Goal: Task Accomplishment & Management: Complete application form

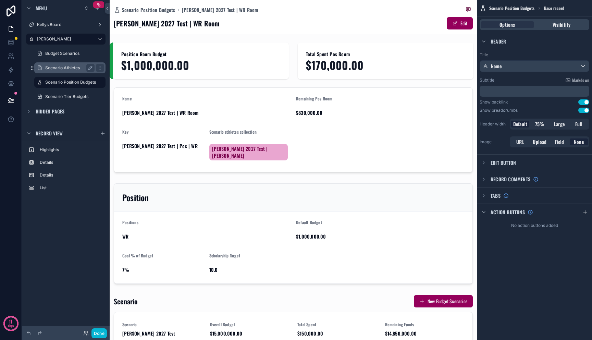
click at [65, 72] on div "Scenario Athletes" at bounding box center [70, 67] width 68 height 11
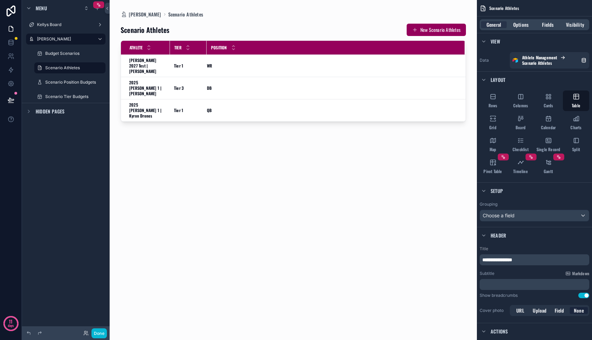
click at [147, 14] on div "scrollable content" at bounding box center [293, 166] width 367 height 332
click at [77, 51] on label "Budget Scenarios" at bounding box center [68, 53] width 47 height 5
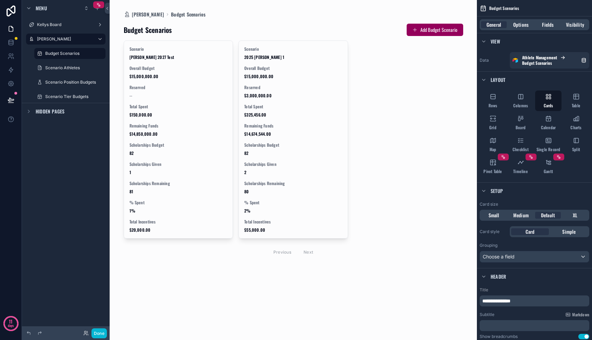
click at [164, 72] on div "scrollable content" at bounding box center [293, 141] width 350 height 282
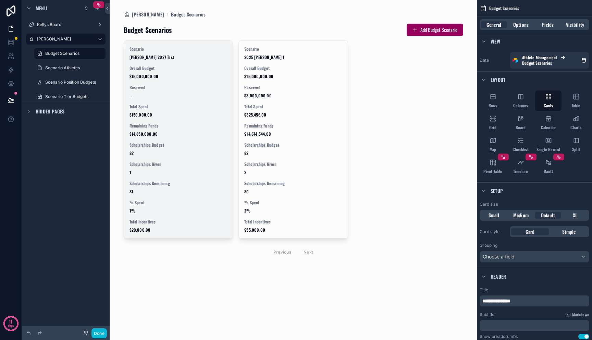
click at [162, 77] on span "$15,000,000.00" at bounding box center [178, 76] width 98 height 5
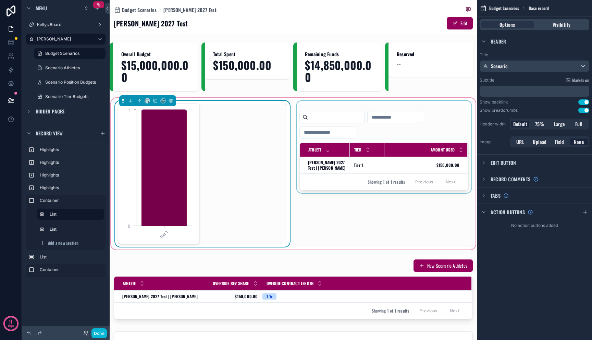
click at [433, 174] on div "Showing 1 of 1 results Previous Next" at bounding box center [384, 181] width 168 height 16
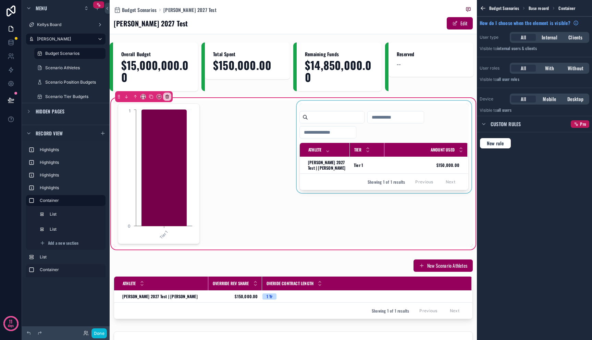
click at [397, 170] on div "scrollable content" at bounding box center [383, 174] width 177 height 146
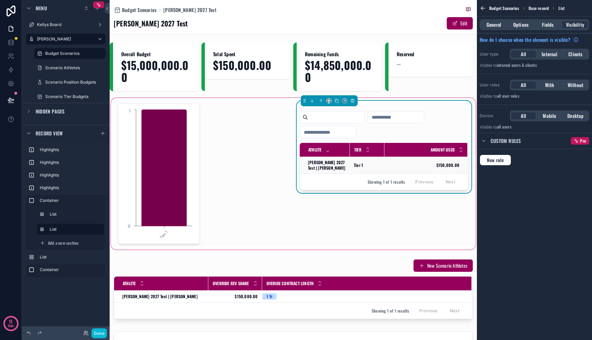
click at [403, 168] on span "$150,000.00" at bounding box center [422, 164] width 75 height 5
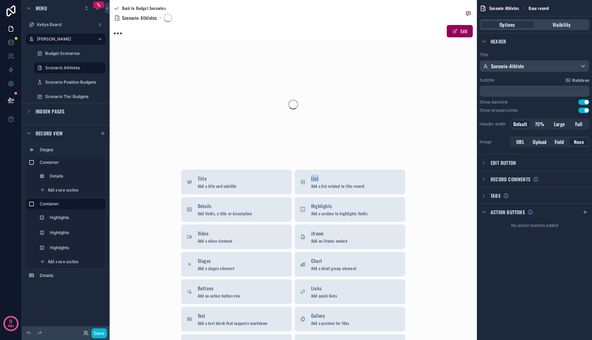
click at [403, 168] on div "Back to Budget Scenarios Scenario Athletes Edit Title Add a title and subtitle …" at bounding box center [293, 234] width 367 height 468
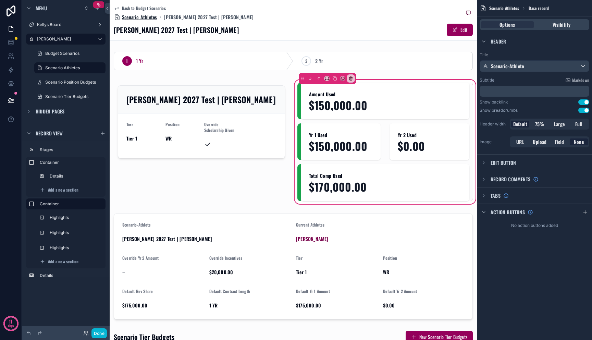
click at [130, 17] on span "Scenario Athletes" at bounding box center [139, 17] width 35 height 7
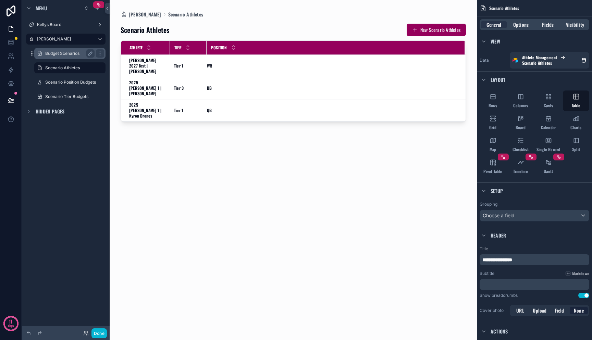
click at [71, 54] on label "Budget Scenarios" at bounding box center [68, 53] width 47 height 5
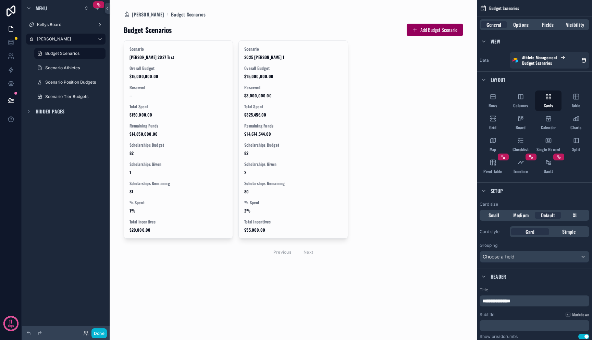
click at [188, 14] on div "scrollable content" at bounding box center [293, 141] width 350 height 282
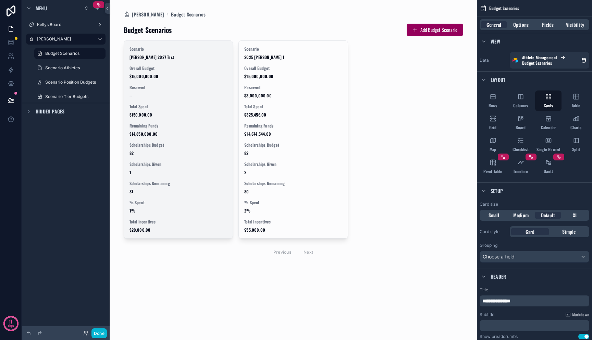
click at [170, 64] on div "Scenario [PERSON_NAME] 2027 Test Overall Budget $15,000,000.00 Reserved -- Tota…" at bounding box center [178, 139] width 109 height 197
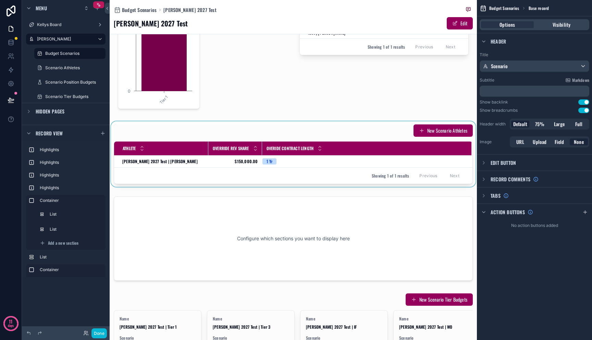
scroll to position [81, 0]
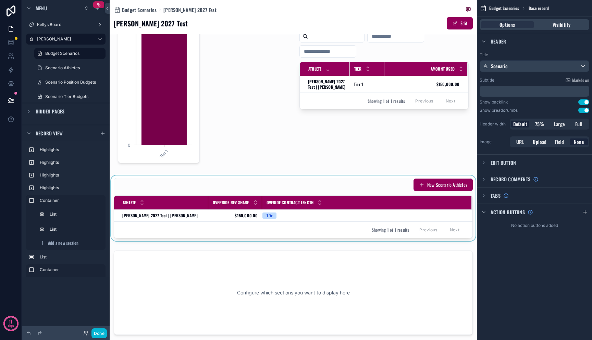
click at [432, 190] on div "scrollable content" at bounding box center [293, 207] width 367 height 65
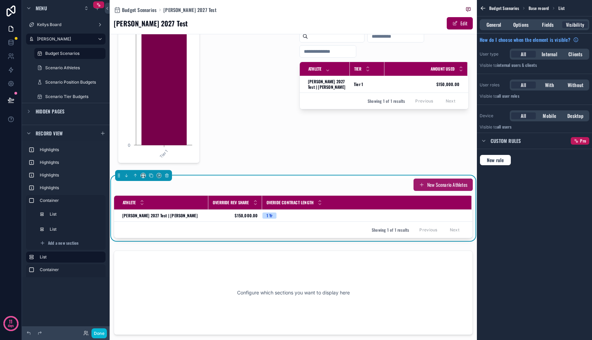
click at [432, 185] on button "New Scenario Athletes" at bounding box center [442, 184] width 59 height 12
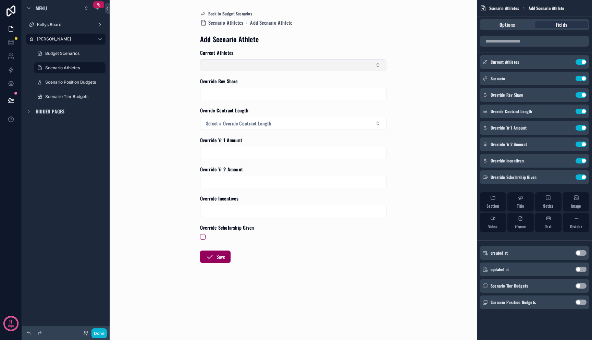
click at [240, 66] on button "Select Button" at bounding box center [293, 65] width 186 height 12
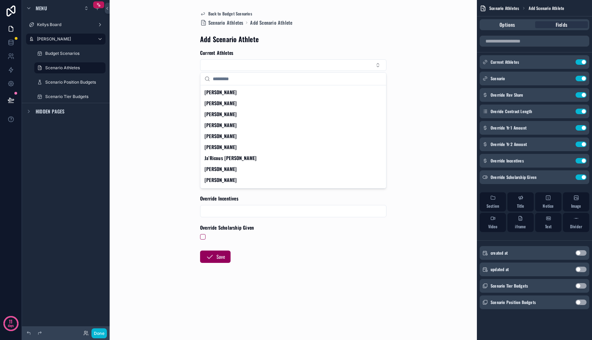
scroll to position [194, 0]
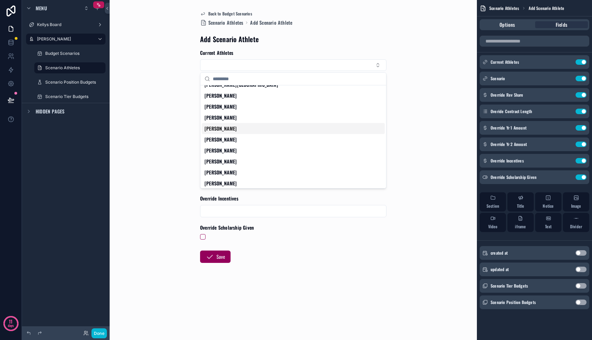
click at [248, 128] on div "[PERSON_NAME]" at bounding box center [293, 128] width 183 height 11
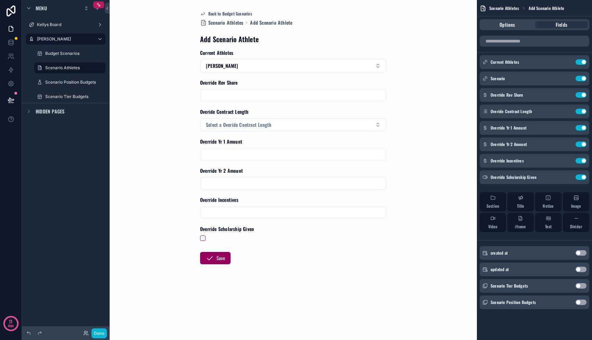
click at [248, 93] on input "scrollable content" at bounding box center [293, 95] width 186 height 10
click at [248, 95] on input "scrollable content" at bounding box center [293, 95] width 186 height 10
type input "**********"
click at [222, 127] on span "Select a Overide Contract Length" at bounding box center [238, 124] width 65 height 7
click at [221, 153] on div "1 Yr" at bounding box center [293, 152] width 183 height 10
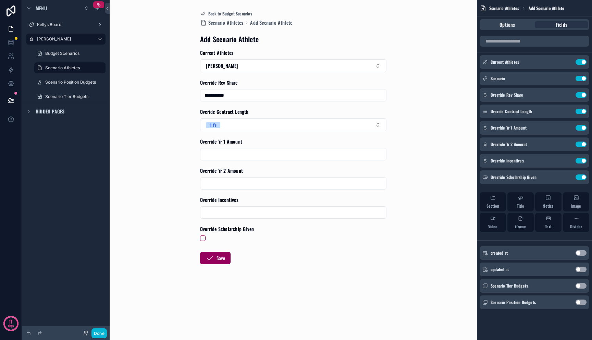
click at [250, 150] on input "scrollable content" at bounding box center [293, 154] width 186 height 10
type input "**********"
click at [246, 184] on input "scrollable content" at bounding box center [293, 183] width 186 height 10
click at [235, 215] on input "scrollable content" at bounding box center [293, 213] width 186 height 10
type input "**********"
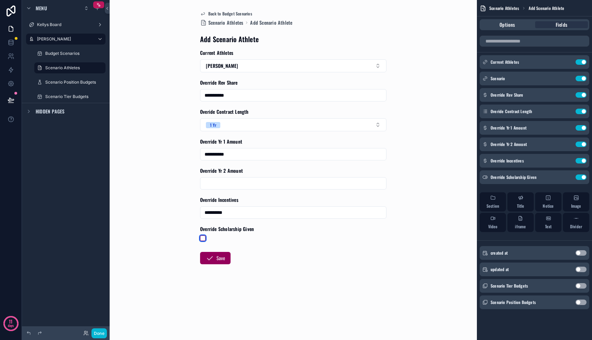
click at [204, 238] on button "scrollable content" at bounding box center [202, 237] width 5 height 5
click at [216, 259] on button "Save" at bounding box center [215, 258] width 30 height 12
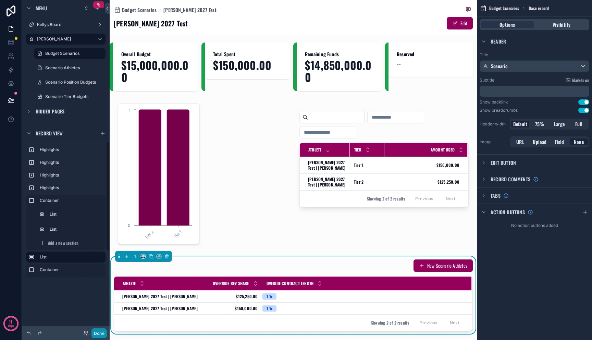
click at [96, 331] on button "Done" at bounding box center [98, 333] width 15 height 10
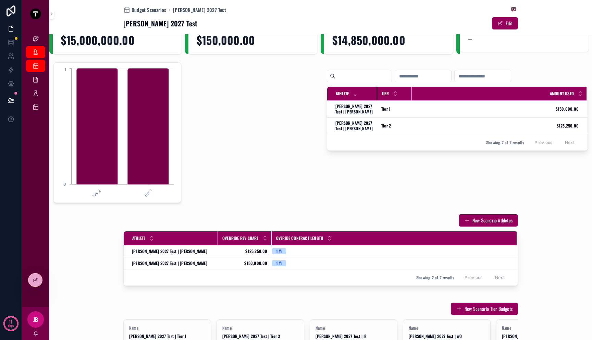
scroll to position [75, 0]
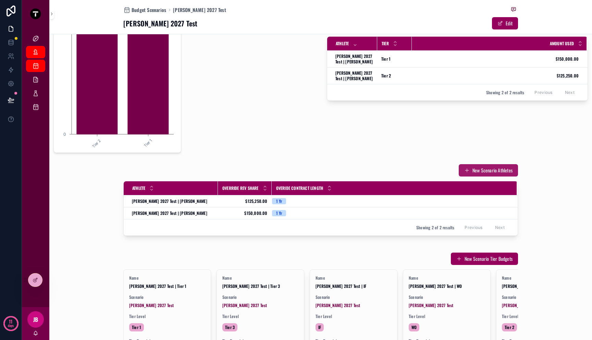
click at [478, 171] on button "New Scenario Athletes" at bounding box center [488, 170] width 59 height 12
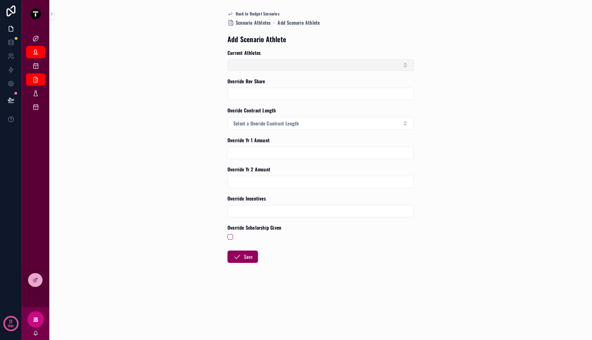
click at [266, 68] on button "Select Button" at bounding box center [320, 65] width 186 height 12
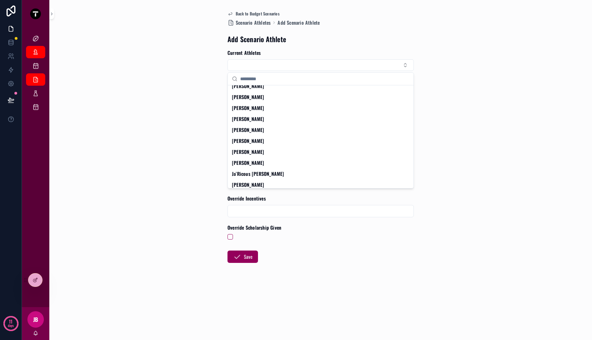
scroll to position [86, 0]
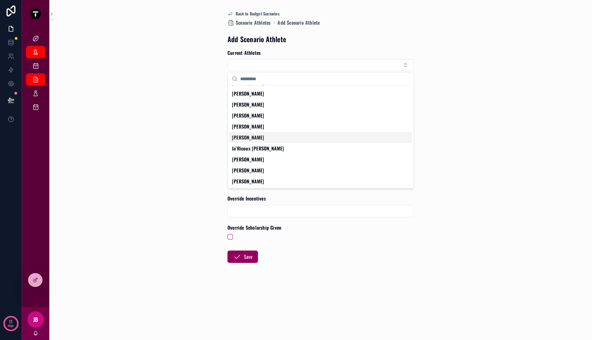
click at [260, 139] on div "[PERSON_NAME]" at bounding box center [320, 137] width 183 height 11
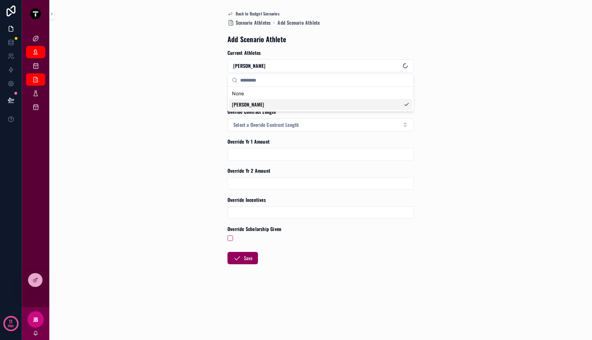
scroll to position [0, 0]
click at [268, 95] on input "scrollable content" at bounding box center [321, 95] width 186 height 10
type input "**********"
click at [285, 127] on span "Select a Overide Contract Length" at bounding box center [265, 124] width 65 height 7
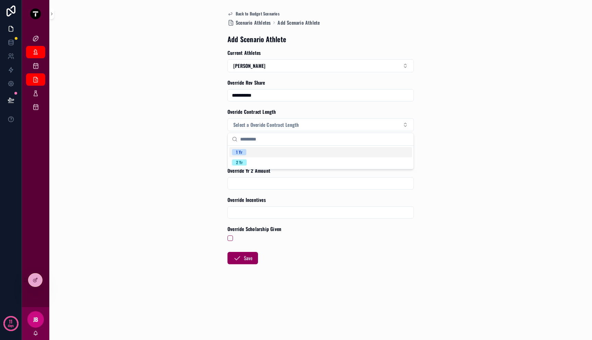
click at [271, 151] on div "1 Yr" at bounding box center [320, 152] width 183 height 10
click at [270, 154] on input "scrollable content" at bounding box center [321, 154] width 186 height 10
type input "**********"
click at [264, 212] on input "scrollable content" at bounding box center [321, 213] width 186 height 10
type input "*********"
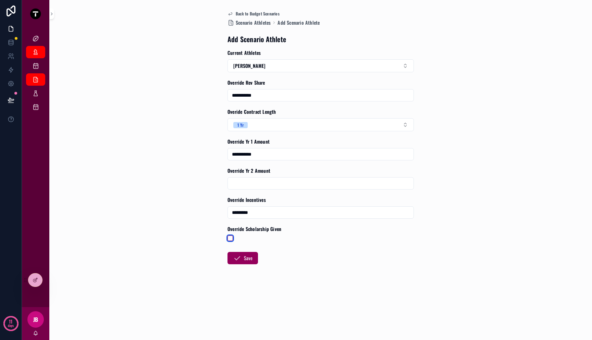
click at [230, 239] on button "scrollable content" at bounding box center [229, 237] width 5 height 5
click at [246, 258] on button "Save" at bounding box center [242, 258] width 30 height 12
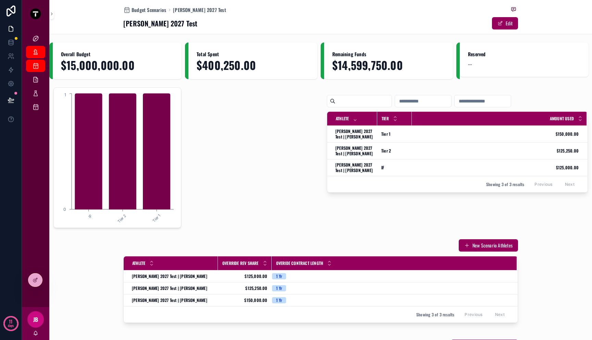
scroll to position [179, 0]
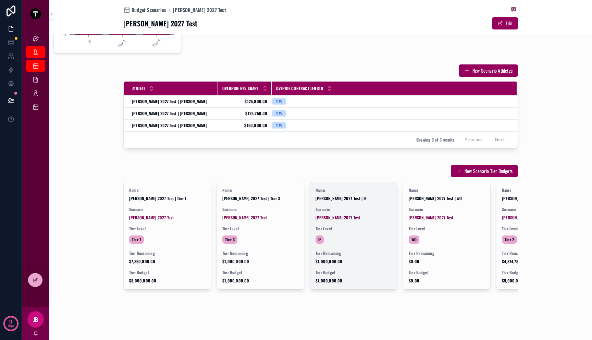
click at [343, 234] on div "IF" at bounding box center [353, 239] width 76 height 11
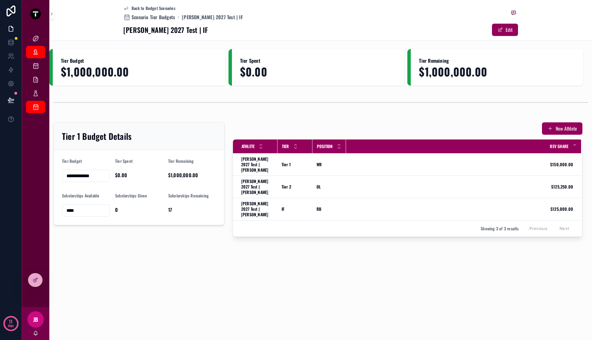
click at [153, 91] on div "scrollable content" at bounding box center [320, 102] width 542 height 23
click at [38, 284] on div at bounding box center [35, 279] width 14 height 13
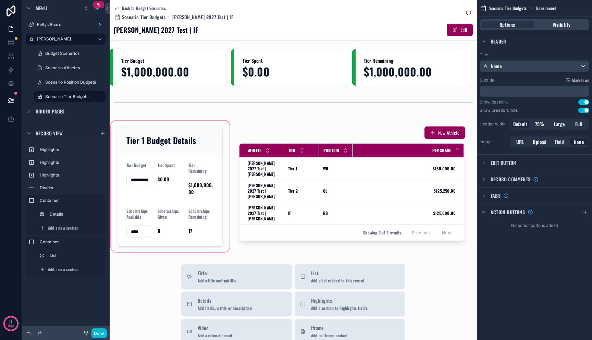
click at [225, 122] on div "scrollable content" at bounding box center [170, 186] width 121 height 134
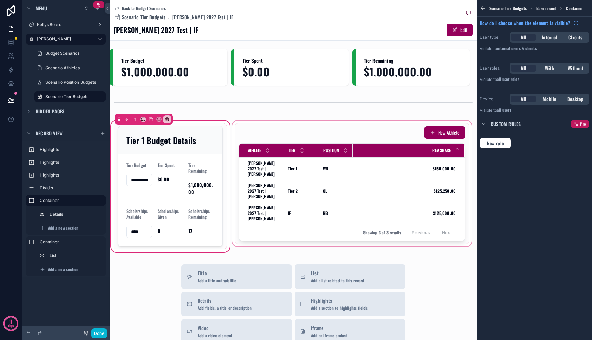
click at [270, 122] on div "scrollable content" at bounding box center [352, 186] width 242 height 134
click at [274, 66] on div "scrollable content" at bounding box center [291, 67] width 121 height 37
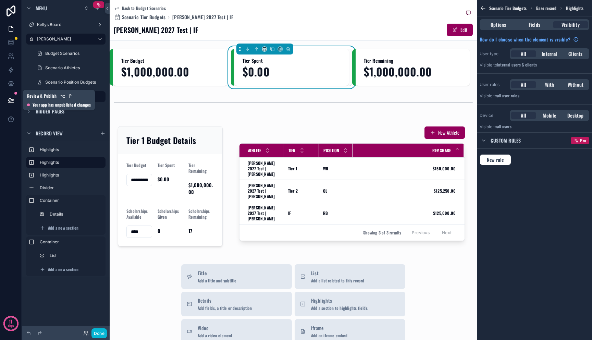
click at [10, 96] on button at bounding box center [10, 99] width 15 height 19
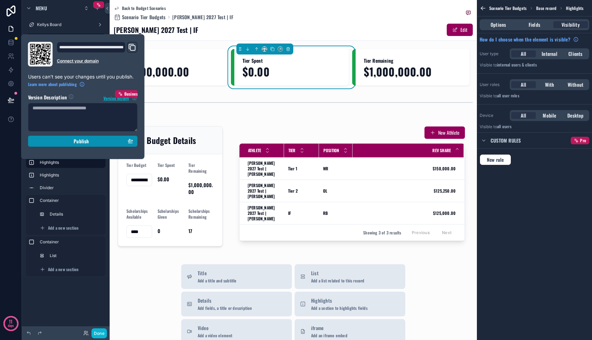
click at [54, 139] on div "Publish" at bounding box center [83, 141] width 101 height 6
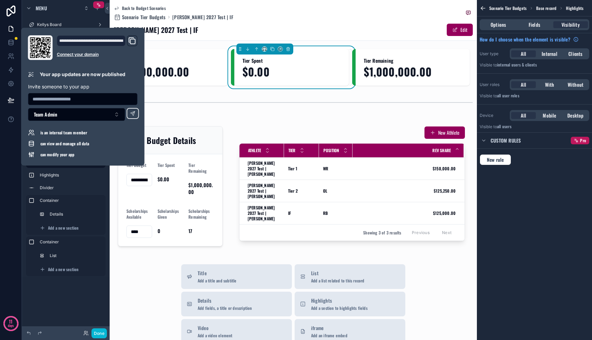
click at [134, 48] on div "**********" at bounding box center [97, 47] width 81 height 25
click at [134, 44] on icon "Domain and Custom Link" at bounding box center [132, 41] width 8 height 8
click at [286, 124] on div "scrollable content" at bounding box center [352, 186] width 242 height 134
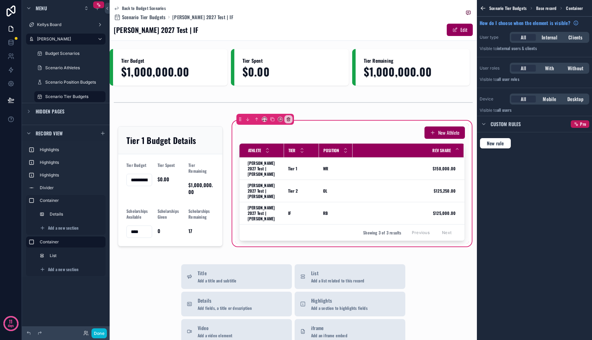
click at [419, 236] on div "New Athlete Athlete Tier Position Rev Share [PERSON_NAME] 2027 Test | [PERSON_N…" at bounding box center [352, 186] width 242 height 134
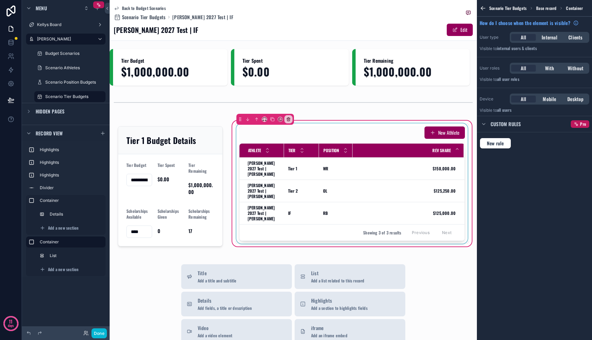
click at [286, 195] on div "scrollable content" at bounding box center [352, 183] width 234 height 120
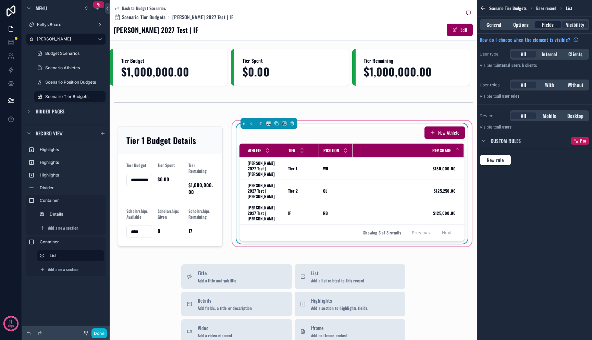
click at [548, 25] on span "Fields" at bounding box center [548, 24] width 12 height 7
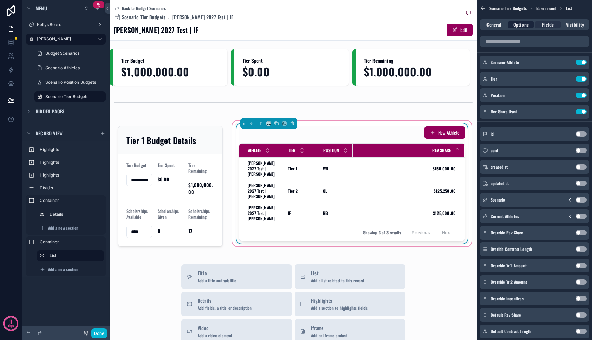
click at [523, 24] on span "Options" at bounding box center [520, 24] width 15 height 7
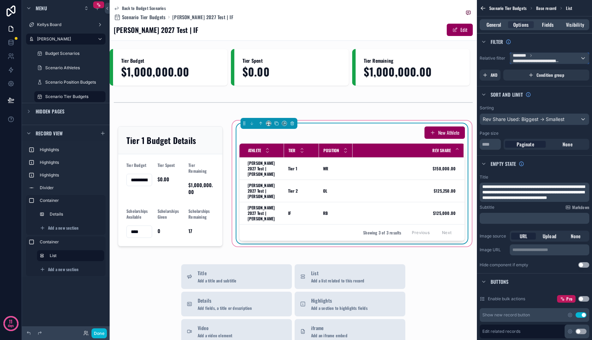
click at [545, 53] on span "**********" at bounding box center [546, 58] width 67 height 11
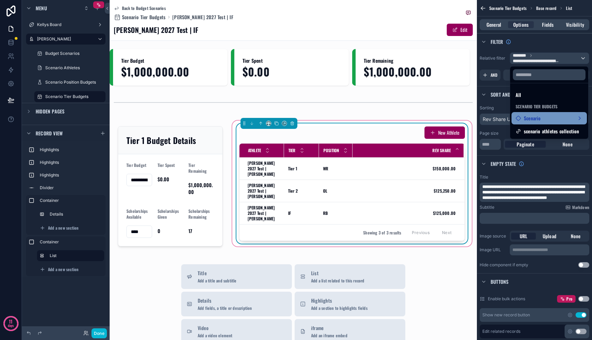
click at [539, 117] on span "Scenario" at bounding box center [532, 118] width 17 height 8
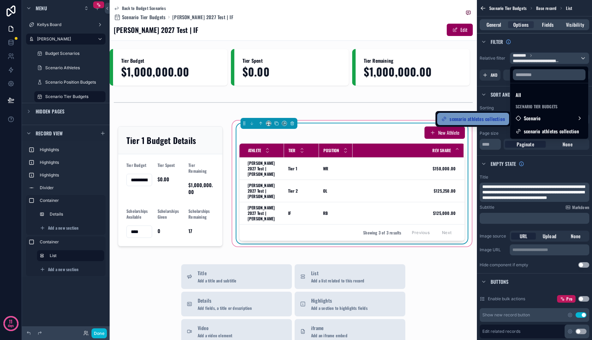
click at [482, 119] on span "scenario athletes collection" at bounding box center [476, 119] width 55 height 8
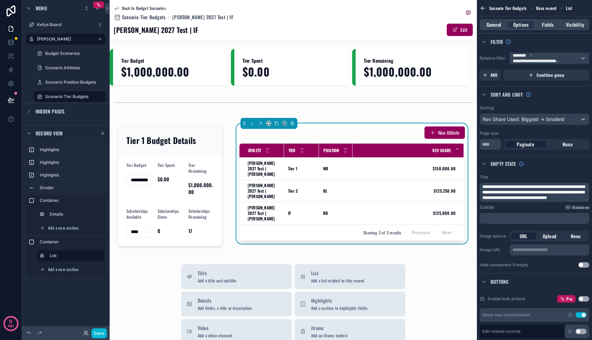
click at [536, 53] on span "**********" at bounding box center [546, 58] width 67 height 11
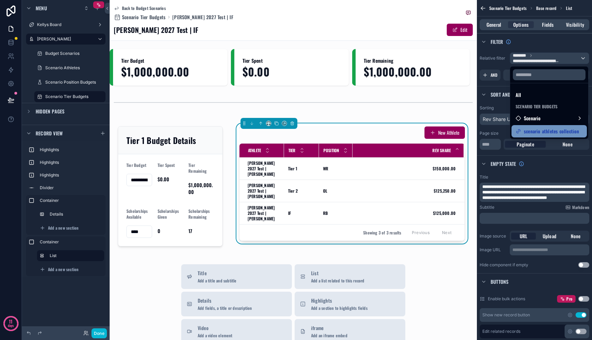
click at [532, 127] on span "scenario athletes collection" at bounding box center [551, 131] width 55 height 8
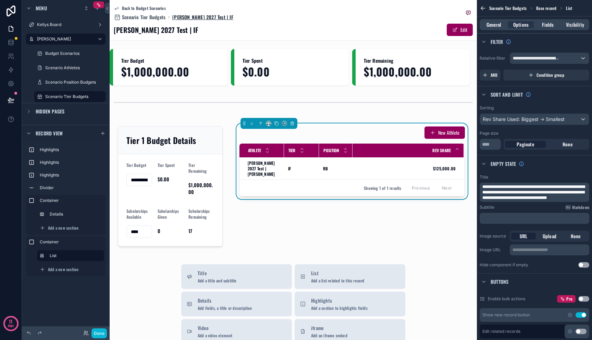
click at [193, 17] on span "[PERSON_NAME] 2027 Test | IF" at bounding box center [202, 17] width 61 height 7
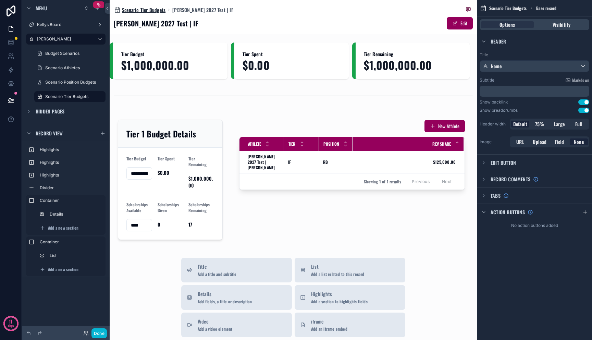
click at [153, 12] on span "Scenario Tier Budgets" at bounding box center [143, 10] width 43 height 7
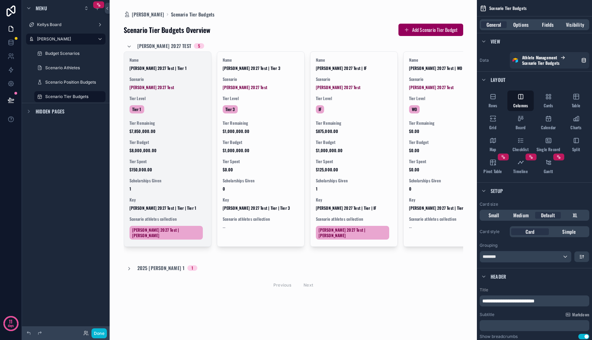
click at [177, 108] on div "Tier 1" at bounding box center [167, 109] width 76 height 11
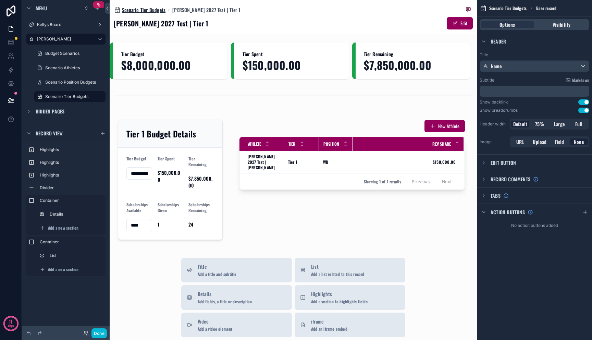
click at [152, 8] on span "Scenario Tier Budgets" at bounding box center [143, 10] width 43 height 7
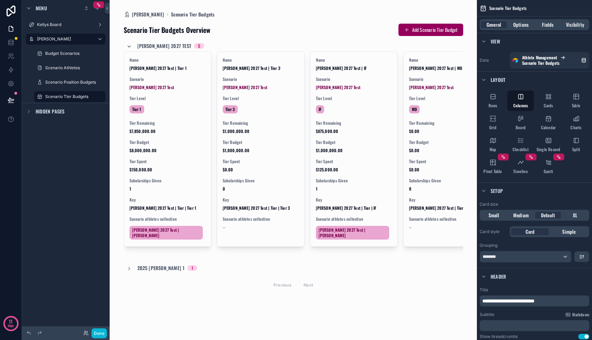
click at [126, 46] on icon "scrollable content" at bounding box center [128, 46] width 5 height 5
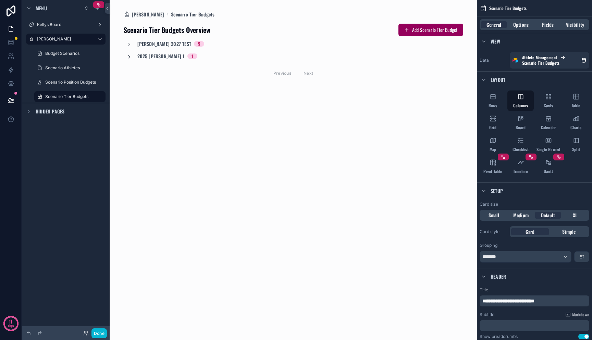
click at [127, 57] on icon "scrollable content" at bounding box center [128, 56] width 5 height 5
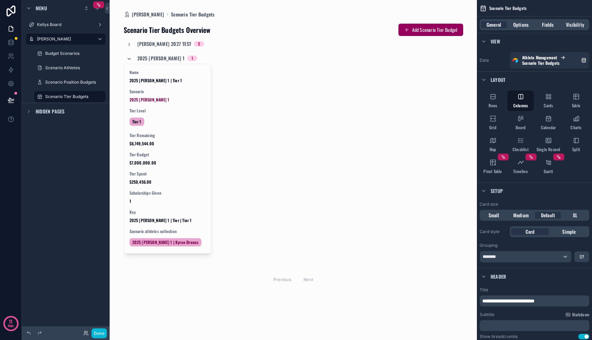
click at [127, 57] on icon "scrollable content" at bounding box center [128, 58] width 5 height 5
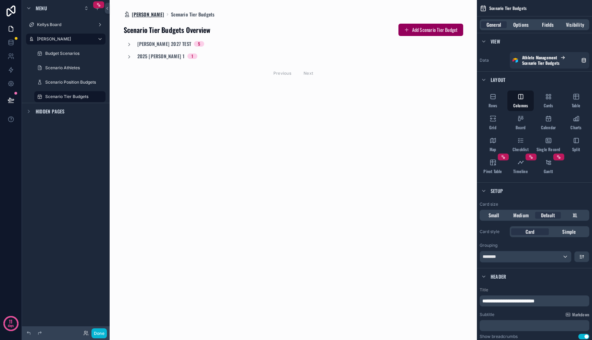
click at [139, 15] on span "[PERSON_NAME]" at bounding box center [148, 14] width 33 height 7
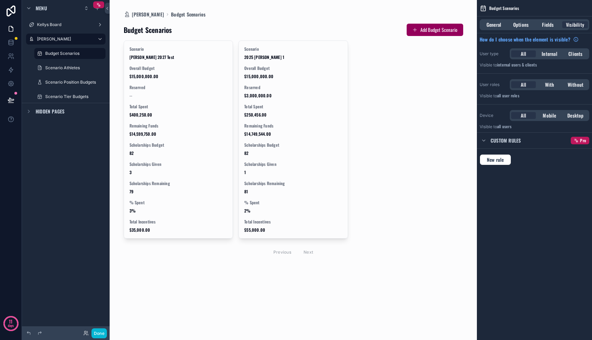
click at [162, 88] on div "scrollable content" at bounding box center [293, 141] width 350 height 282
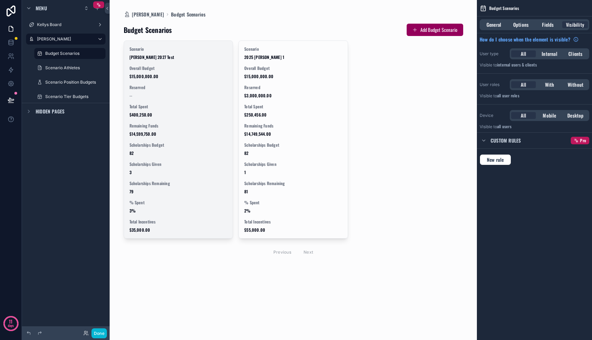
click at [162, 87] on span "Reserved" at bounding box center [178, 87] width 98 height 5
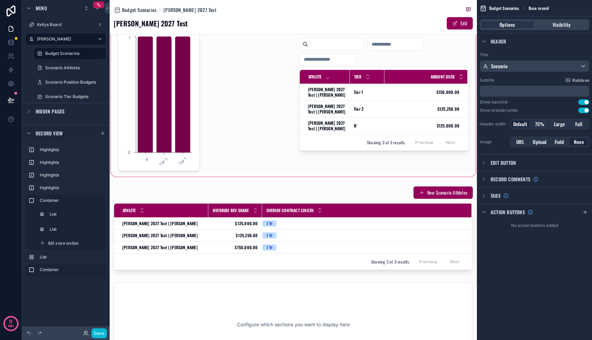
scroll to position [74, 0]
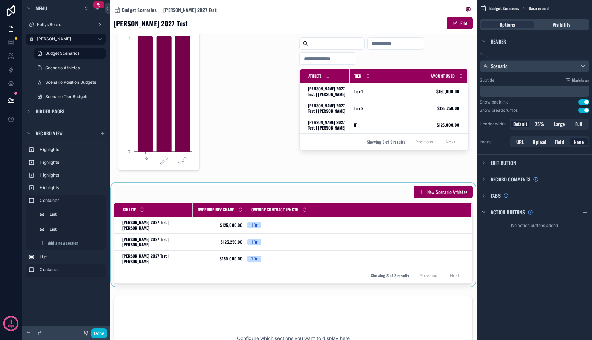
drag, startPoint x: 207, startPoint y: 209, endPoint x: 187, endPoint y: 208, distance: 19.9
click at [192, 208] on div "scrollable content" at bounding box center [193, 210] width 3 height 14
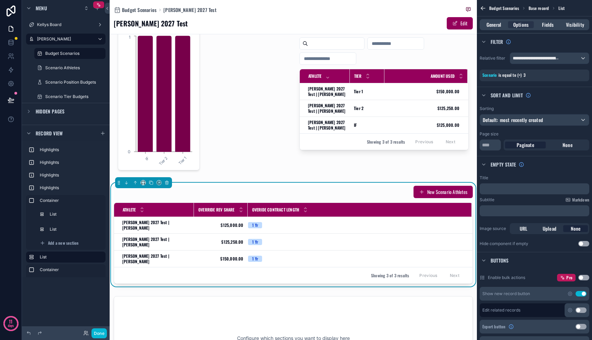
click at [217, 212] on span "Override Rev Share" at bounding box center [216, 209] width 36 height 5
click at [546, 27] on span "Fields" at bounding box center [548, 24] width 12 height 7
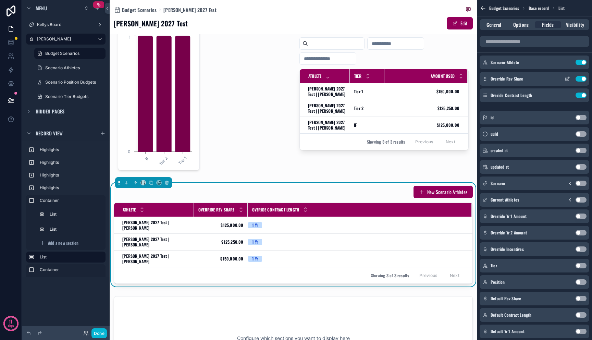
click at [566, 78] on icon "scrollable content" at bounding box center [566, 78] width 5 height 5
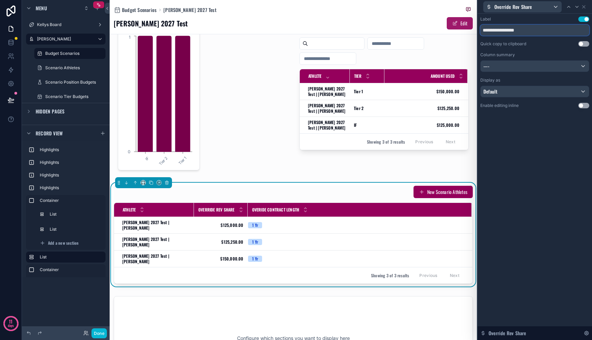
drag, startPoint x: 503, startPoint y: 30, endPoint x: 452, endPoint y: 24, distance: 51.1
click at [453, 24] on div "**********" at bounding box center [296, 170] width 592 height 340
type input "*********"
click at [585, 7] on icon at bounding box center [583, 6] width 5 height 5
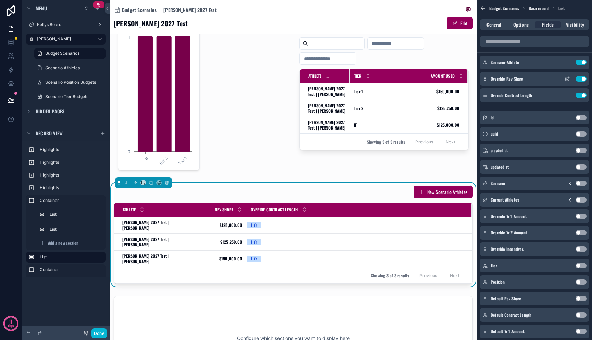
click at [579, 79] on button "Use setting" at bounding box center [580, 78] width 11 height 5
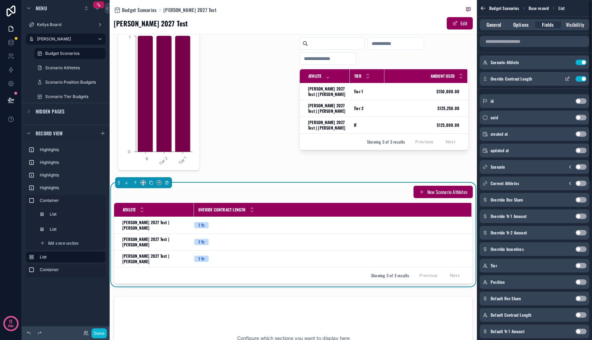
click at [578, 79] on button "Use setting" at bounding box center [580, 78] width 11 height 5
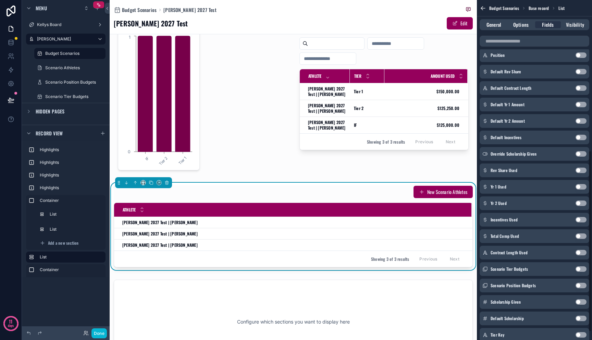
scroll to position [288, 0]
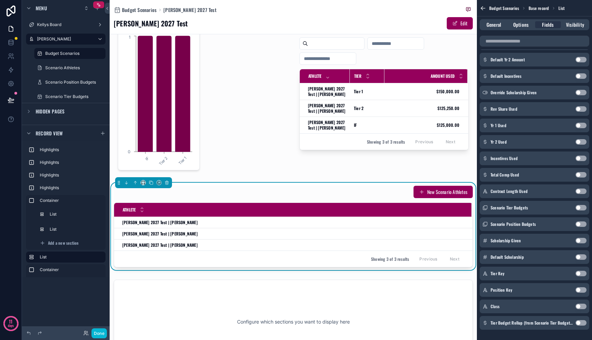
click at [579, 174] on button "Use setting" at bounding box center [580, 174] width 11 height 5
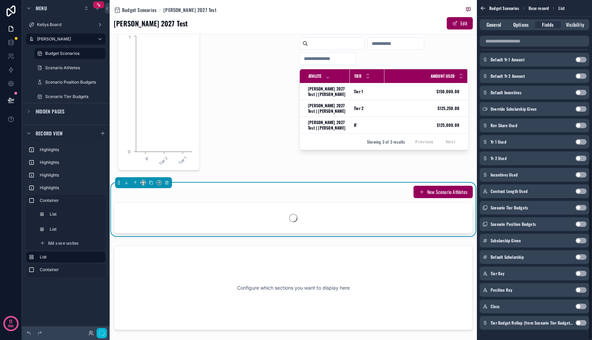
scroll to position [297, 0]
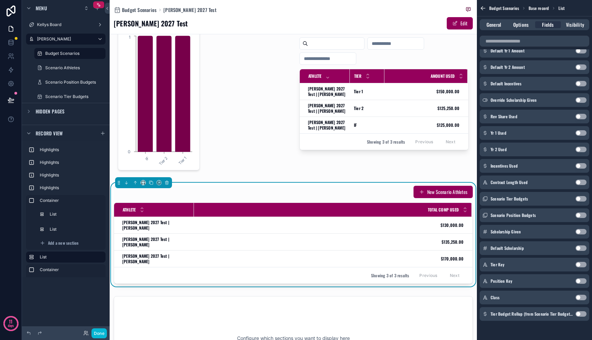
click at [579, 117] on button "Use setting" at bounding box center [580, 116] width 11 height 5
click at [577, 182] on button "Use setting" at bounding box center [580, 181] width 11 height 5
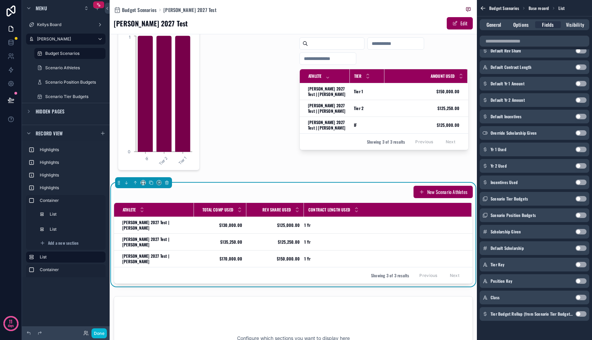
click at [580, 296] on button "Use setting" at bounding box center [580, 297] width 11 height 5
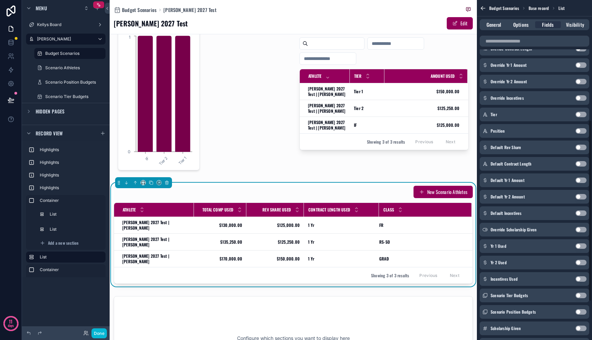
scroll to position [215, 0]
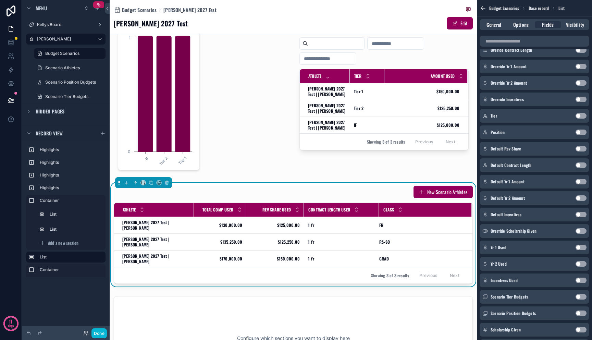
drag, startPoint x: 582, startPoint y: 116, endPoint x: 582, endPoint y: 124, distance: 7.9
click at [582, 116] on button "Use setting" at bounding box center [580, 115] width 11 height 5
click at [580, 132] on button "Use setting" at bounding box center [580, 131] width 11 height 5
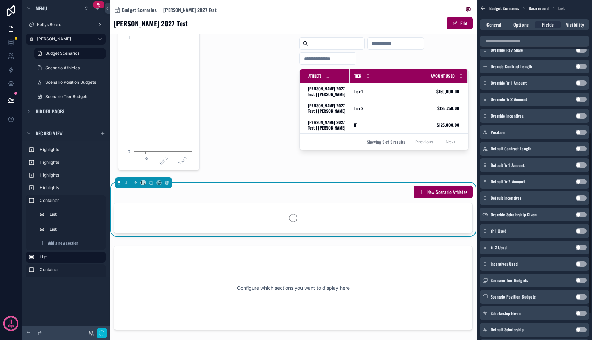
scroll to position [248, 0]
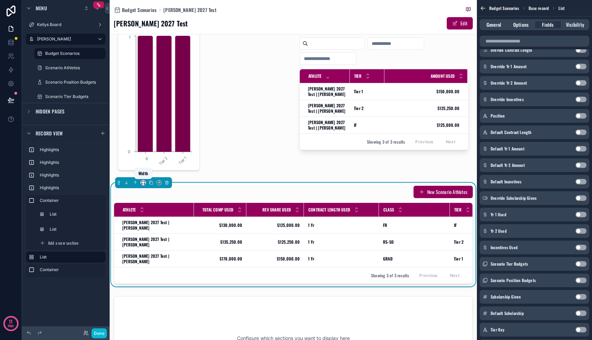
click at [145, 184] on icon "scrollable content" at bounding box center [145, 183] width 1 height 1
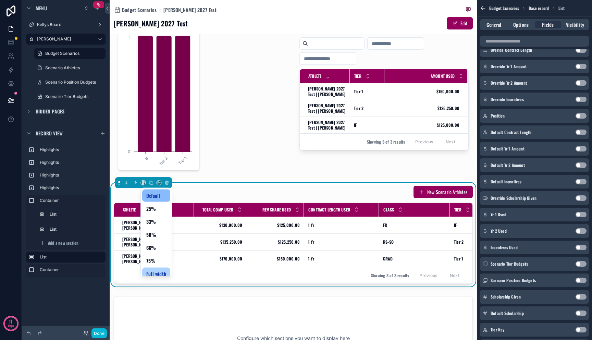
click at [153, 271] on span "Full width" at bounding box center [156, 274] width 20 height 8
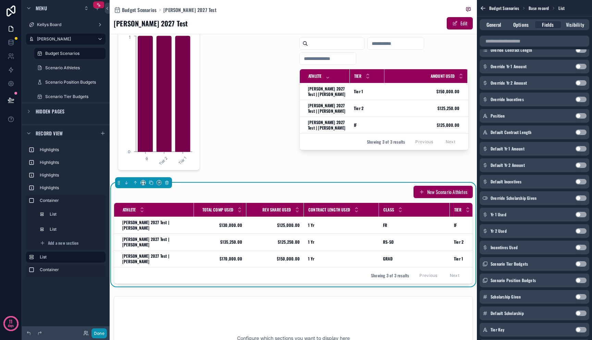
click at [101, 330] on button "Done" at bounding box center [98, 333] width 15 height 10
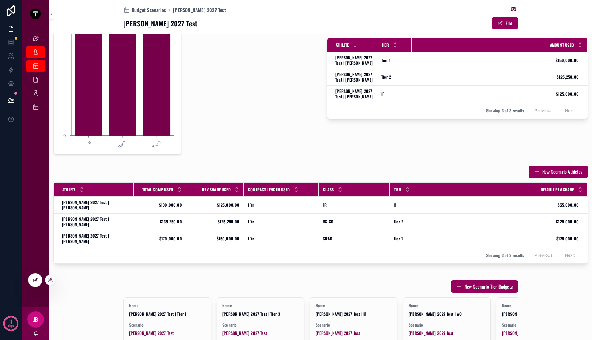
click at [38, 281] on div at bounding box center [35, 279] width 14 height 13
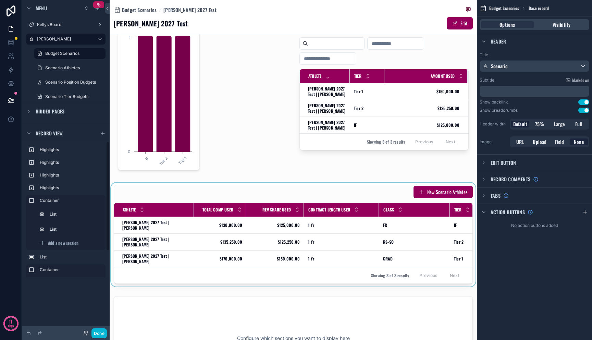
click at [217, 224] on div "scrollable content" at bounding box center [293, 235] width 367 height 104
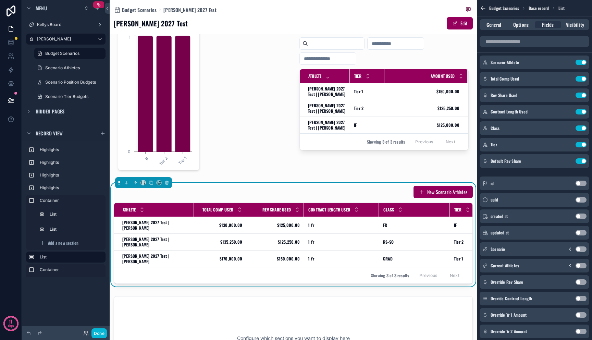
click at [213, 210] on span "Total Comp Used" at bounding box center [217, 209] width 31 height 5
click at [566, 79] on icon "scrollable content" at bounding box center [567, 78] width 3 height 3
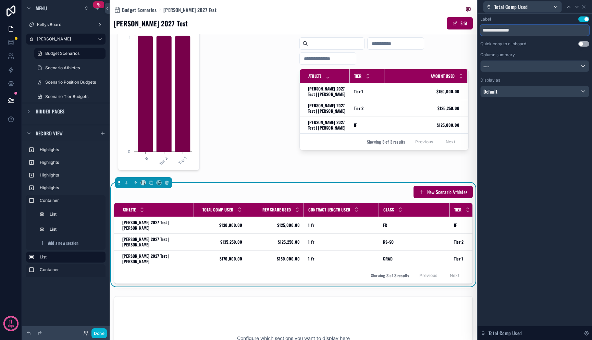
drag, startPoint x: 509, startPoint y: 26, endPoint x: 544, endPoint y: 30, distance: 35.1
click at [544, 30] on input "**********" at bounding box center [534, 30] width 109 height 11
click at [541, 26] on input "**********" at bounding box center [534, 30] width 109 height 11
click at [527, 30] on input "**********" at bounding box center [534, 30] width 109 height 11
type input "**********"
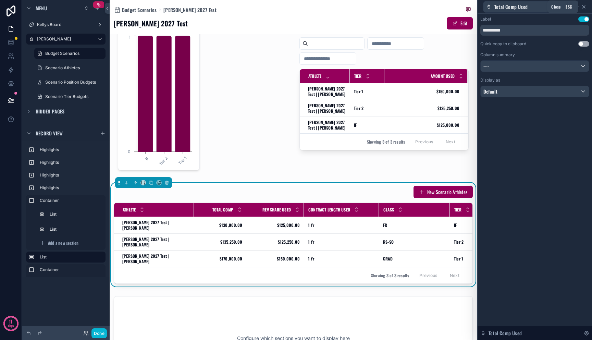
click at [582, 6] on icon at bounding box center [583, 6] width 5 height 5
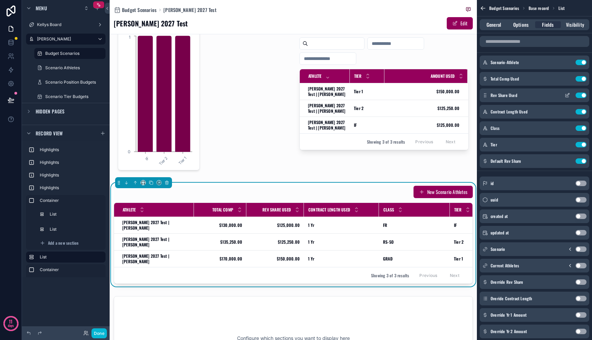
click at [567, 96] on icon "scrollable content" at bounding box center [567, 94] width 3 height 3
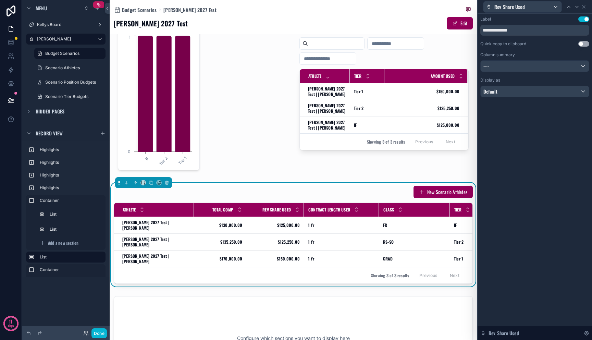
click at [537, 24] on div "**********" at bounding box center [534, 25] width 109 height 19
click at [536, 29] on input "**********" at bounding box center [534, 30] width 109 height 11
type input "*********"
click at [583, 6] on icon at bounding box center [583, 6] width 3 height 3
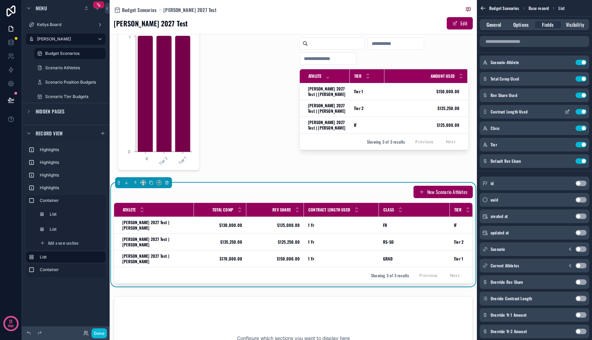
click at [568, 112] on icon "scrollable content" at bounding box center [566, 111] width 5 height 5
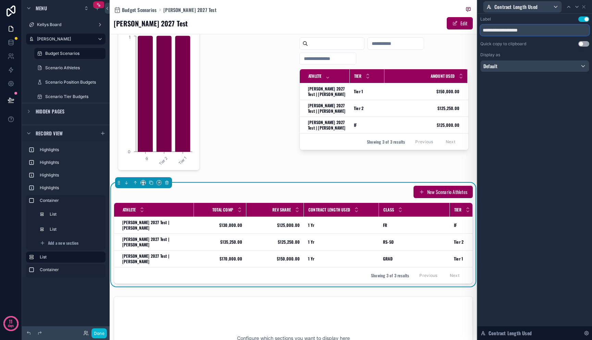
drag, startPoint x: 520, startPoint y: 27, endPoint x: 585, endPoint y: 46, distance: 68.1
click at [584, 46] on div "**********" at bounding box center [534, 43] width 109 height 55
type input "**********"
click at [567, 108] on div "**********" at bounding box center [534, 177] width 114 height 326
click at [584, 7] on icon at bounding box center [583, 6] width 5 height 5
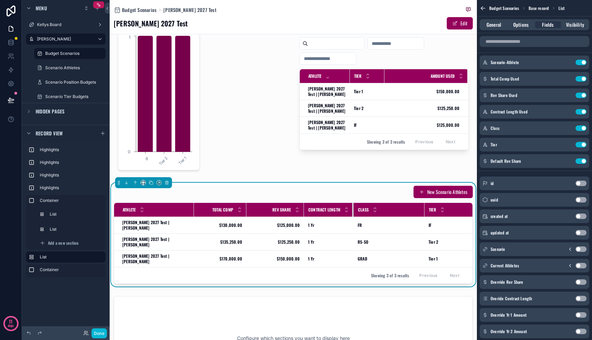
drag, startPoint x: 372, startPoint y: 209, endPoint x: 347, endPoint y: 214, distance: 25.9
click at [352, 214] on div "scrollable content" at bounding box center [353, 210] width 3 height 14
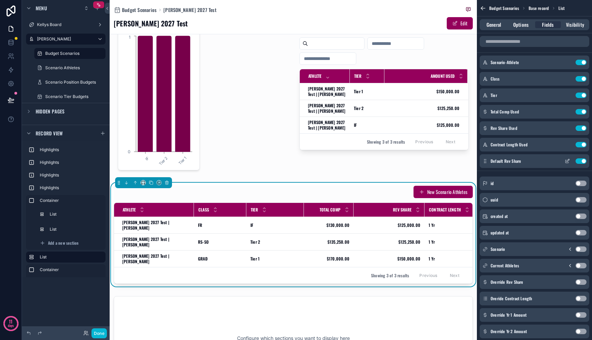
click at [580, 160] on button "Use setting" at bounding box center [580, 160] width 11 height 5
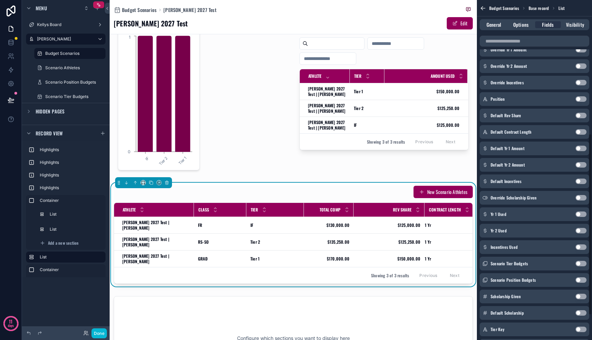
scroll to position [250, 0]
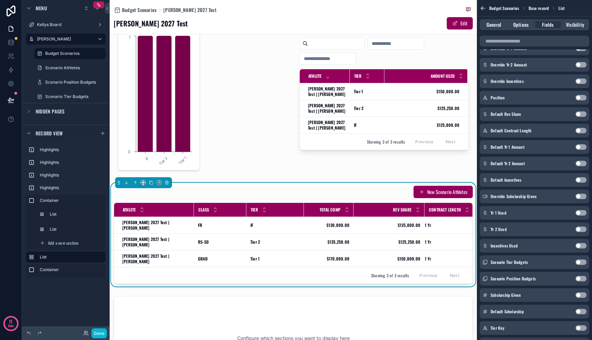
click at [579, 293] on button "Use setting" at bounding box center [580, 294] width 11 height 5
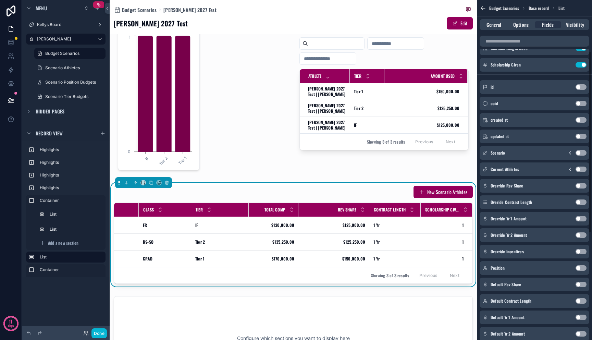
scroll to position [0, 0]
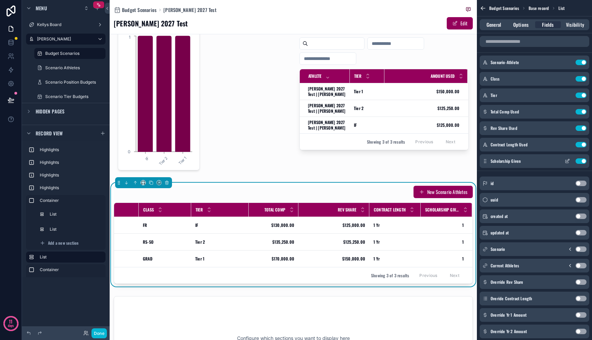
click at [582, 162] on button "Use setting" at bounding box center [580, 160] width 11 height 5
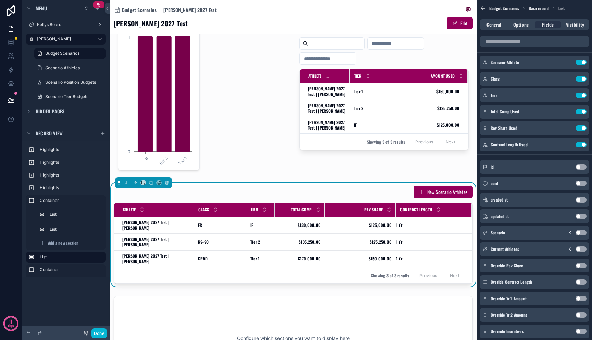
drag, startPoint x: 297, startPoint y: 209, endPoint x: 268, endPoint y: 210, distance: 28.8
click at [274, 210] on div "scrollable content" at bounding box center [275, 210] width 3 height 14
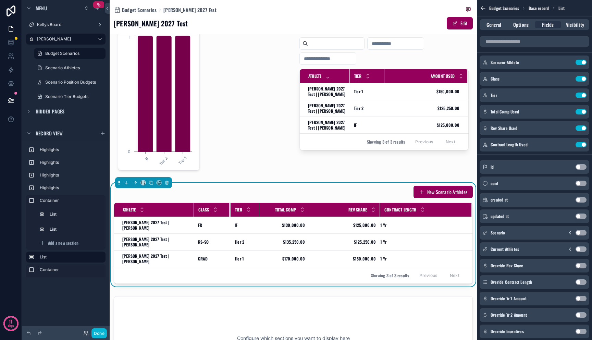
drag, startPoint x: 240, startPoint y: 208, endPoint x: 224, endPoint y: 207, distance: 15.8
click at [229, 207] on div "scrollable content" at bounding box center [230, 210] width 3 height 14
drag, startPoint x: 302, startPoint y: 212, endPoint x: 297, endPoint y: 212, distance: 4.8
click at [303, 212] on div "scrollable content" at bounding box center [304, 210] width 3 height 14
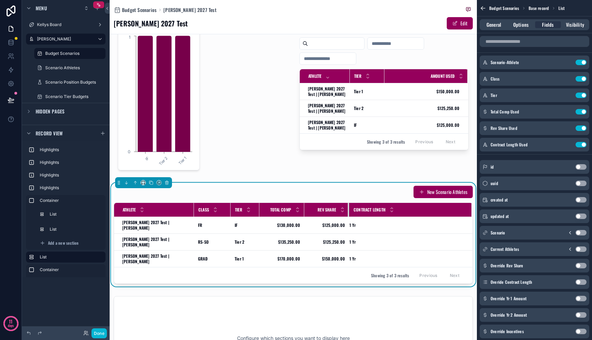
drag, startPoint x: 368, startPoint y: 209, endPoint x: 342, endPoint y: 212, distance: 26.2
click at [348, 212] on div "scrollable content" at bounding box center [349, 210] width 3 height 14
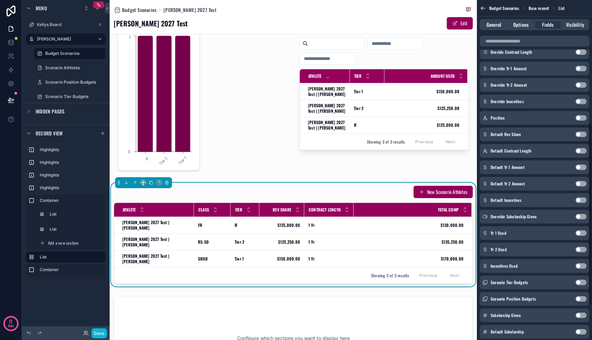
scroll to position [231, 0]
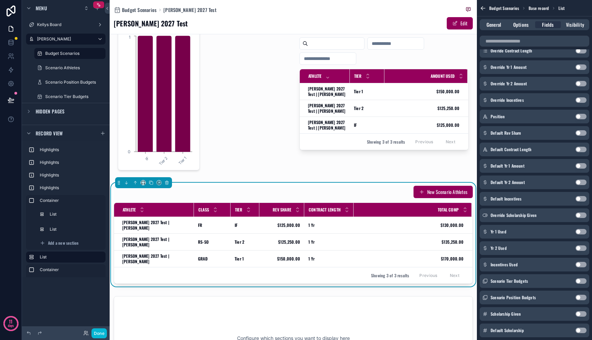
click at [578, 265] on button "Use setting" at bounding box center [580, 264] width 11 height 5
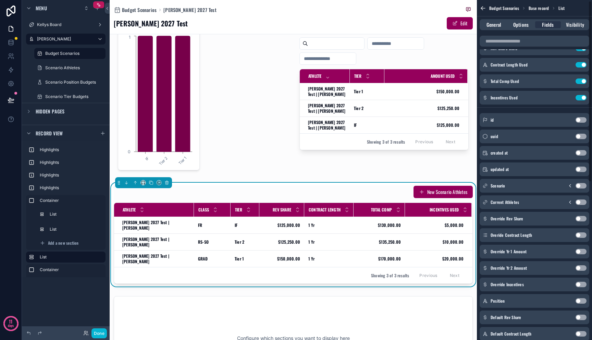
scroll to position [1, 0]
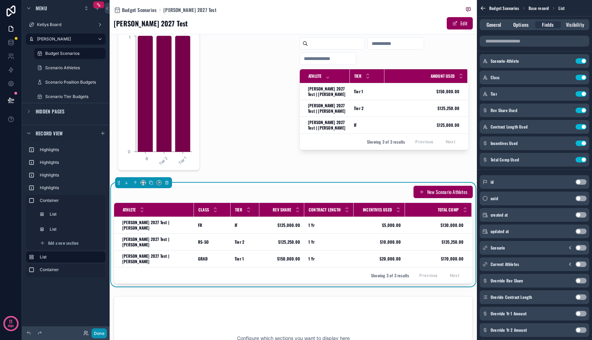
click at [100, 332] on button "Done" at bounding box center [98, 333] width 15 height 10
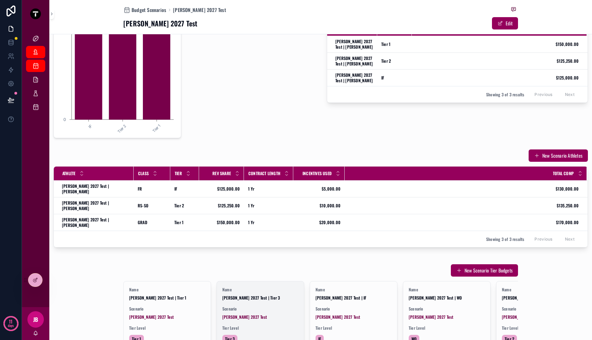
scroll to position [56, 0]
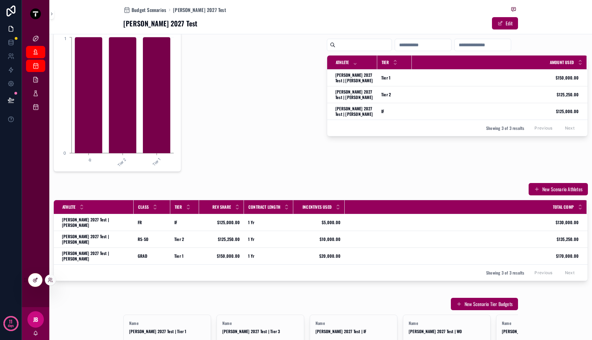
click at [31, 281] on div at bounding box center [35, 279] width 14 height 13
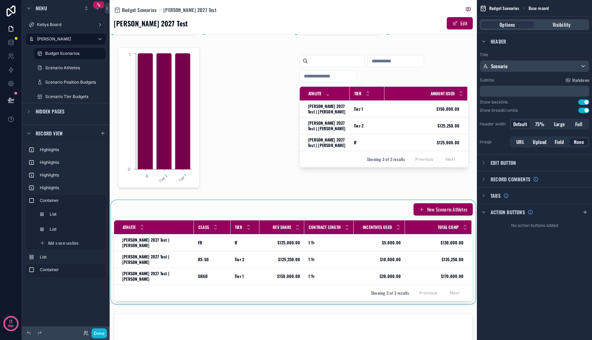
click at [310, 252] on div "scrollable content" at bounding box center [293, 252] width 367 height 104
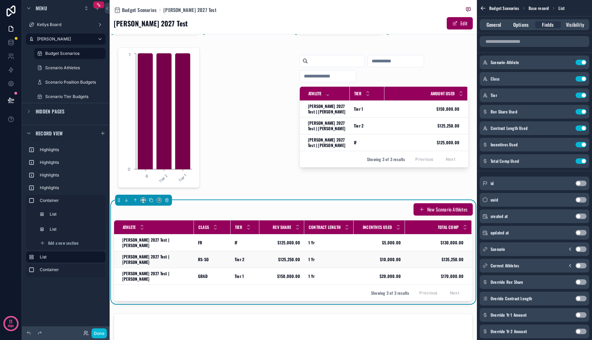
click at [324, 251] on td "1 Yr 1 Yr" at bounding box center [328, 259] width 49 height 17
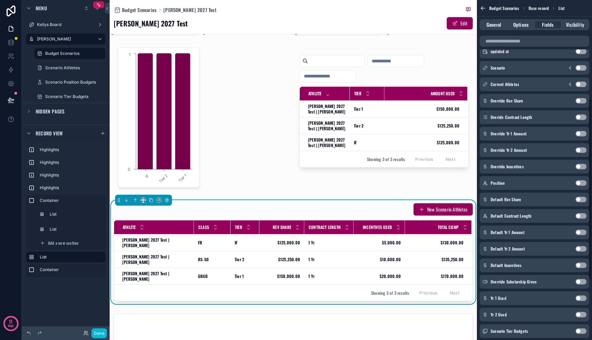
scroll to position [185, 0]
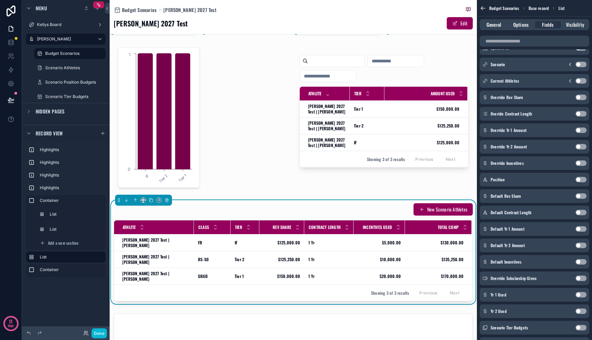
click at [582, 180] on button "Use setting" at bounding box center [580, 179] width 11 height 5
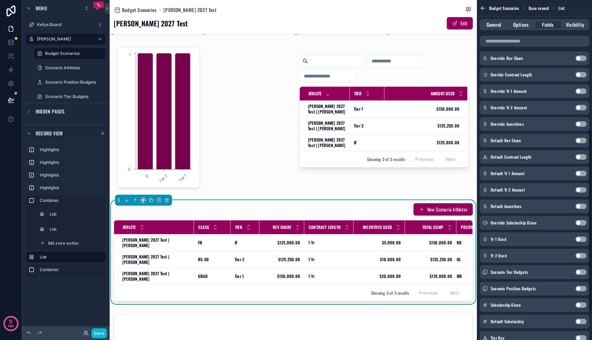
scroll to position [267, 0]
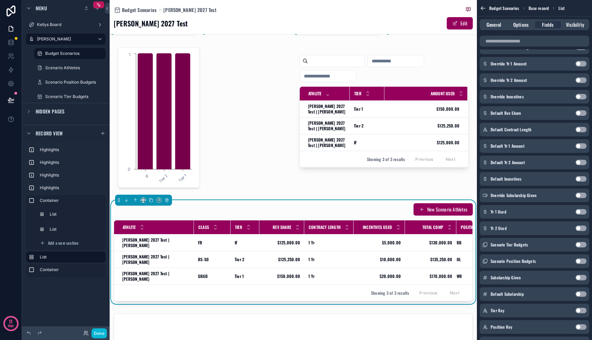
click at [578, 195] on button "Use setting" at bounding box center [580, 194] width 11 height 5
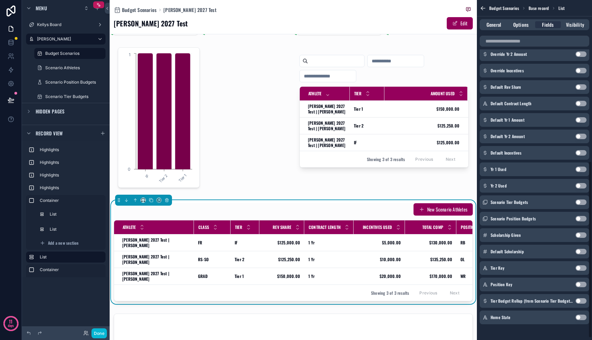
scroll to position [313, 0]
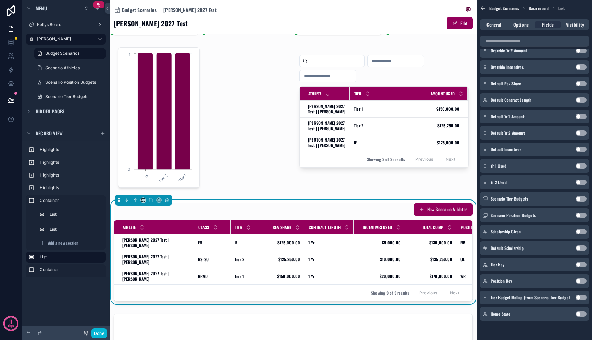
click at [579, 314] on button "Use setting" at bounding box center [580, 313] width 11 height 5
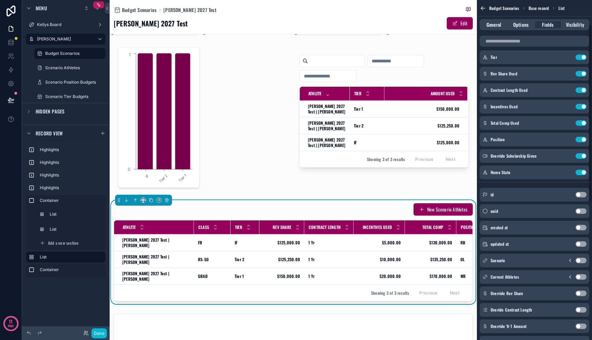
scroll to position [0, 0]
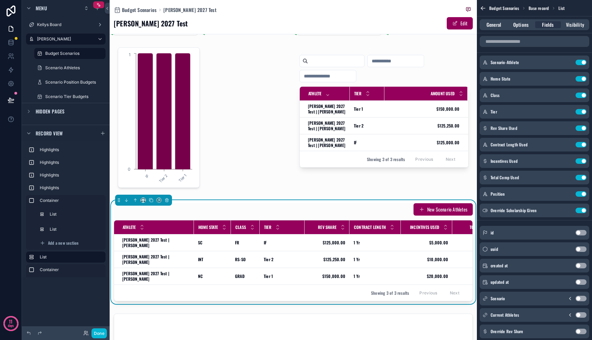
drag, startPoint x: 486, startPoint y: 211, endPoint x: 382, endPoint y: 8, distance: 228.1
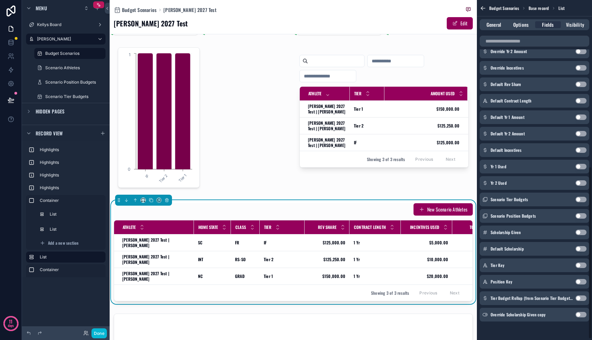
scroll to position [330, 0]
click at [582, 314] on button "Use setting" at bounding box center [580, 313] width 11 height 5
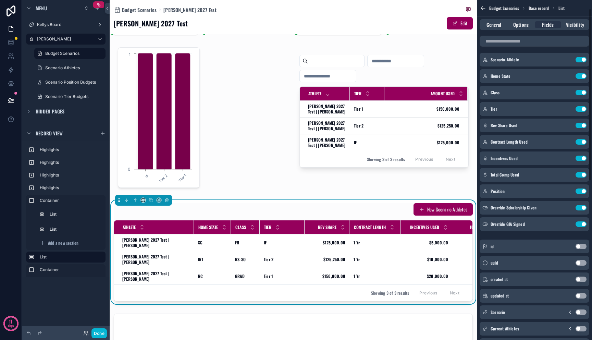
scroll to position [0, 0]
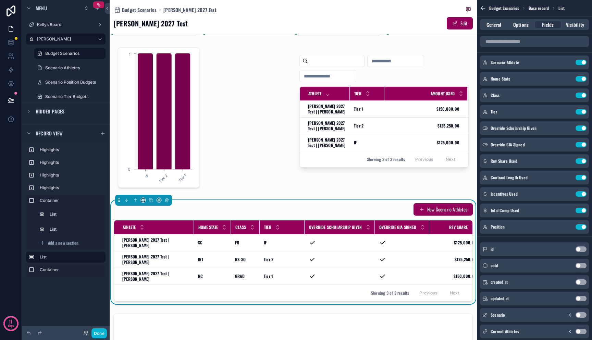
click at [390, 212] on div "New Scenario Athletes" at bounding box center [293, 209] width 359 height 13
click at [426, 211] on button "New Scenario Athletes" at bounding box center [442, 209] width 59 height 12
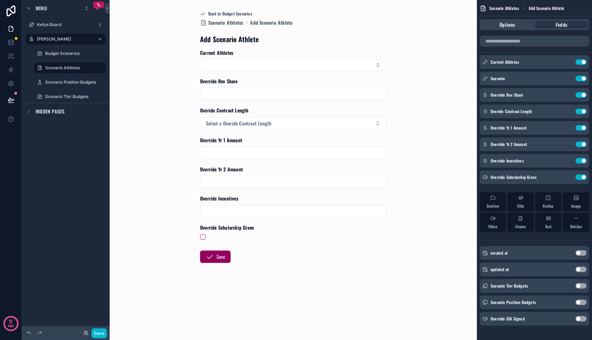
click at [261, 76] on form "Current Athletes Override Rev Share Overide Contract Length Select a Overide Co…" at bounding box center [293, 177] width 186 height 257
click at [261, 68] on button "Select Button" at bounding box center [293, 65] width 186 height 12
click at [451, 118] on div "Back to Budget Scenarios Scenario Athletes Add Scenario Athlete Add Scenario At…" at bounding box center [293, 170] width 367 height 340
click at [11, 99] on icon at bounding box center [11, 99] width 6 height 3
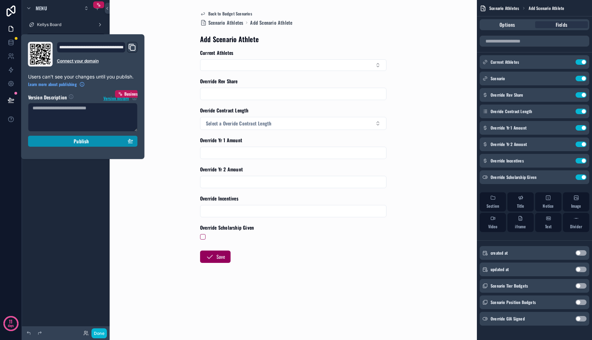
click at [49, 139] on div "Publish" at bounding box center [83, 141] width 101 height 6
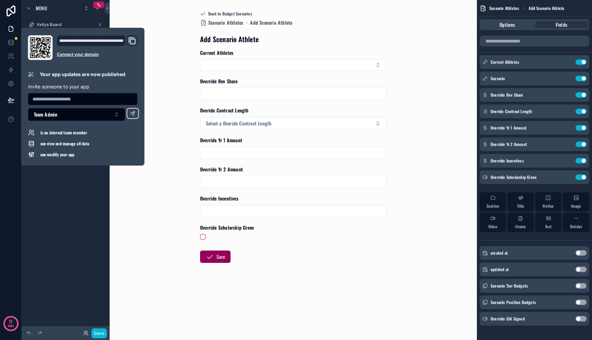
click at [130, 195] on div "Back to Budget Scenarios Scenario Athletes Add Scenario Athlete Add Scenario At…" at bounding box center [293, 170] width 367 height 340
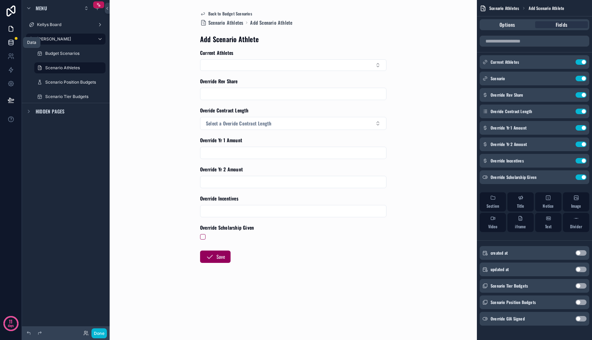
click at [10, 41] on icon at bounding box center [11, 42] width 7 height 7
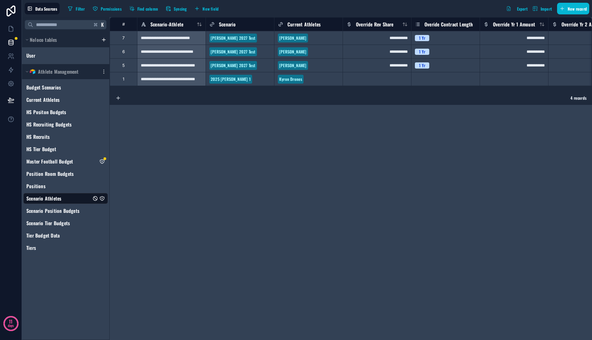
click at [141, 118] on div "**********" at bounding box center [351, 178] width 482 height 323
click at [51, 58] on div "User" at bounding box center [65, 55] width 85 height 11
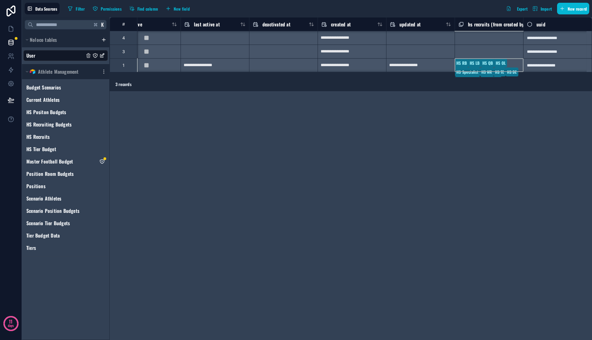
scroll to position [0, 504]
click at [472, 69] on div "HS RB HS LB HS QB HS OL HS Specialist HS WR HS TE HS DE HS DT Signed HS Test QB" at bounding box center [488, 65] width 68 height 14
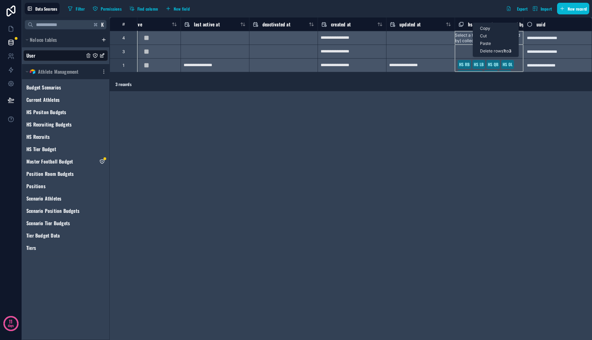
click at [488, 98] on div "**********" at bounding box center [351, 178] width 482 height 323
click at [480, 66] on div "HS RB HS LB HS QB HS OL HS Specialist HS WR HS TE HS DE HS DT Signed HS Test QB" at bounding box center [488, 65] width 68 height 14
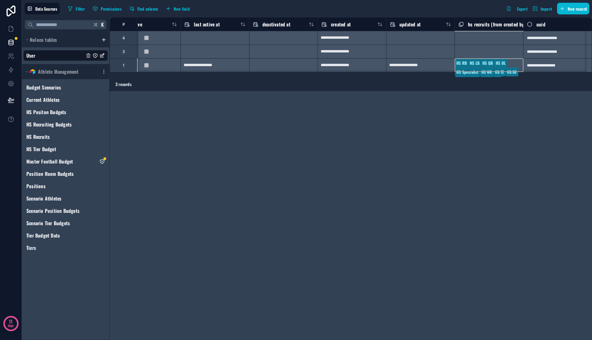
click at [480, 24] on span "hs recruits (from created by) collection" at bounding box center [507, 24] width 79 height 7
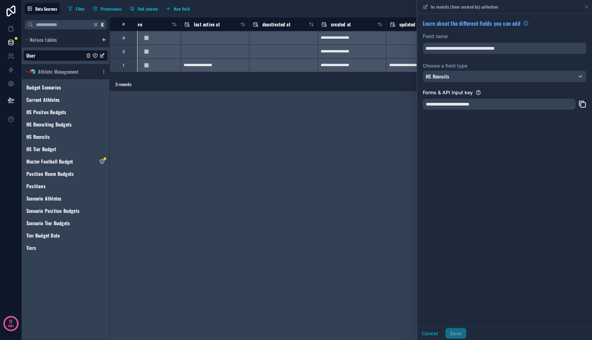
click at [409, 113] on div "**********" at bounding box center [351, 178] width 482 height 323
click at [398, 95] on div "**********" at bounding box center [351, 178] width 482 height 323
click at [584, 7] on icon at bounding box center [586, 6] width 5 height 5
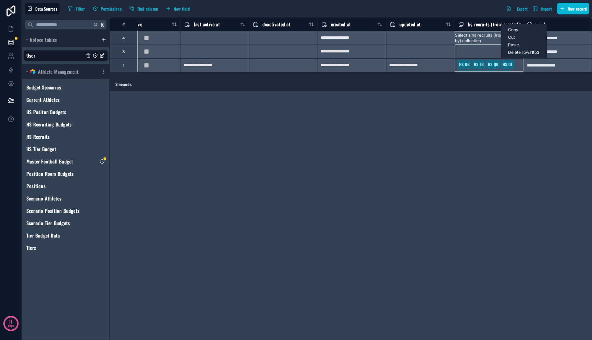
click at [516, 53] on div "Delete rows 1 to 3" at bounding box center [523, 53] width 45 height 8
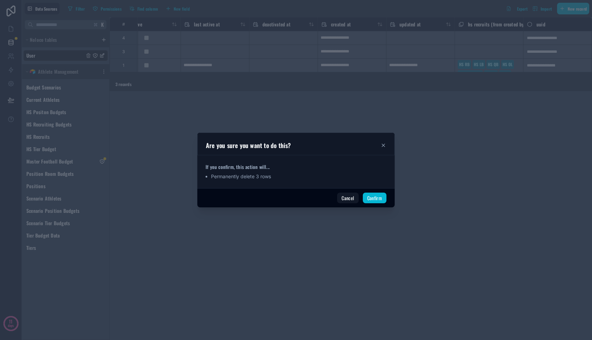
click at [381, 143] on icon at bounding box center [382, 144] width 5 height 5
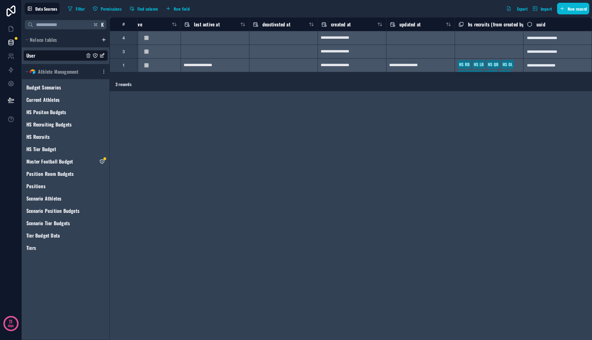
drag, startPoint x: 460, startPoint y: 103, endPoint x: 460, endPoint y: 28, distance: 74.7
click at [460, 101] on div "**********" at bounding box center [351, 178] width 482 height 323
click at [461, 24] on icon at bounding box center [460, 24] width 5 height 8
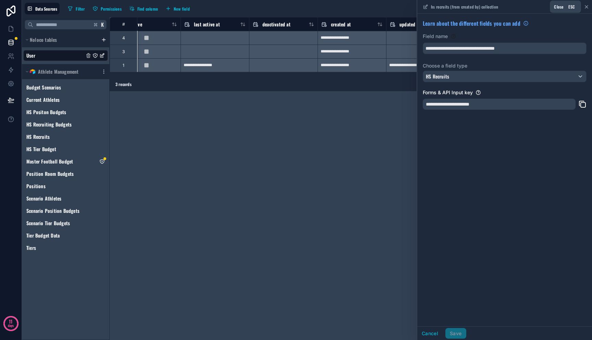
click at [585, 4] on icon at bounding box center [586, 6] width 5 height 5
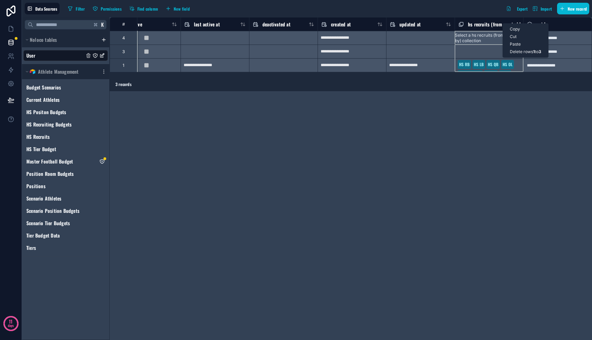
click at [510, 38] on div "Cut" at bounding box center [525, 37] width 45 height 8
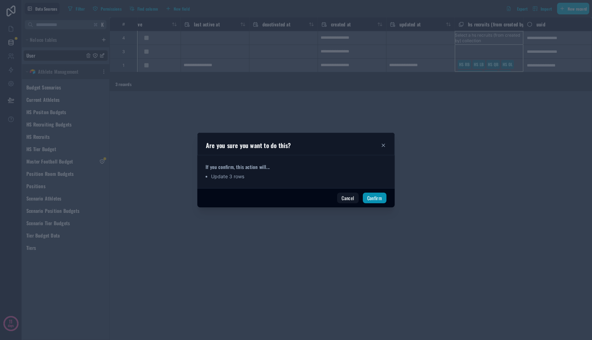
click at [380, 200] on button "Confirm" at bounding box center [375, 197] width 24 height 11
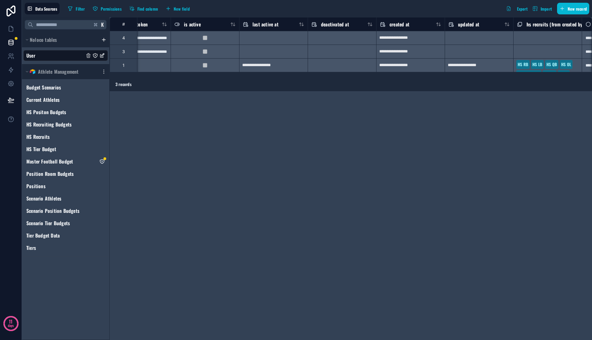
scroll to position [0, 504]
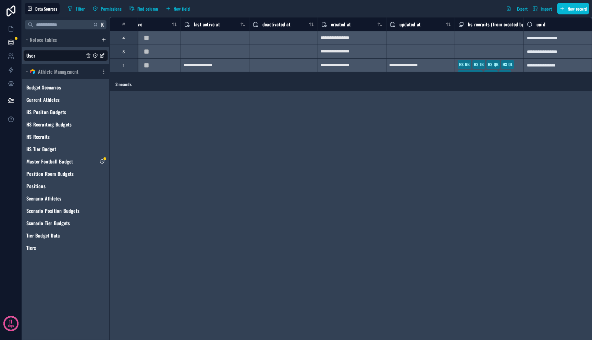
click at [472, 63] on div "HS RB HS LB HS QB HS OL HS Specialist HS WR HS TE HS DE HS DT Signed HS Test QB" at bounding box center [488, 65] width 68 height 14
click at [473, 64] on div "HS RB HS LB HS QB HS OL HS Specialist HS WR HS TE HS DE HS DT Signed HS Test QB" at bounding box center [488, 65] width 68 height 14
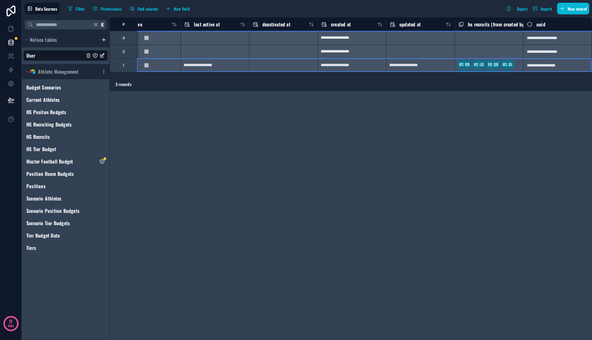
scroll to position [0, 504]
click at [473, 64] on div "HS RB HS LB HS QB HS OL HS Specialist HS WR HS TE HS DE HS DT Signed HS Test QB" at bounding box center [488, 65] width 68 height 14
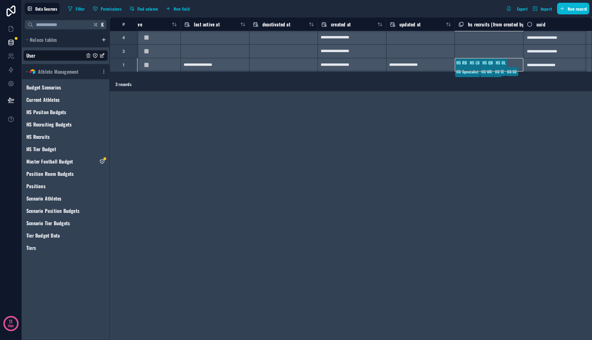
click at [469, 66] on div "HS RB HS LB HS QB HS OL HS Specialist HS WR HS TE HS DE HS DT Signed HS Test QB" at bounding box center [488, 65] width 68 height 14
click at [466, 108] on div "**********" at bounding box center [351, 178] width 482 height 323
click at [11, 26] on icon at bounding box center [11, 28] width 4 height 5
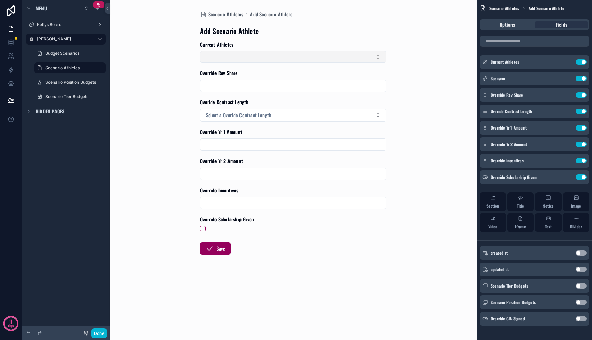
click at [270, 59] on button "Select Button" at bounding box center [293, 57] width 186 height 12
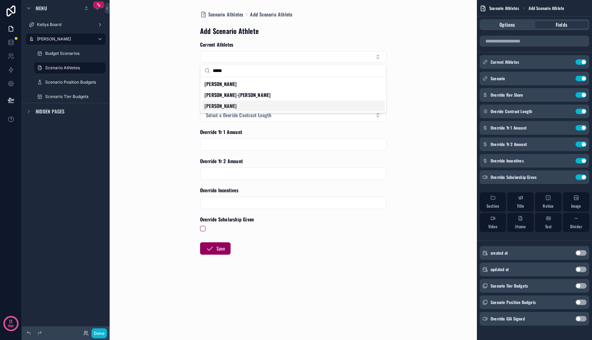
type input "*****"
click at [215, 110] on div "[PERSON_NAME]" at bounding box center [293, 105] width 183 height 11
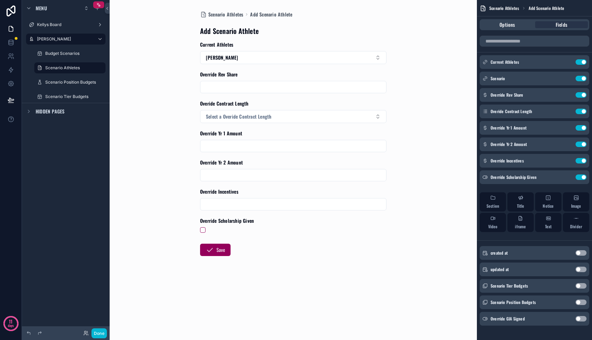
click at [258, 84] on input "scrollable content" at bounding box center [293, 87] width 186 height 10
click at [152, 100] on div "Scenario Athletes Add Scenario Athlete Add Scenario Athlete Current Athletes [P…" at bounding box center [293, 170] width 367 height 340
click at [224, 117] on span "Select a Overide Contract Length" at bounding box center [238, 116] width 65 height 7
click at [223, 143] on div "1 Yr" at bounding box center [293, 144] width 183 height 10
click at [175, 138] on div "Scenario Athletes Add Scenario Athlete Add Scenario Athlete Current Athletes [P…" at bounding box center [293, 170] width 367 height 340
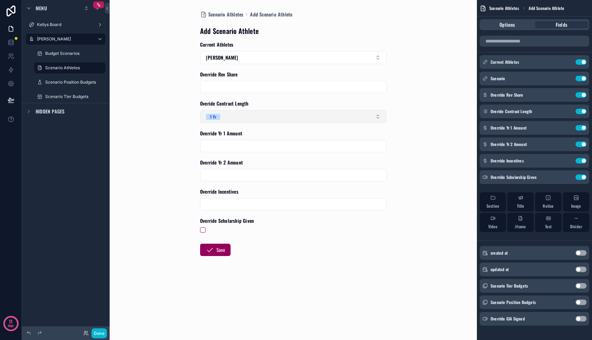
click at [280, 112] on button "1 Yr" at bounding box center [293, 116] width 186 height 13
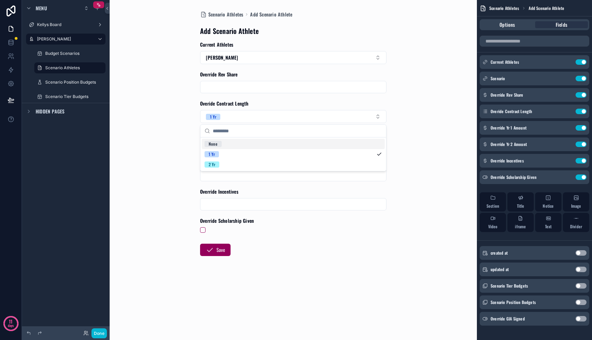
click at [251, 146] on div "None" at bounding box center [293, 144] width 183 height 10
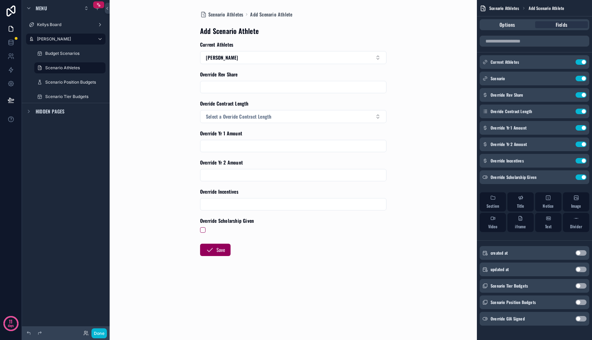
click at [416, 122] on div "Scenario Athletes Add Scenario Athlete Add Scenario Athlete Current Athletes [P…" at bounding box center [293, 170] width 367 height 340
click at [201, 230] on button "scrollable content" at bounding box center [202, 229] width 5 height 5
click at [273, 231] on div "scrollable content" at bounding box center [293, 229] width 186 height 5
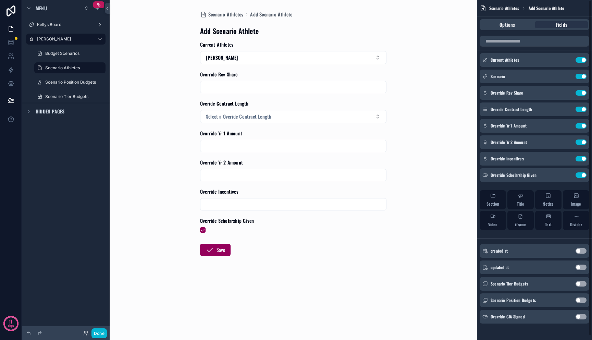
scroll to position [5, 0]
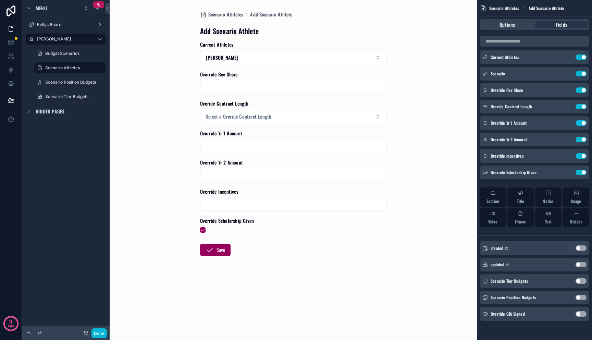
click at [581, 315] on button "Use setting" at bounding box center [580, 313] width 11 height 5
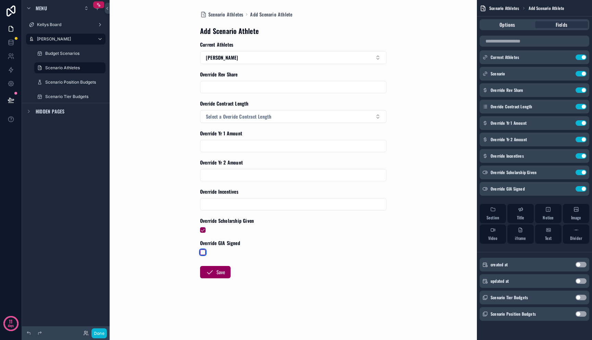
click at [204, 253] on button "scrollable content" at bounding box center [202, 251] width 5 height 5
click at [222, 273] on button "Save" at bounding box center [215, 272] width 30 height 12
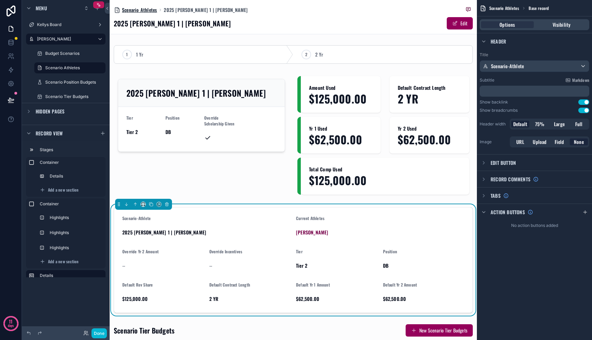
click at [150, 11] on span "Scenario Athletes" at bounding box center [139, 10] width 35 height 7
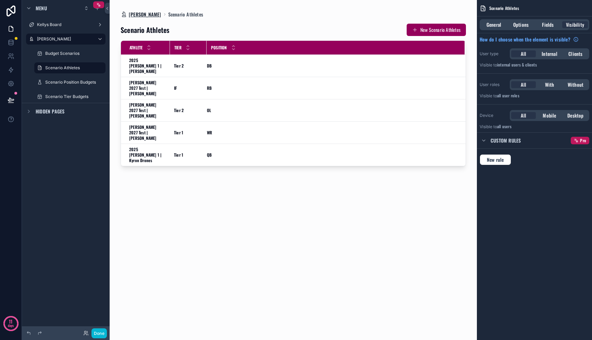
click at [152, 13] on span "[PERSON_NAME]" at bounding box center [145, 14] width 33 height 7
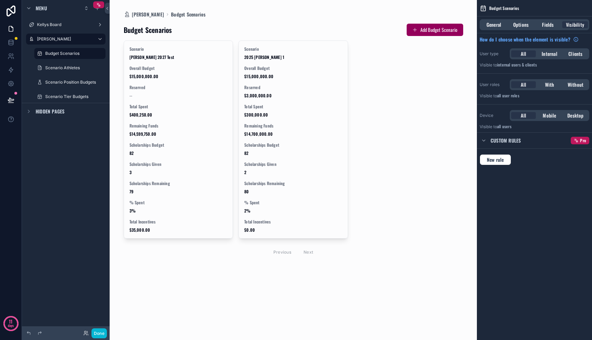
click at [190, 86] on div "scrollable content" at bounding box center [293, 141] width 350 height 282
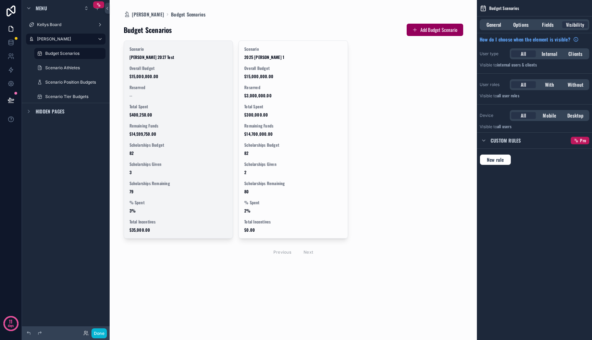
click at [188, 87] on span "Reserved" at bounding box center [178, 87] width 98 height 5
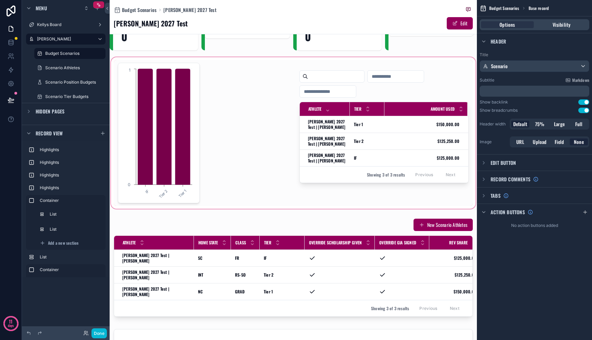
scroll to position [43, 0]
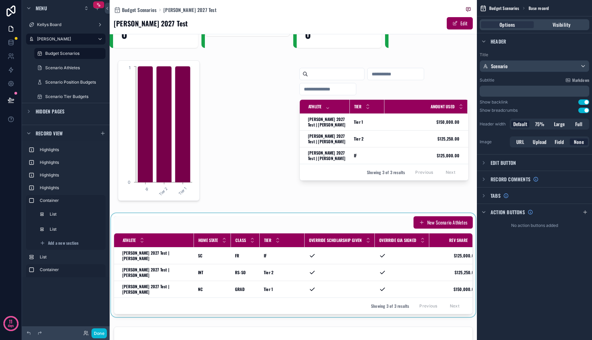
click at [426, 224] on div "scrollable content" at bounding box center [293, 265] width 367 height 104
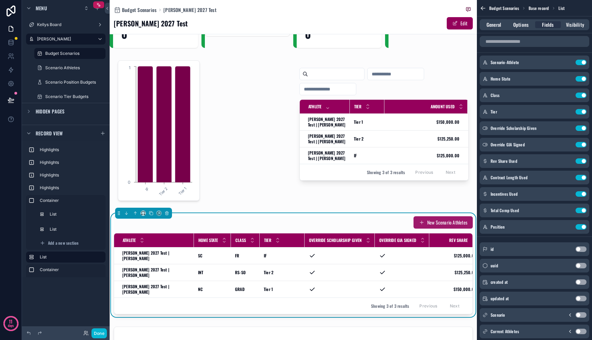
click at [426, 223] on button "New Scenario Athletes" at bounding box center [442, 222] width 59 height 12
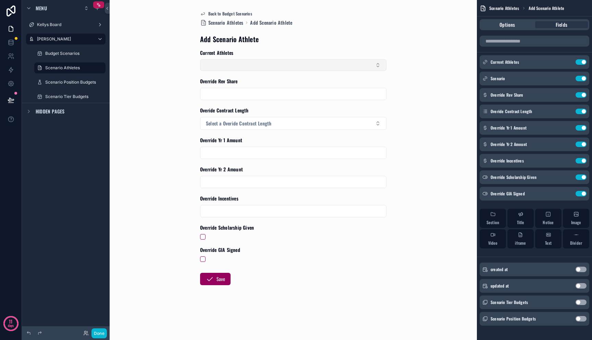
click at [273, 66] on button "Select Button" at bounding box center [293, 65] width 186 height 12
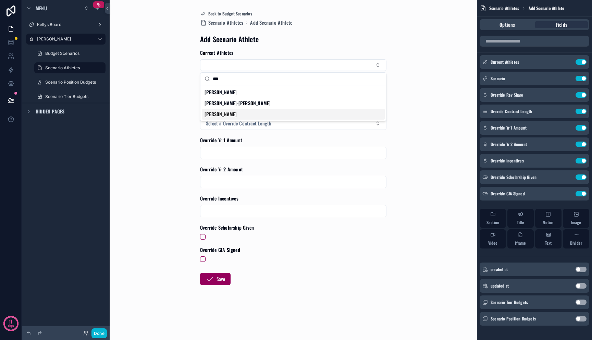
type input "***"
click at [241, 112] on div "[PERSON_NAME]" at bounding box center [293, 114] width 183 height 11
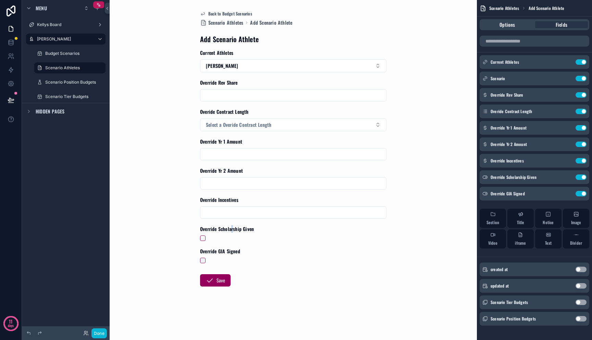
click at [232, 231] on span "Override Scholarship Given" at bounding box center [227, 228] width 54 height 7
click at [197, 236] on div "Back to Budget Scenarios Scenario Athletes Add Scenario Athlete Add Scenario At…" at bounding box center [293, 165] width 197 height 330
click at [203, 235] on button "scrollable content" at bounding box center [202, 237] width 5 height 5
click at [203, 260] on button "scrollable content" at bounding box center [202, 260] width 5 height 5
click at [214, 284] on button "Save" at bounding box center [215, 280] width 30 height 12
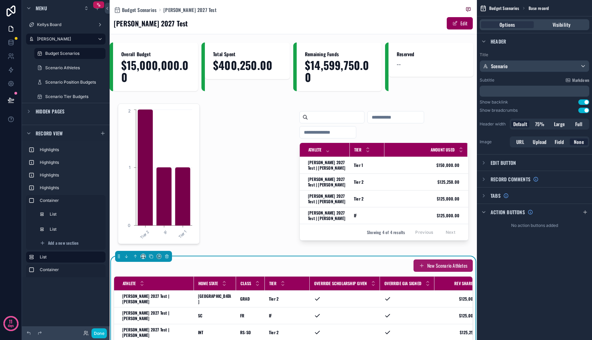
click at [430, 261] on button "New Scenario Athletes" at bounding box center [442, 265] width 59 height 12
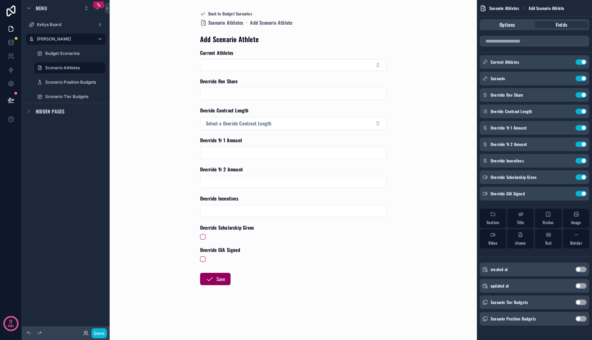
click at [225, 71] on form "Current Athletes Override Rev Share Overide Contract Length Select a Overide Co…" at bounding box center [293, 188] width 186 height 279
click at [226, 68] on button "Select Button" at bounding box center [293, 65] width 186 height 12
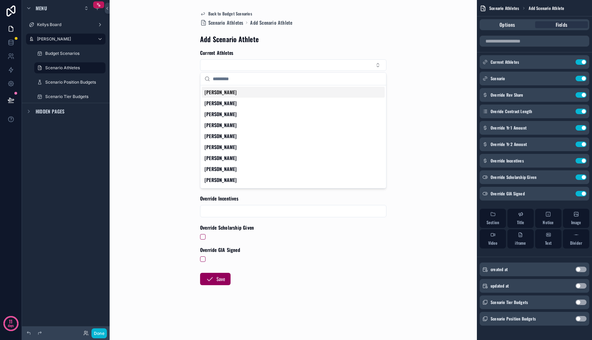
click at [226, 96] on div "[PERSON_NAME]" at bounding box center [293, 92] width 183 height 11
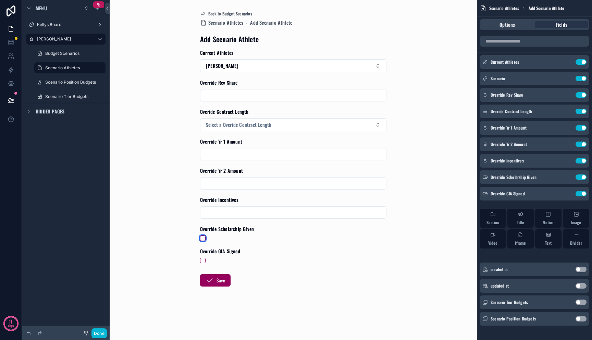
click at [204, 236] on button "scrollable content" at bounding box center [202, 237] width 5 height 5
click at [203, 260] on button "scrollable content" at bounding box center [202, 260] width 5 height 5
click at [207, 275] on button "Save" at bounding box center [215, 280] width 30 height 12
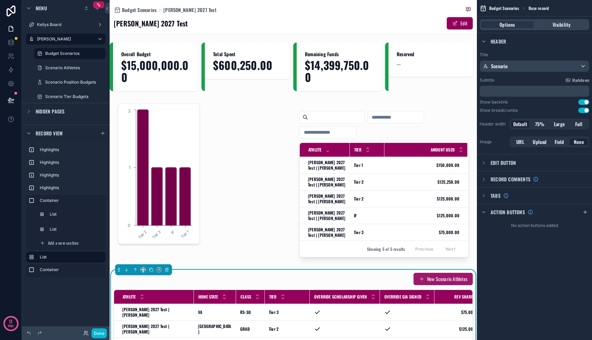
click at [438, 277] on button "New Scenario Athletes" at bounding box center [442, 279] width 59 height 12
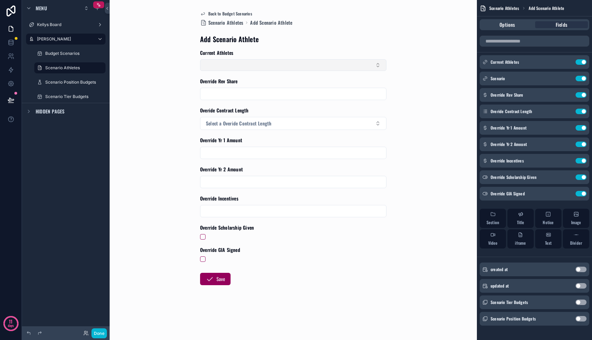
click at [251, 66] on button "Select Button" at bounding box center [293, 65] width 186 height 12
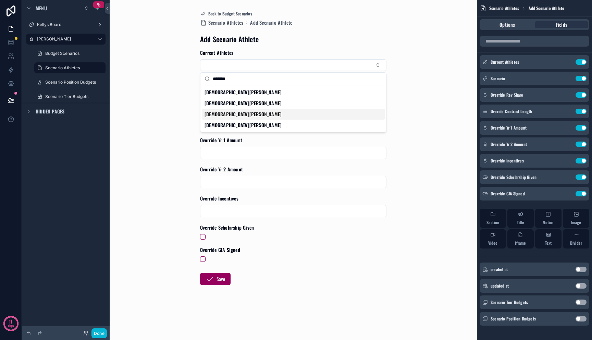
type input "*******"
click at [238, 116] on div "[DEMOGRAPHIC_DATA][PERSON_NAME]" at bounding box center [293, 114] width 183 height 11
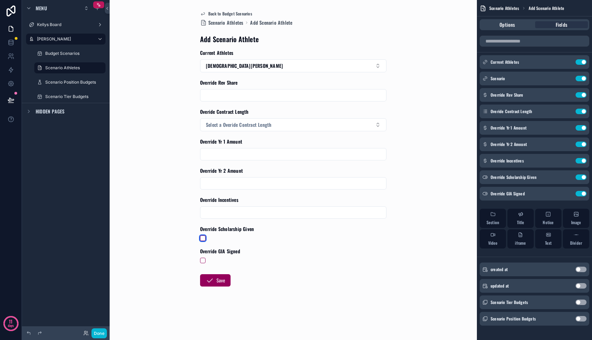
click at [201, 239] on button "scrollable content" at bounding box center [202, 237] width 5 height 5
click at [201, 260] on button "scrollable content" at bounding box center [202, 260] width 5 height 5
click at [210, 279] on icon "scrollable content" at bounding box center [209, 280] width 8 height 8
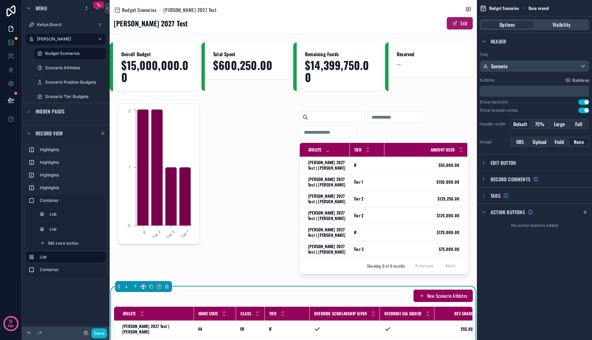
click at [452, 24] on span "scrollable content" at bounding box center [454, 23] width 5 height 5
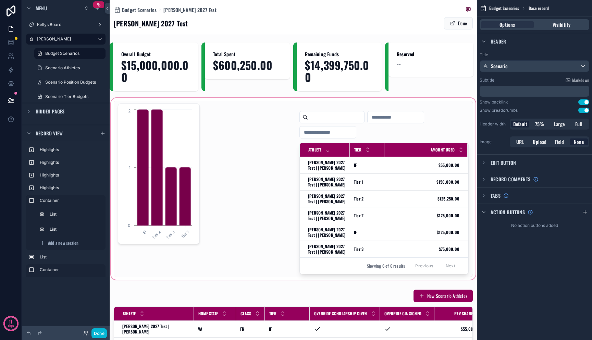
click at [334, 165] on div "scrollable content" at bounding box center [293, 189] width 367 height 184
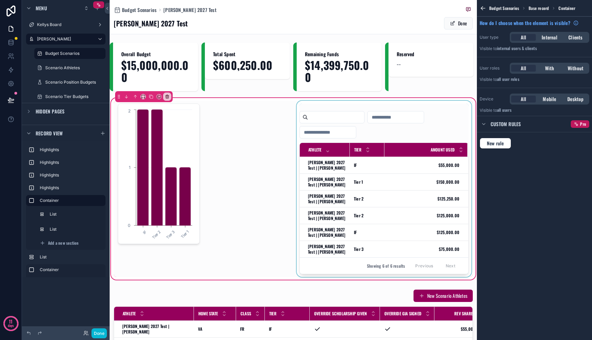
click at [327, 165] on div "scrollable content" at bounding box center [383, 189] width 177 height 176
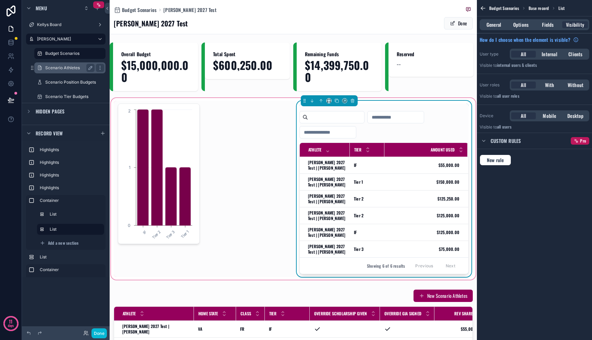
click at [72, 72] on div "Scenario Athletes" at bounding box center [70, 67] width 68 height 11
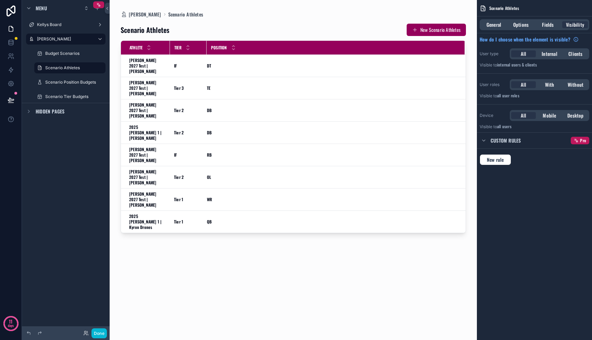
click at [347, 36] on div "scrollable content" at bounding box center [293, 166] width 367 height 332
click at [520, 26] on span "Options" at bounding box center [520, 24] width 15 height 7
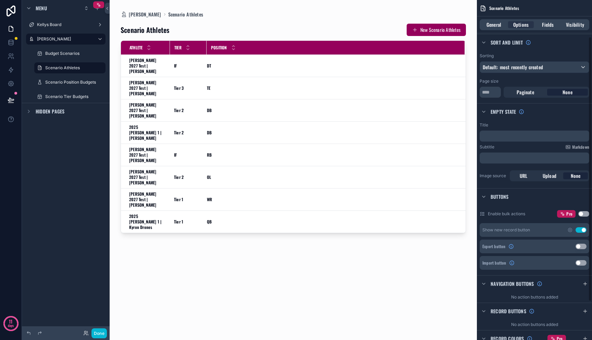
scroll to position [60, 0]
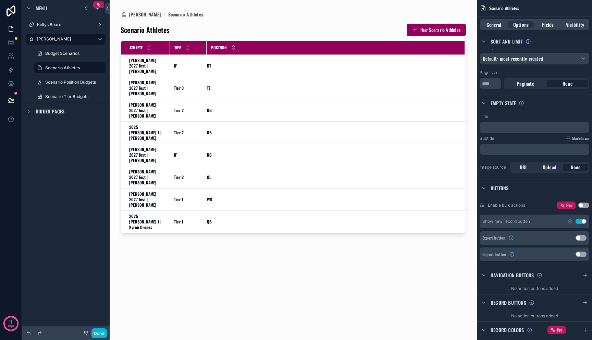
click at [584, 207] on button "Use setting" at bounding box center [583, 204] width 11 height 5
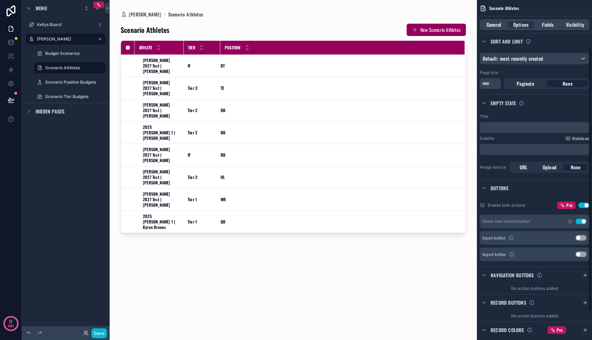
click at [587, 205] on button "Use setting" at bounding box center [583, 204] width 11 height 5
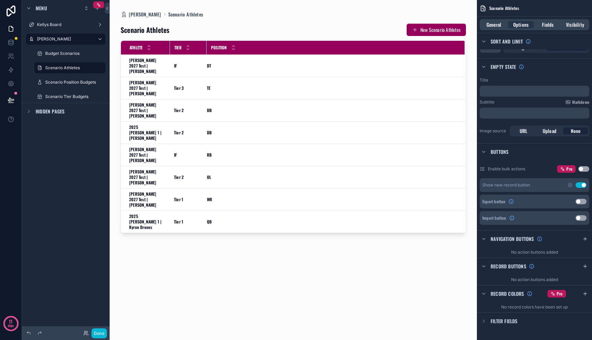
scroll to position [0, 0]
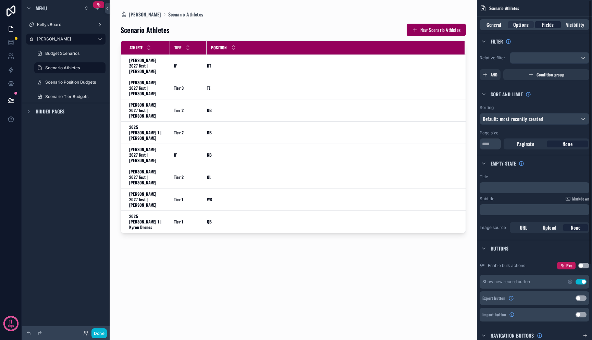
click at [553, 25] on span "Fields" at bounding box center [548, 24] width 12 height 7
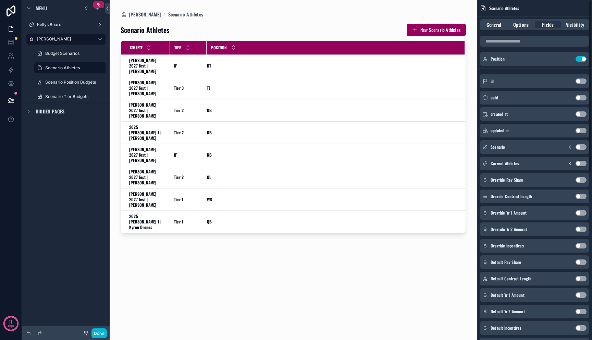
scroll to position [51, 0]
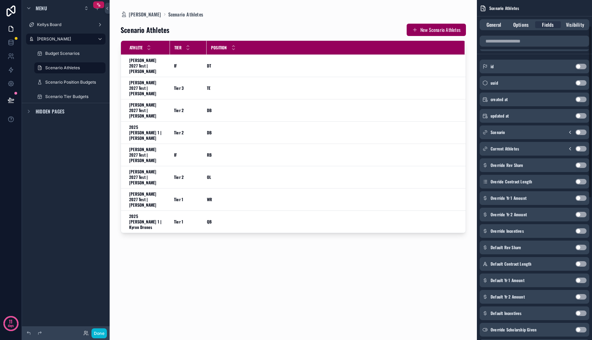
click at [581, 133] on button "Use setting" at bounding box center [580, 131] width 11 height 5
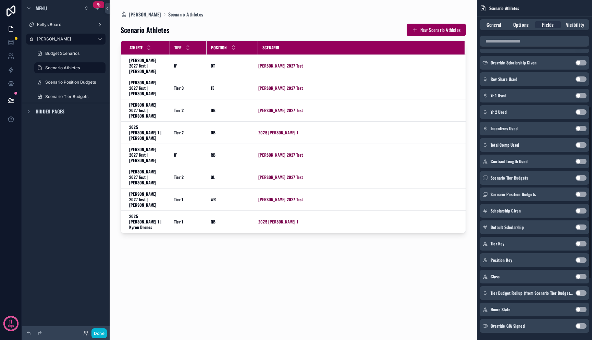
scroll to position [329, 0]
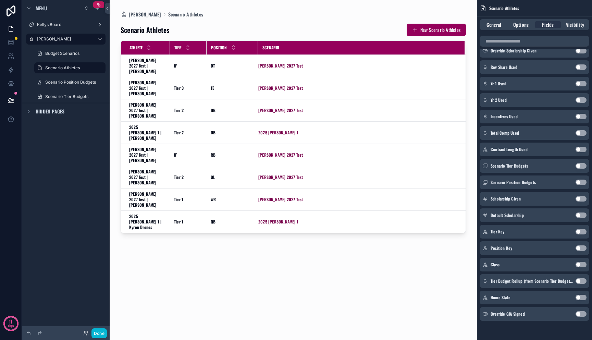
click at [580, 264] on button "Use setting" at bounding box center [580, 264] width 11 height 5
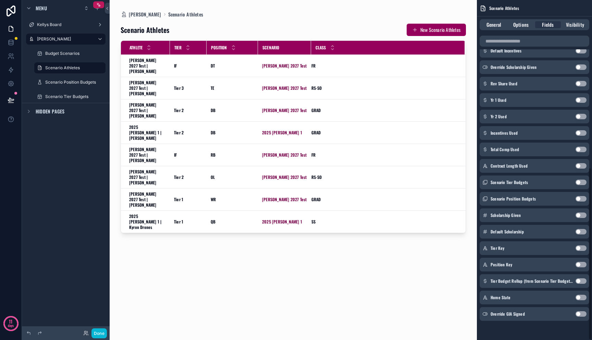
click at [580, 297] on button "Use setting" at bounding box center [580, 297] width 11 height 5
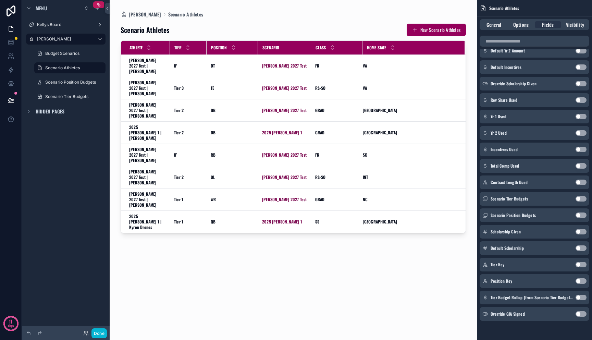
click at [579, 313] on button "Use setting" at bounding box center [580, 313] width 11 height 5
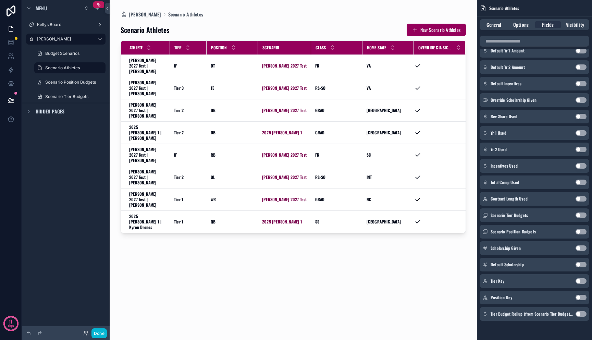
click at [581, 101] on button "Use setting" at bounding box center [580, 99] width 11 height 5
click at [580, 116] on button "Use setting" at bounding box center [580, 116] width 11 height 5
click at [580, 167] on button "Use setting" at bounding box center [580, 165] width 11 height 5
click at [580, 183] on button "Use setting" at bounding box center [580, 181] width 11 height 5
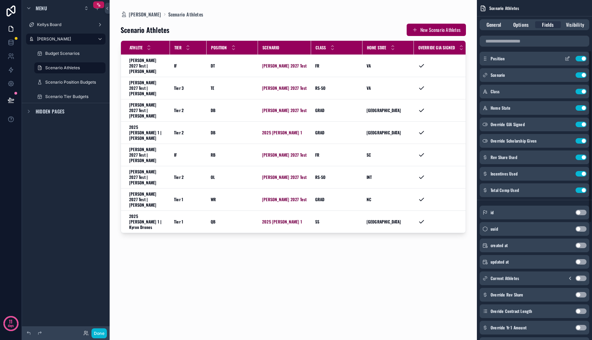
scroll to position [0, 0]
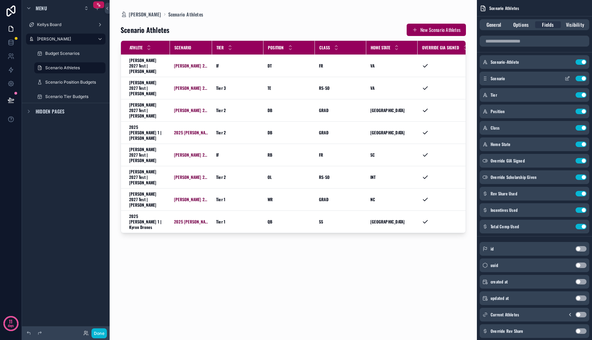
click at [582, 79] on button "Use setting" at bounding box center [580, 78] width 11 height 5
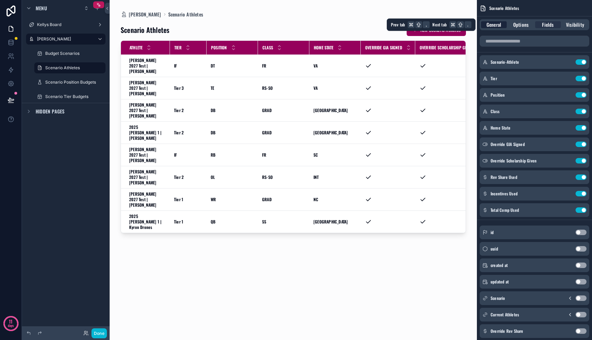
click at [498, 25] on span "General" at bounding box center [493, 24] width 15 height 7
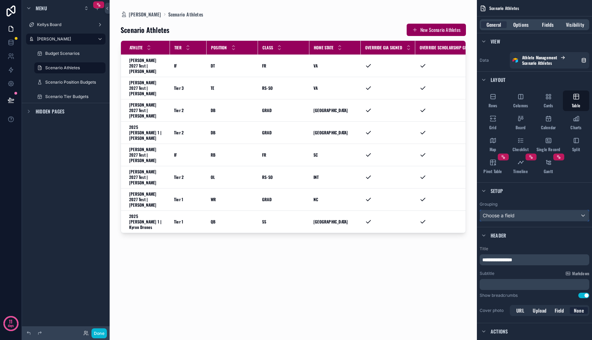
click at [530, 218] on div "Choose a field" at bounding box center [534, 215] width 109 height 11
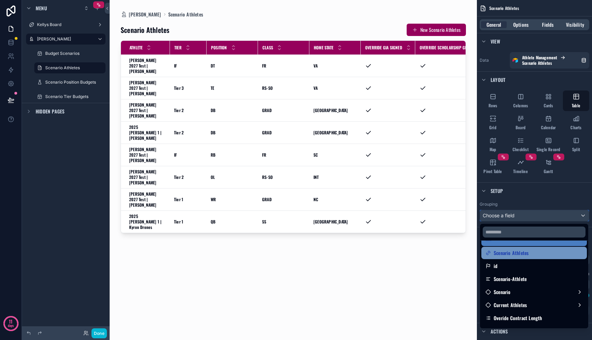
scroll to position [14, 0]
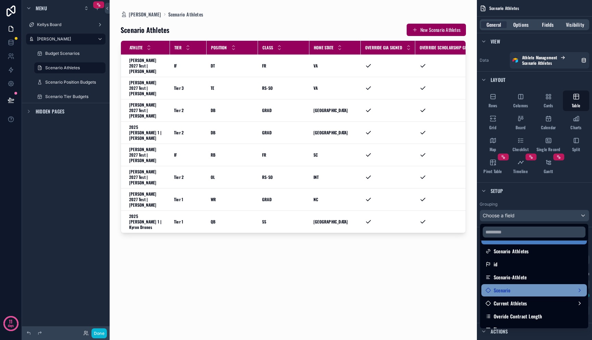
click at [535, 292] on div "Scenario" at bounding box center [533, 290] width 97 height 8
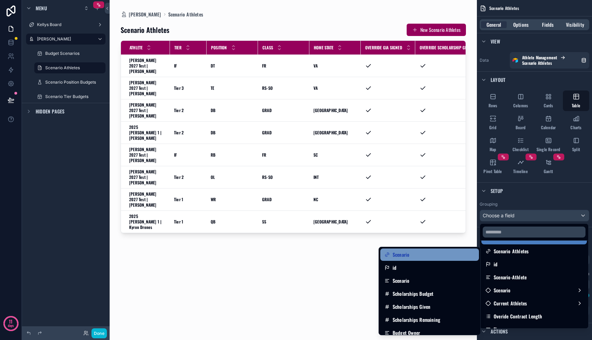
click at [414, 259] on div "Scenario" at bounding box center [429, 254] width 99 height 12
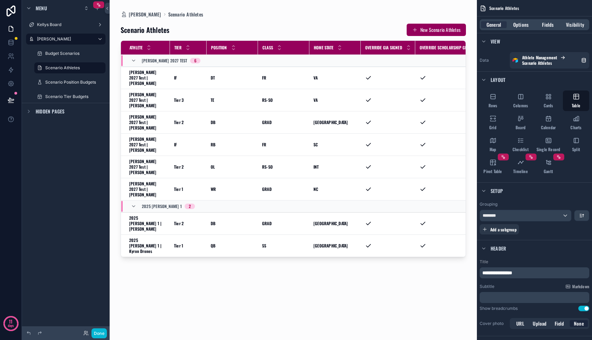
click at [352, 269] on div "Scenario Athletes New Scenario Athletes Athlete Tier Position Class Home State …" at bounding box center [293, 175] width 345 height 314
click at [133, 203] on icon "scrollable content" at bounding box center [133, 205] width 5 height 5
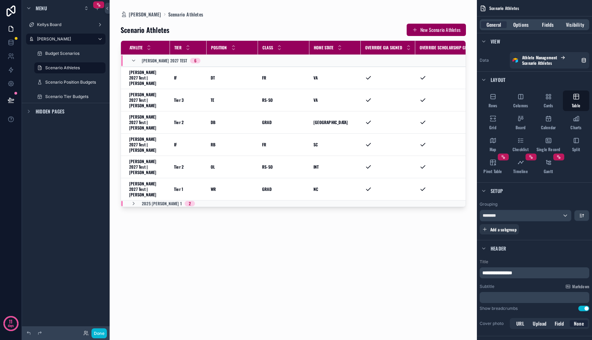
click at [133, 200] on td "2025 [PERSON_NAME] 1 2" at bounding box center [189, 203] width 137 height 7
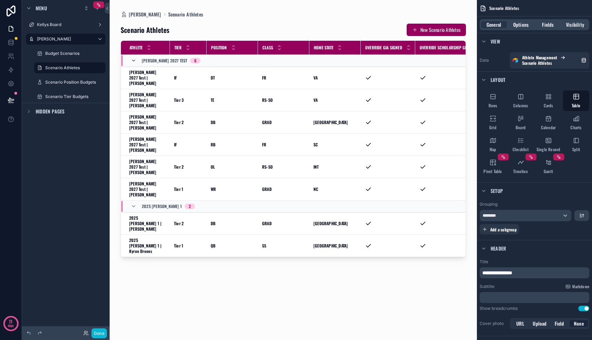
click at [134, 60] on icon "scrollable content" at bounding box center [133, 60] width 5 height 5
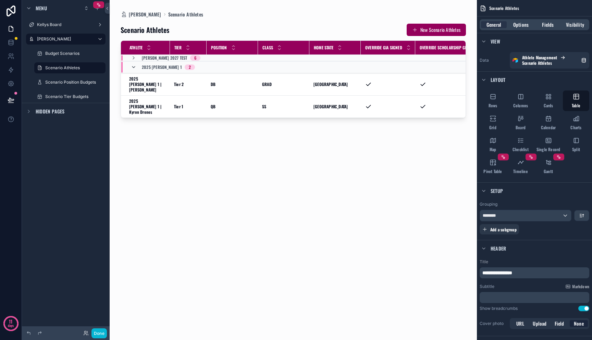
click at [134, 66] on icon "scrollable content" at bounding box center [133, 66] width 5 height 5
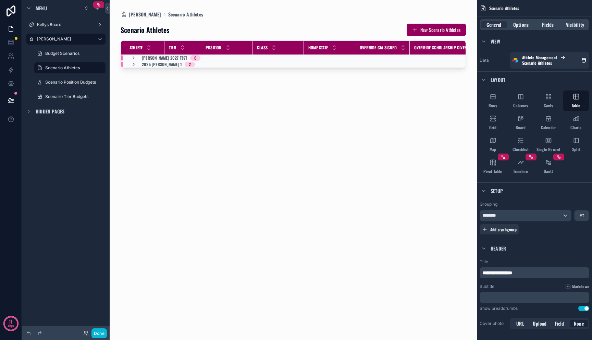
click at [134, 66] on icon "scrollable content" at bounding box center [133, 64] width 5 height 5
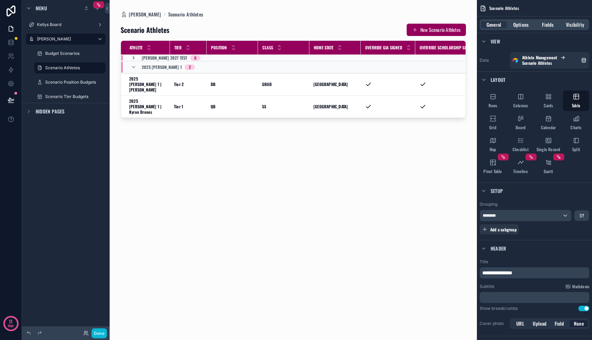
click at [134, 59] on icon "scrollable content" at bounding box center [133, 57] width 5 height 5
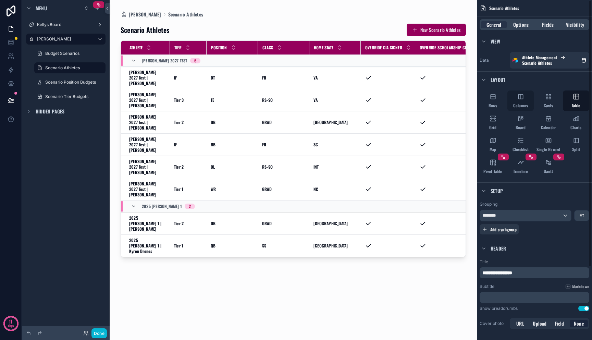
click at [521, 102] on div "Columns" at bounding box center [520, 100] width 26 height 21
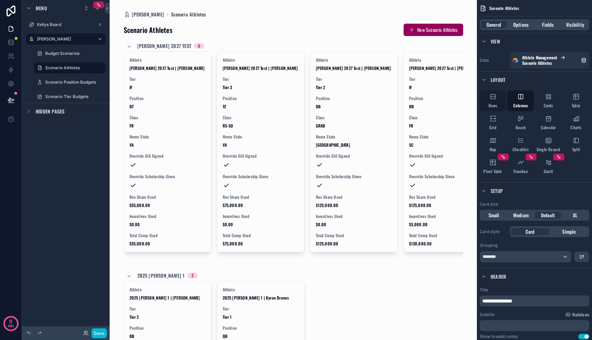
click at [498, 104] on div "Rows" at bounding box center [492, 100] width 26 height 21
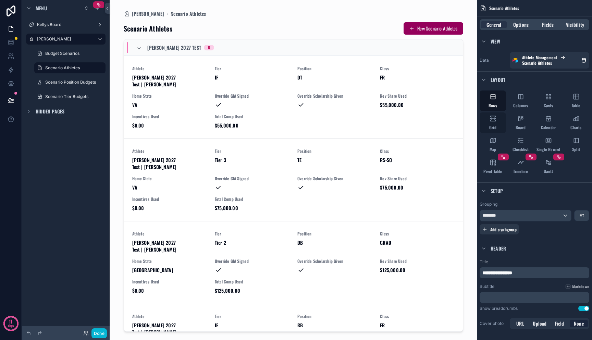
click at [495, 120] on icon "scrollable content" at bounding box center [492, 118] width 7 height 7
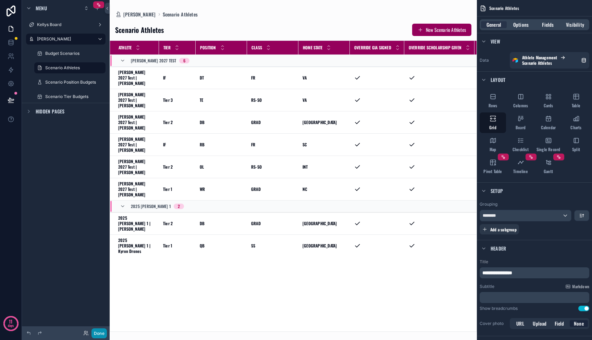
click at [102, 332] on button "Done" at bounding box center [98, 333] width 15 height 10
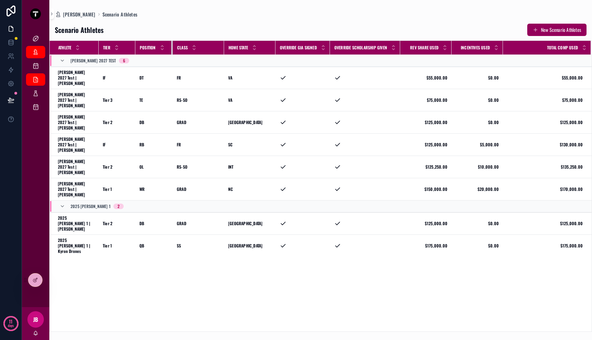
drag, startPoint x: 186, startPoint y: 49, endPoint x: 172, endPoint y: 51, distance: 13.5
click at [172, 51] on div "scrollable content" at bounding box center [172, 48] width 3 height 14
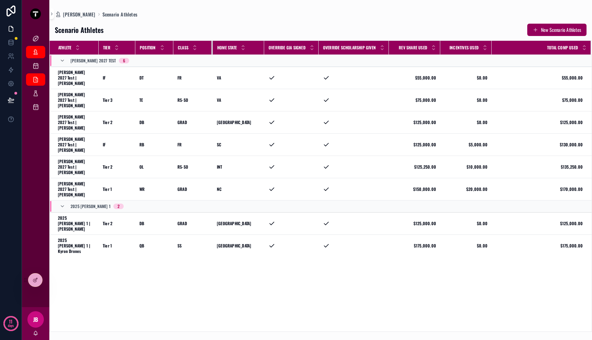
drag, startPoint x: 224, startPoint y: 49, endPoint x: 212, endPoint y: 52, distance: 12.3
click at [212, 52] on div "scrollable content" at bounding box center [212, 48] width 3 height 14
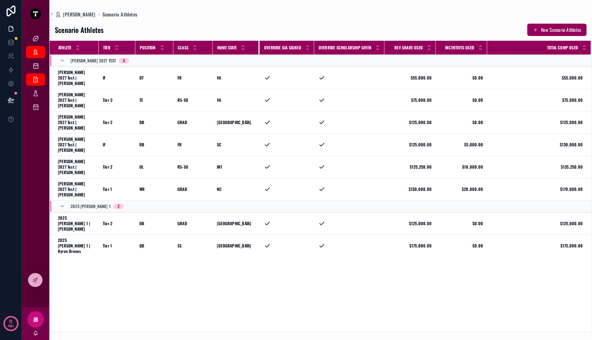
drag, startPoint x: 263, startPoint y: 46, endPoint x: 257, endPoint y: 47, distance: 6.2
click at [258, 47] on div "scrollable content" at bounding box center [259, 48] width 3 height 14
drag, startPoint x: 312, startPoint y: 46, endPoint x: 318, endPoint y: 45, distance: 6.2
click at [318, 45] on tr "Athlete Tier Position Class Home State Override GIA Signed Override Scholarship…" at bounding box center [321, 48] width 542 height 14
click at [37, 277] on icon at bounding box center [35, 279] width 5 height 5
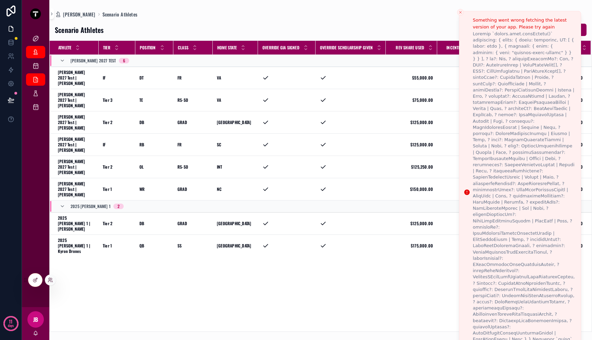
click at [329, 234] on div "Athlete Tier Position Class Home State Override GIA Signed Override Scholarship…" at bounding box center [321, 186] width 542 height 290
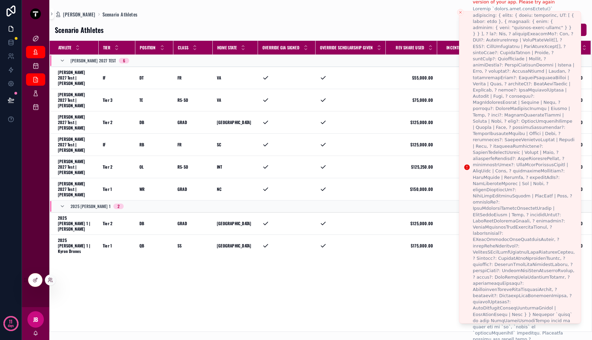
click at [461, 12] on icon "Close toast" at bounding box center [460, 12] width 4 height 4
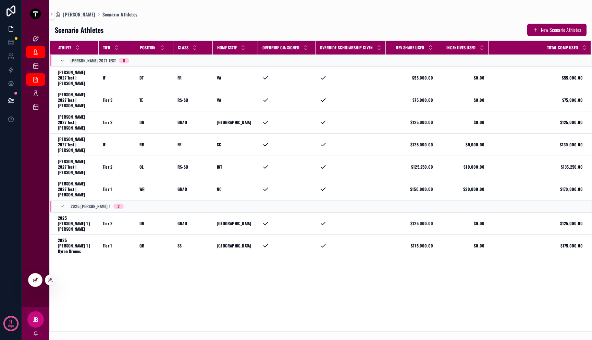
click at [31, 277] on div at bounding box center [35, 279] width 14 height 13
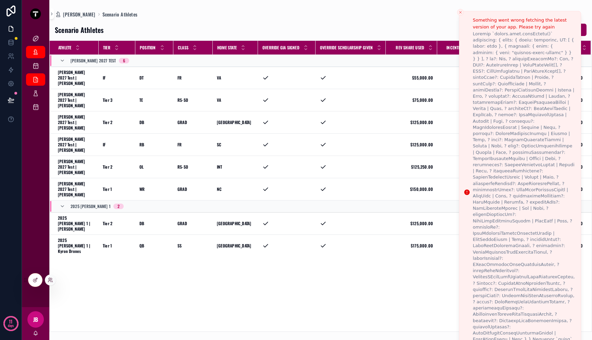
click at [117, 271] on div "Athlete Tier Position Class Home State Override GIA Signed Override Scholarship…" at bounding box center [321, 186] width 542 height 290
click at [10, 99] on icon at bounding box center [11, 99] width 6 height 3
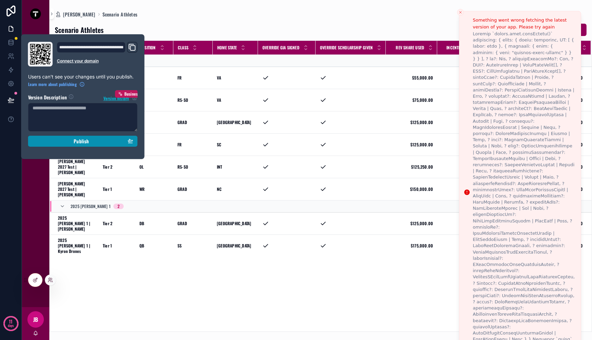
click at [53, 146] on button "Publish" at bounding box center [83, 141] width 110 height 11
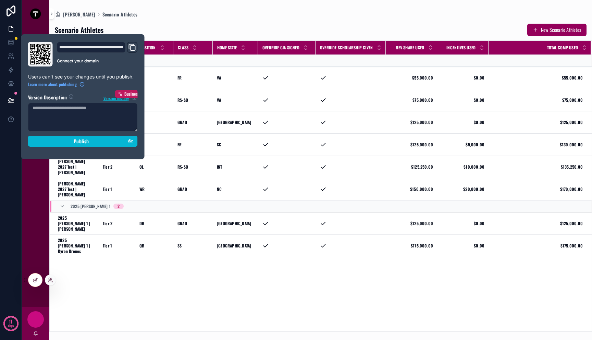
click at [134, 49] on icon "Domain and Custom Link" at bounding box center [132, 47] width 8 height 8
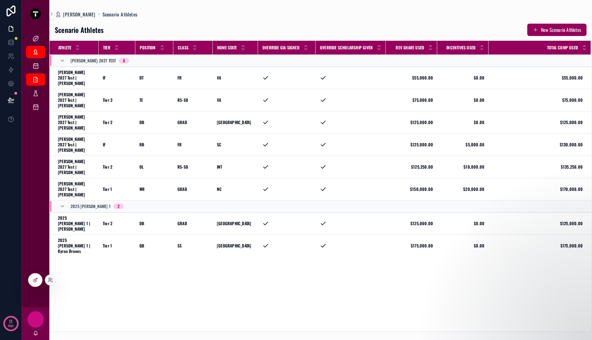
click at [141, 281] on div "Athlete Tier Position Class Home State Override GIA Signed Override Scholarship…" at bounding box center [321, 186] width 542 height 290
click at [11, 26] on icon at bounding box center [11, 28] width 4 height 5
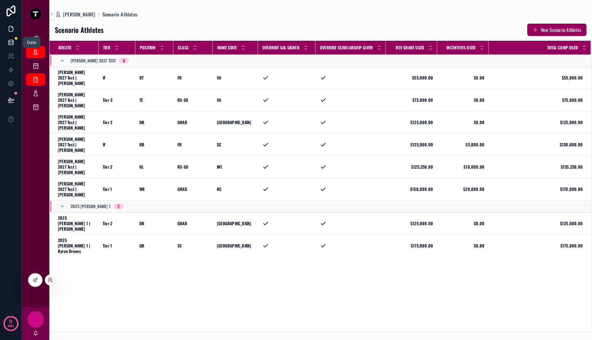
click at [8, 43] on icon at bounding box center [11, 42] width 7 height 7
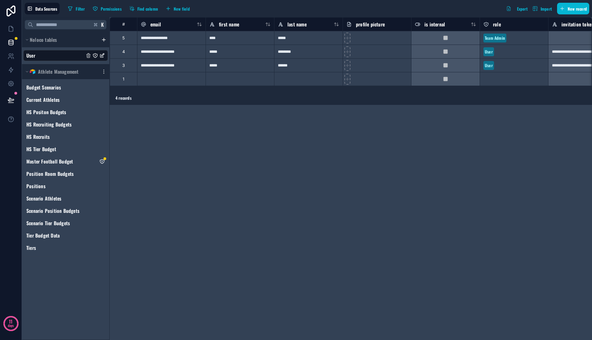
click at [166, 82] on div at bounding box center [171, 79] width 68 height 14
type input "**********"
type input "*"
type input "*****"
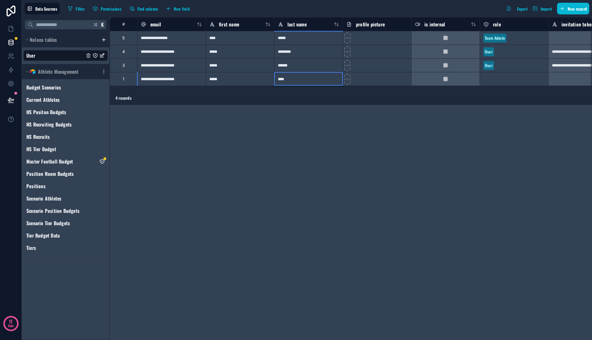
type input "*****"
click at [498, 80] on div "Select a role" at bounding box center [495, 78] width 24 height 5
click at [498, 79] on div "Select a role" at bounding box center [492, 78] width 24 height 5
click at [497, 80] on div "Select a role" at bounding box center [492, 78] width 24 height 5
click at [496, 339] on div "Team Admin" at bounding box center [296, 344] width 592 height 8
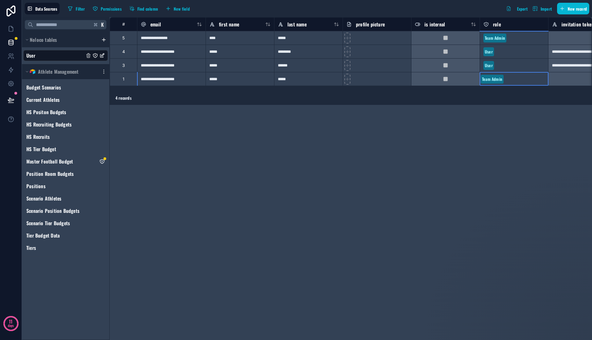
drag, startPoint x: 473, startPoint y: 126, endPoint x: 473, endPoint y: 133, distance: 6.5
click at [473, 127] on div "**********" at bounding box center [351, 178] width 482 height 323
click at [425, 290] on div "**********" at bounding box center [351, 178] width 482 height 323
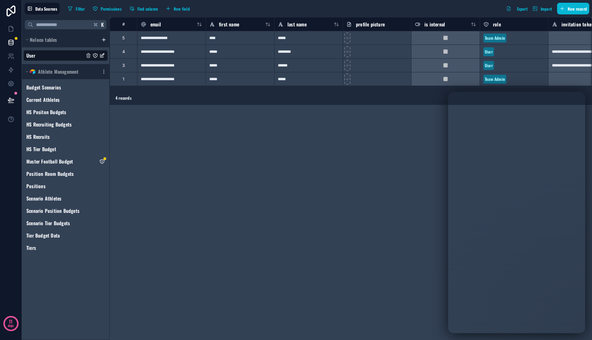
click at [421, 248] on div "**********" at bounding box center [351, 178] width 482 height 323
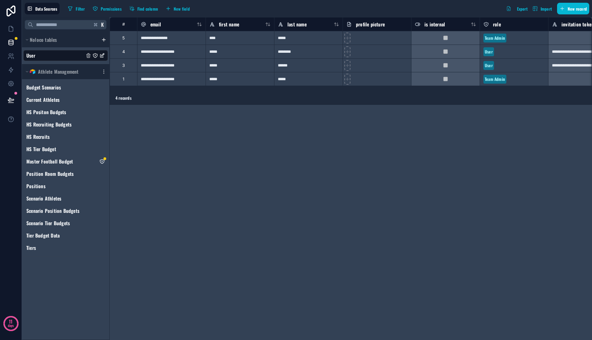
click at [425, 127] on div "**********" at bounding box center [351, 178] width 482 height 323
click at [14, 100] on button at bounding box center [10, 99] width 15 height 19
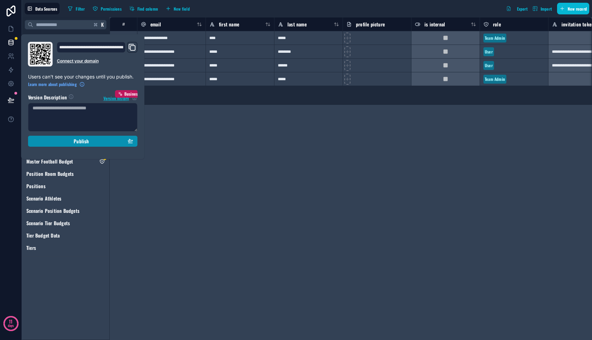
click at [60, 141] on div "Publish" at bounding box center [83, 141] width 101 height 6
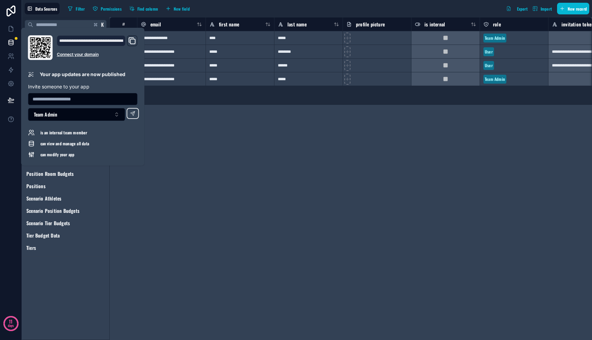
click at [223, 133] on div "**********" at bounding box center [351, 178] width 482 height 323
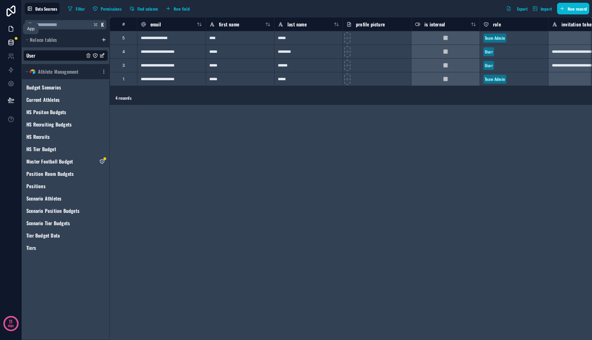
click at [9, 29] on icon at bounding box center [11, 28] width 7 height 7
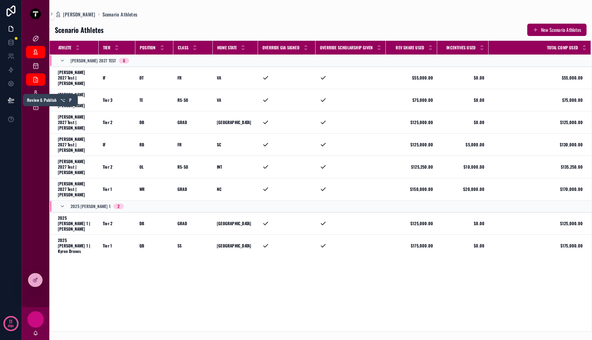
click at [11, 97] on icon at bounding box center [11, 100] width 7 height 7
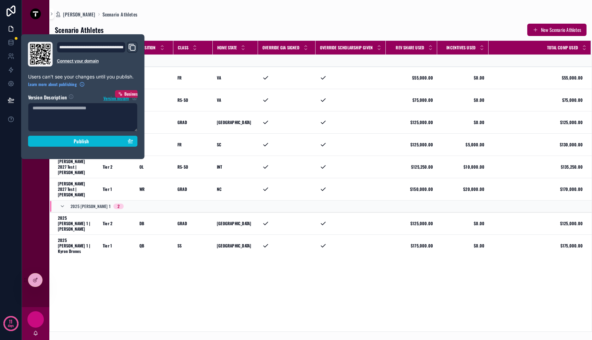
click at [133, 47] on icon "Domain and Custom Link" at bounding box center [132, 47] width 8 height 8
click at [362, 277] on div "Athlete Tier Position Class Home State Override GIA Signed Override Scholarship…" at bounding box center [321, 186] width 542 height 290
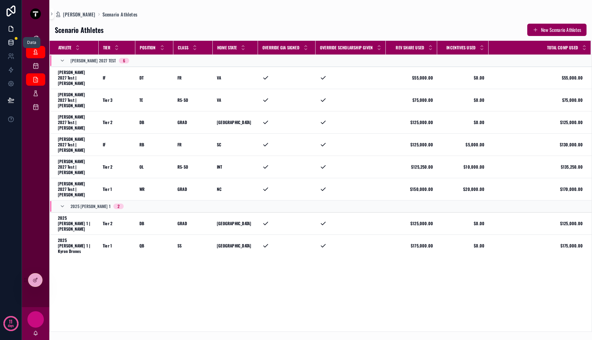
click at [15, 42] on link at bounding box center [11, 43] width 22 height 14
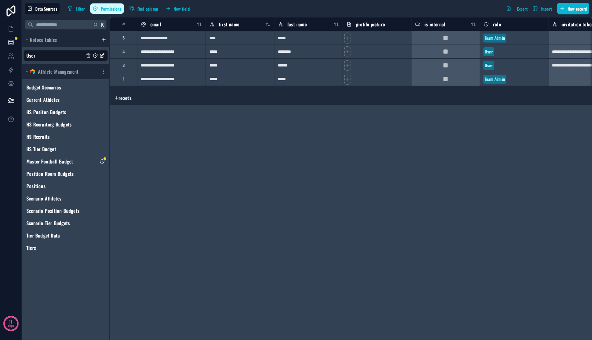
click at [118, 11] on span "Permissions" at bounding box center [111, 8] width 21 height 5
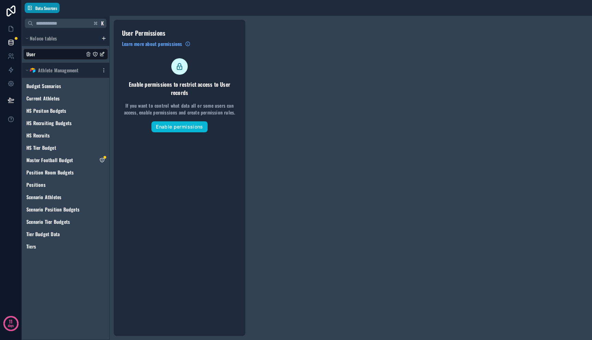
click at [39, 11] on button "Data Sources" at bounding box center [42, 8] width 35 height 10
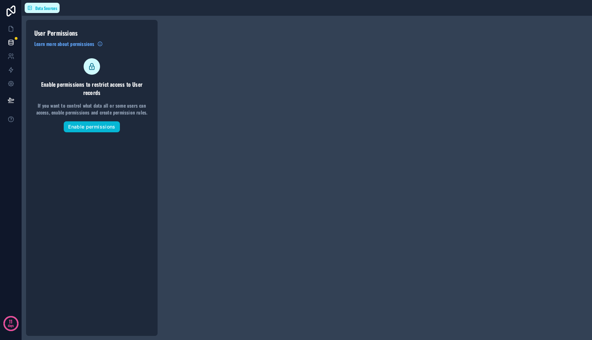
click at [39, 11] on button "Data Sources" at bounding box center [42, 8] width 35 height 10
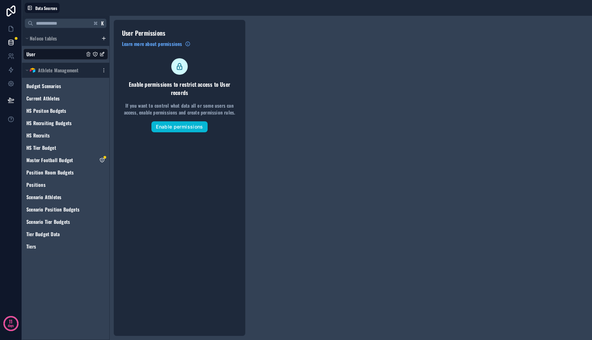
click at [48, 64] on div "Athlete Management" at bounding box center [65, 70] width 87 height 15
click at [48, 50] on div "User" at bounding box center [65, 54] width 85 height 11
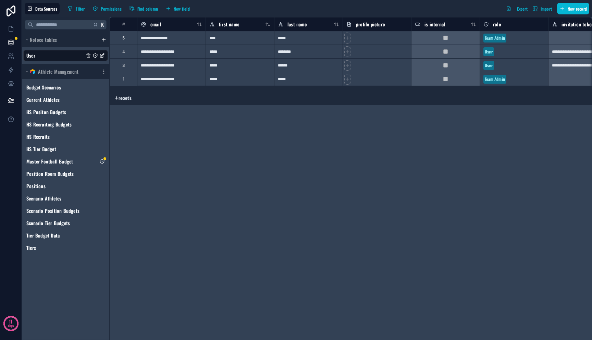
click at [206, 37] on div "****" at bounding box center [239, 38] width 68 height 14
click at [128, 39] on div "5" at bounding box center [123, 38] width 27 height 14
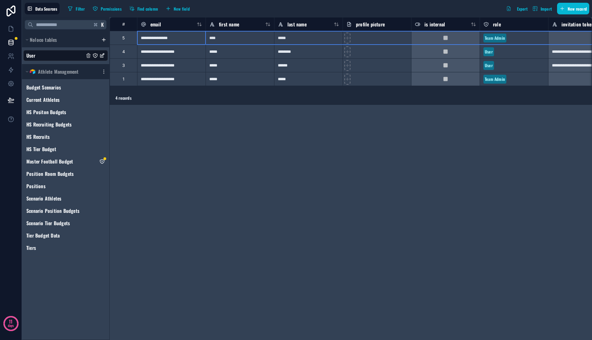
click at [122, 39] on div "5" at bounding box center [123, 37] width 2 height 5
click at [191, 126] on div "**********" at bounding box center [351, 178] width 482 height 323
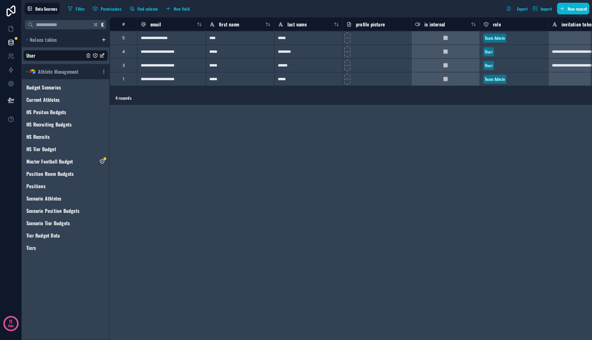
click at [186, 177] on div "**********" at bounding box center [351, 178] width 482 height 323
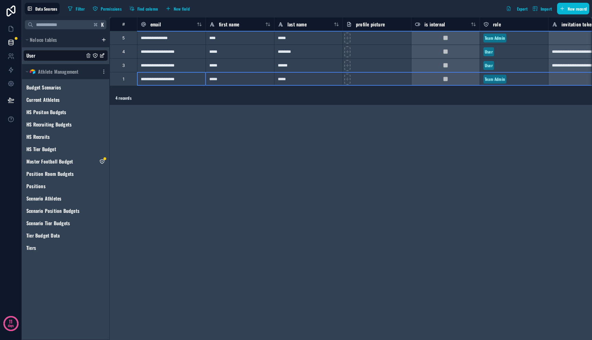
click at [127, 80] on div "1" at bounding box center [123, 79] width 27 height 14
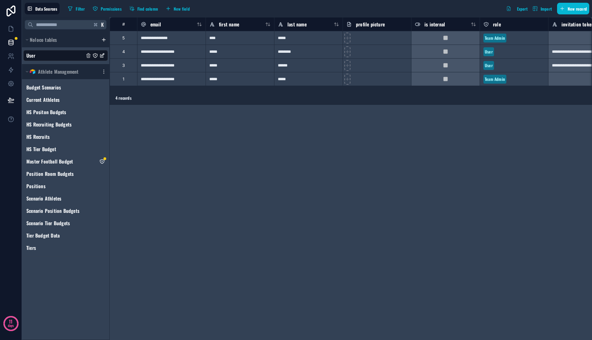
click at [143, 129] on div "**********" at bounding box center [351, 178] width 482 height 323
click at [11, 45] on icon at bounding box center [11, 43] width 4 height 3
click at [9, 26] on icon at bounding box center [11, 28] width 7 height 7
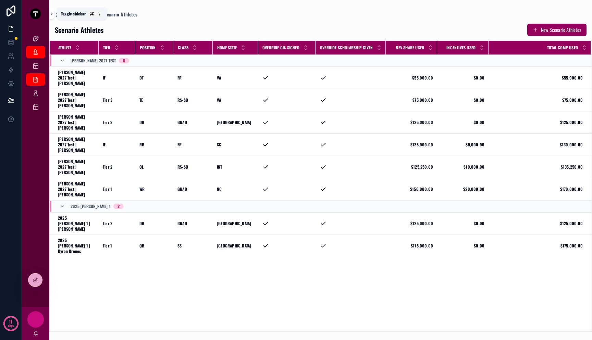
click at [51, 13] on icon "scrollable content" at bounding box center [51, 13] width 5 height 5
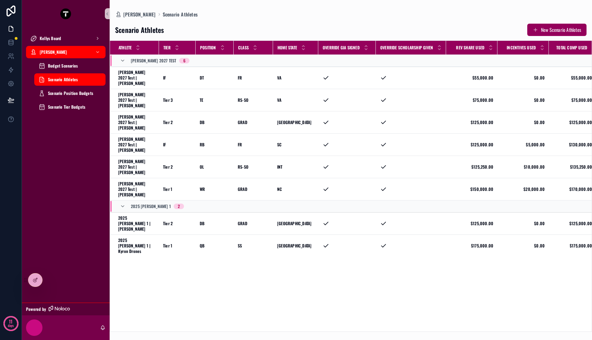
click at [39, 327] on div "scrollable content" at bounding box center [34, 327] width 16 height 16
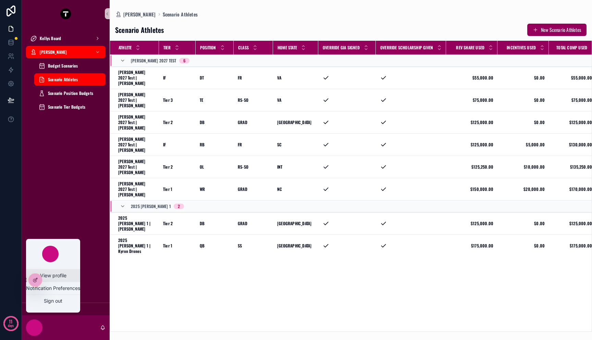
click at [50, 278] on link "View profile" at bounding box center [53, 275] width 54 height 12
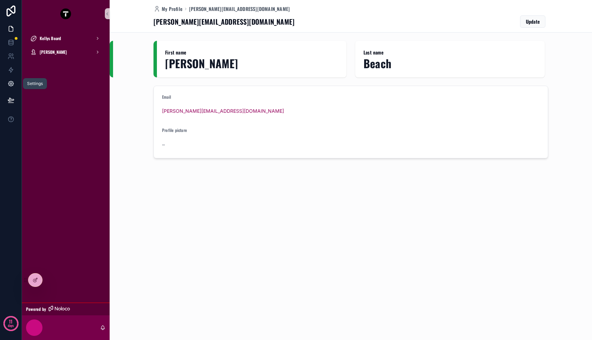
click at [6, 84] on link at bounding box center [11, 84] width 22 height 14
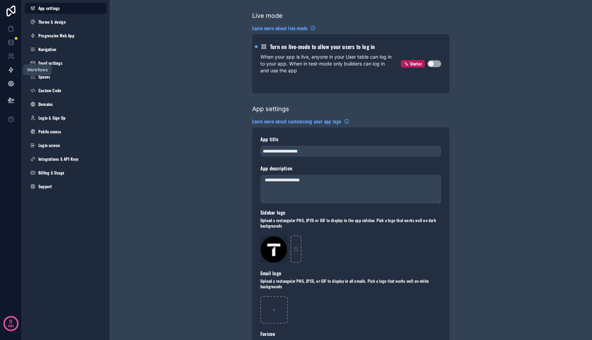
click at [10, 68] on icon at bounding box center [11, 69] width 4 height 5
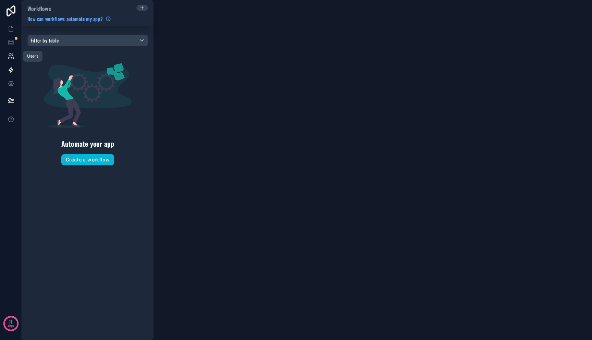
click at [10, 55] on icon at bounding box center [11, 56] width 7 height 7
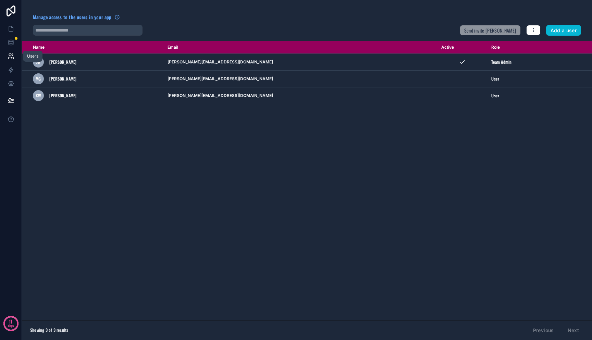
click at [15, 59] on link at bounding box center [11, 56] width 22 height 14
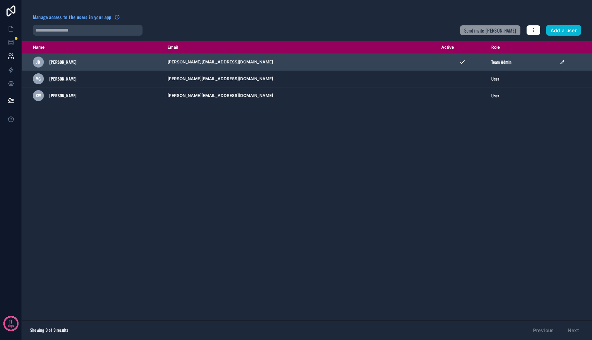
click at [105, 61] on div "JB [PERSON_NAME]" at bounding box center [96, 62] width 126 height 11
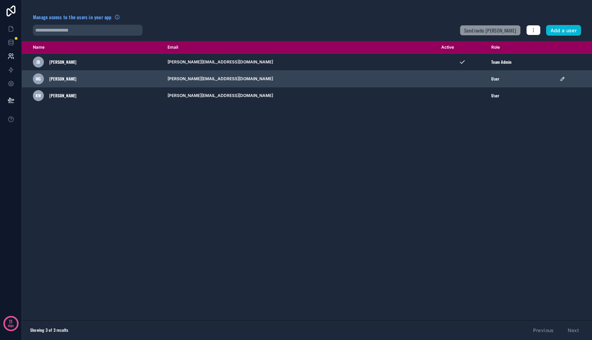
click at [108, 74] on div "MG [PERSON_NAME]" at bounding box center [96, 78] width 126 height 11
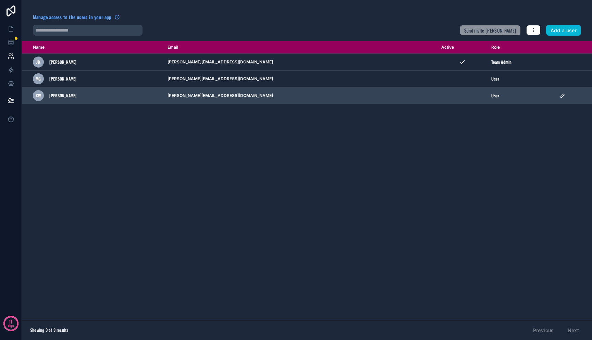
click at [109, 96] on div "KW [PERSON_NAME]" at bounding box center [96, 95] width 126 height 11
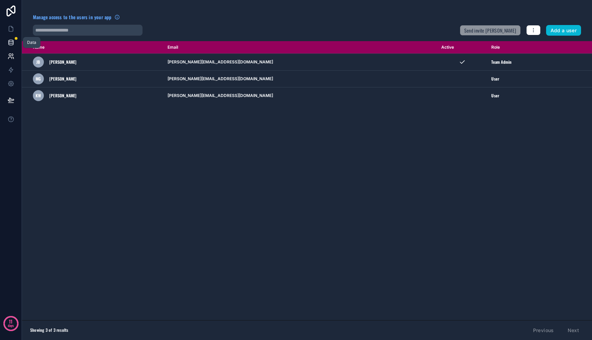
click at [10, 41] on icon at bounding box center [11, 41] width 4 height 2
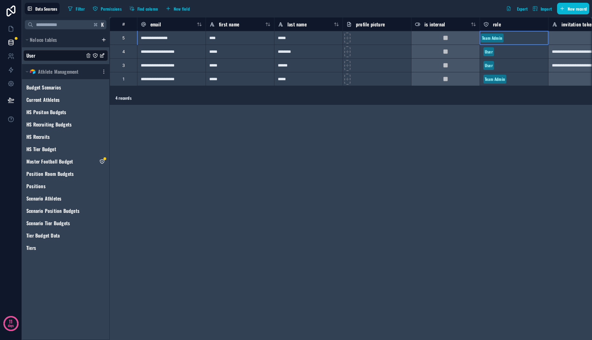
click at [487, 40] on div "Team Admin" at bounding box center [492, 38] width 20 height 6
click at [489, 36] on div "Team Admin" at bounding box center [492, 38] width 20 height 6
click at [409, 103] on div "4 records" at bounding box center [351, 98] width 482 height 14
click at [122, 40] on div "5" at bounding box center [123, 38] width 27 height 14
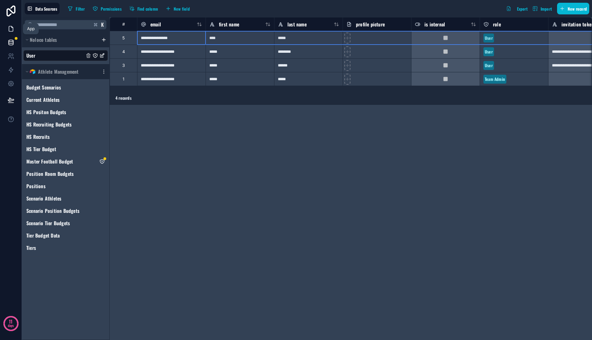
click at [14, 30] on link at bounding box center [11, 29] width 22 height 14
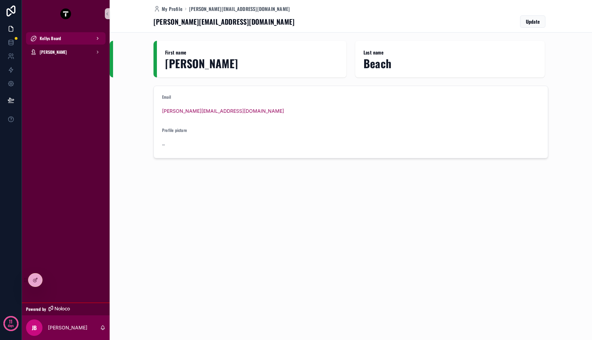
click at [57, 37] on span "Kellys Board" at bounding box center [50, 38] width 21 height 5
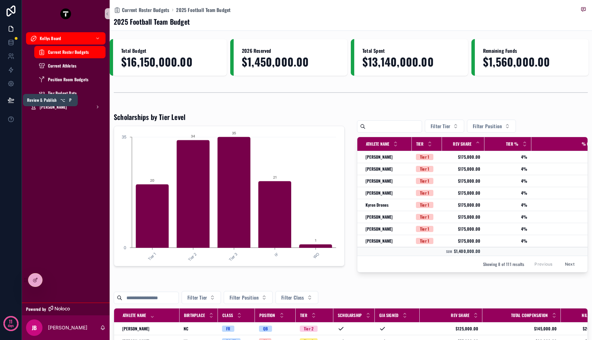
click at [9, 100] on icon at bounding box center [11, 99] width 6 height 3
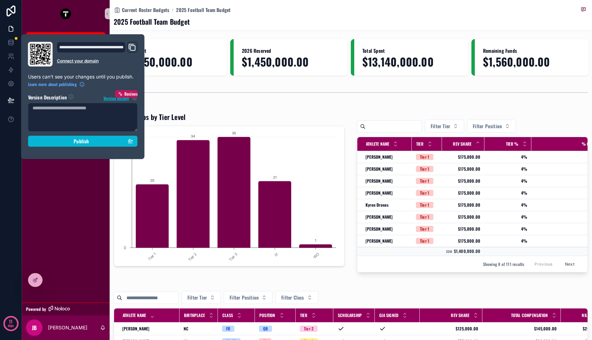
click at [130, 45] on icon "Domain and Custom Link" at bounding box center [132, 47] width 8 height 8
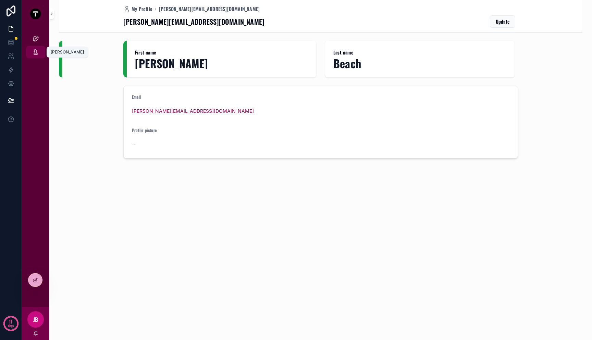
click at [32, 50] on div "[PERSON_NAME]" at bounding box center [35, 52] width 11 height 11
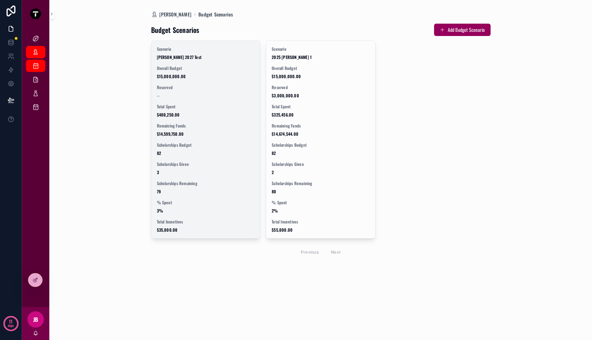
click at [196, 111] on div "Total Spent $400,250.00" at bounding box center [206, 111] width 98 height 14
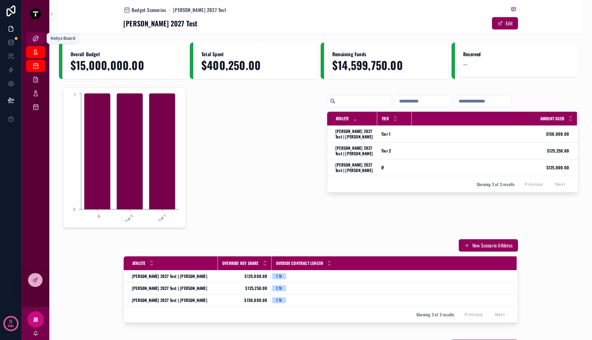
click at [39, 36] on icon "scrollable content" at bounding box center [35, 38] width 7 height 7
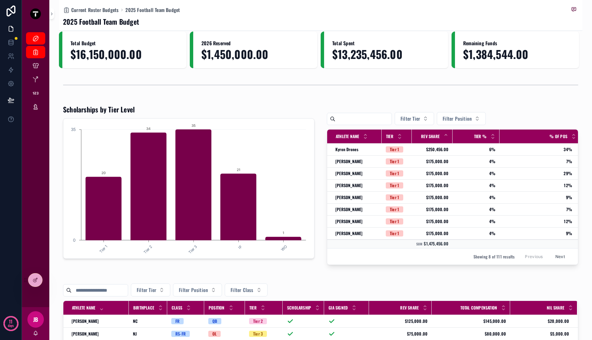
scroll to position [10, 0]
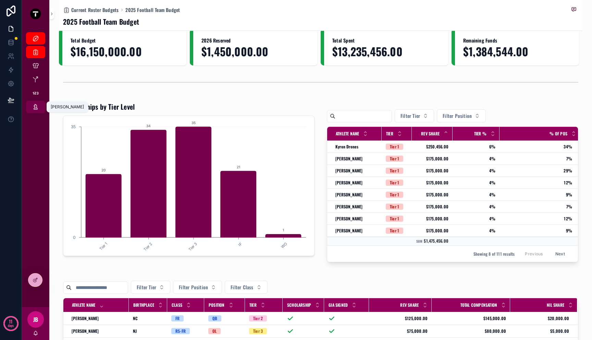
click at [37, 108] on icon "scrollable content" at bounding box center [35, 106] width 7 height 7
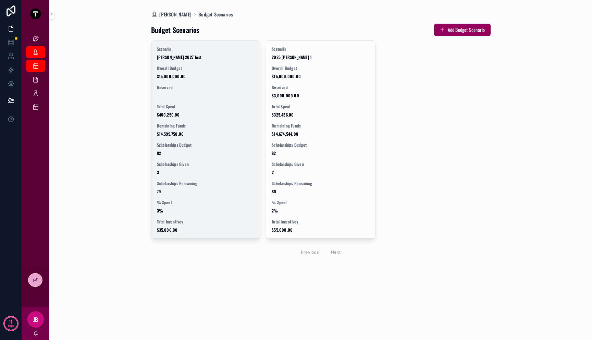
click at [199, 86] on span "Reserved" at bounding box center [206, 87] width 98 height 5
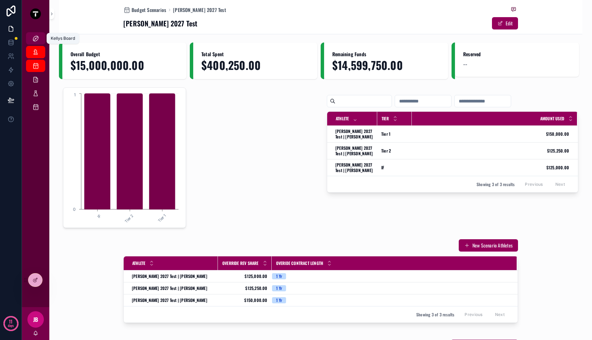
click at [33, 38] on icon "scrollable content" at bounding box center [35, 38] width 7 height 7
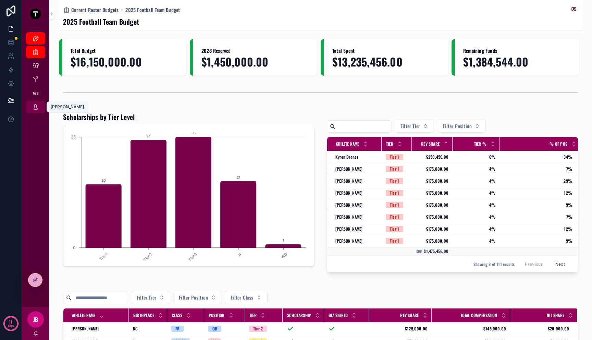
click at [31, 110] on div "[PERSON_NAME]" at bounding box center [35, 106] width 11 height 11
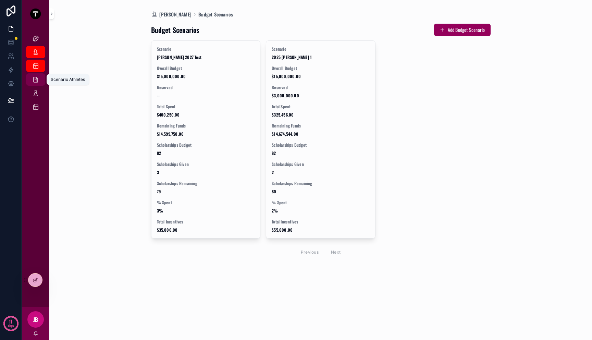
click at [39, 81] on div "Scenario Athletes" at bounding box center [35, 79] width 11 height 11
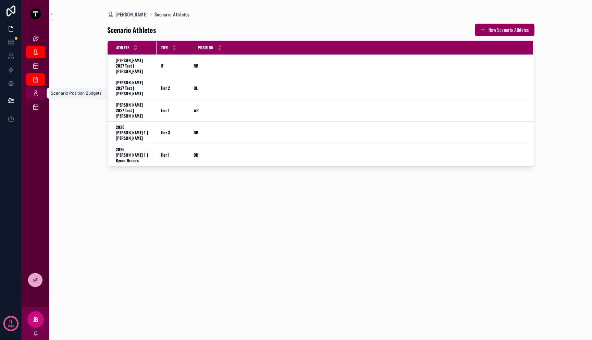
click at [39, 92] on div "Scenario Position Budgets" at bounding box center [35, 93] width 11 height 11
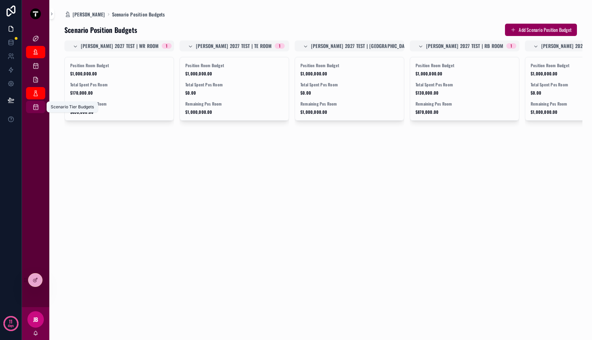
click at [35, 108] on icon "scrollable content" at bounding box center [35, 106] width 7 height 7
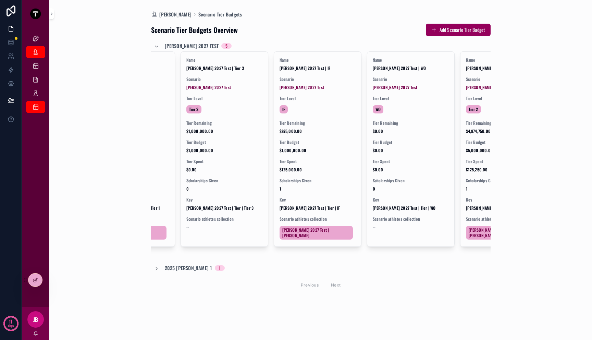
scroll to position [0, 64]
click at [36, 55] on icon "scrollable content" at bounding box center [35, 52] width 7 height 7
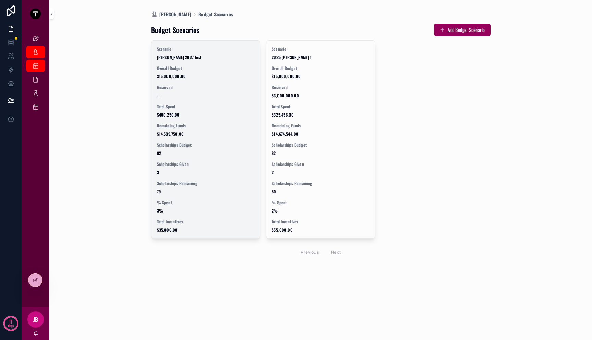
click at [225, 79] on span "$15,000,000.00" at bounding box center [206, 76] width 98 height 5
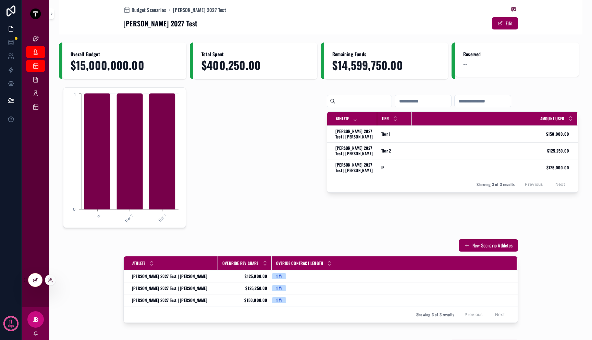
click at [34, 274] on div at bounding box center [35, 279] width 14 height 13
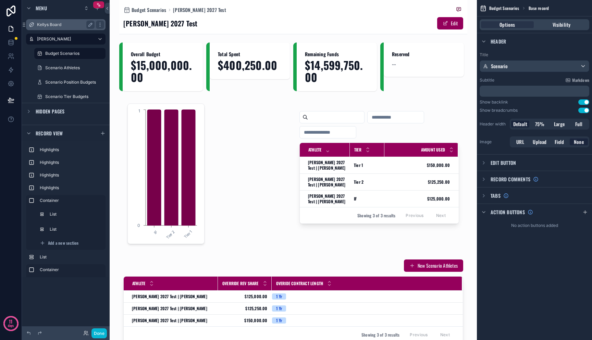
click at [59, 27] on label "Kellys Board" at bounding box center [64, 24] width 55 height 5
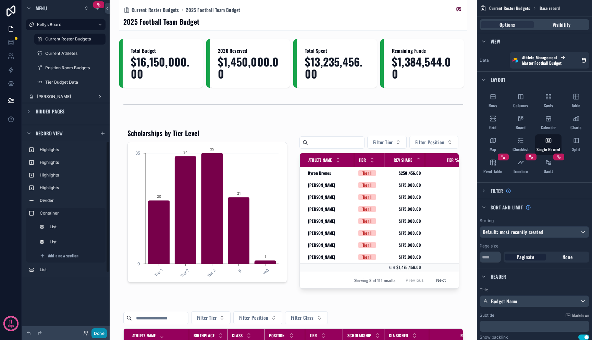
click at [99, 332] on button "Done" at bounding box center [98, 333] width 15 height 10
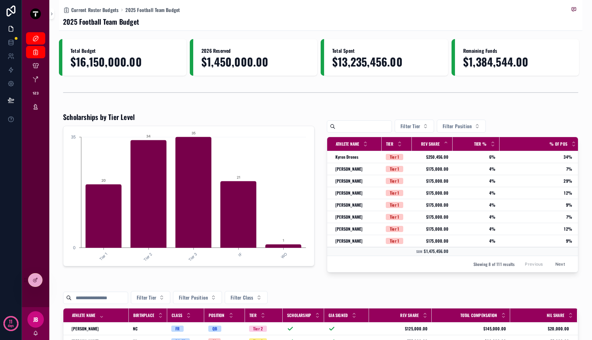
click at [285, 102] on div "scrollable content" at bounding box center [320, 92] width 523 height 23
click at [296, 104] on div "scrollable content" at bounding box center [320, 92] width 523 height 23
click at [31, 107] on div "[PERSON_NAME]" at bounding box center [35, 106] width 11 height 11
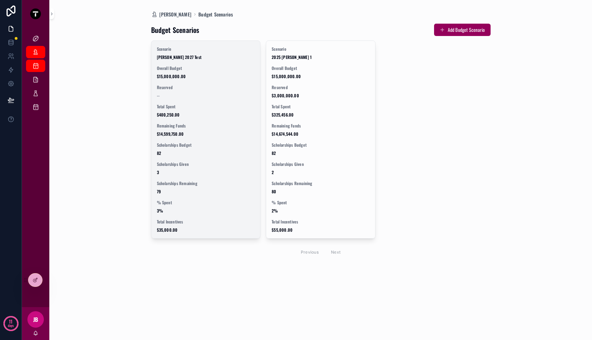
click at [224, 100] on div "Scenario [PERSON_NAME] 2027 Test Overall Budget $15,000,000.00 Reserved -- Tota…" at bounding box center [205, 139] width 109 height 197
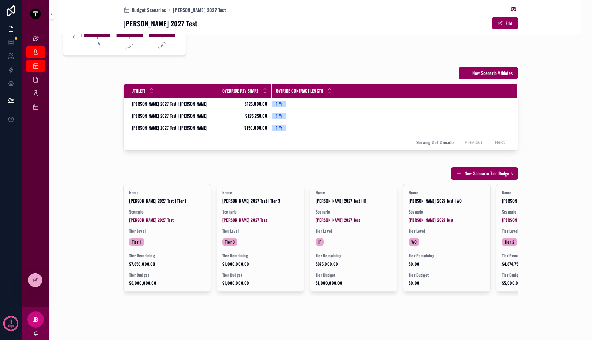
scroll to position [180, 0]
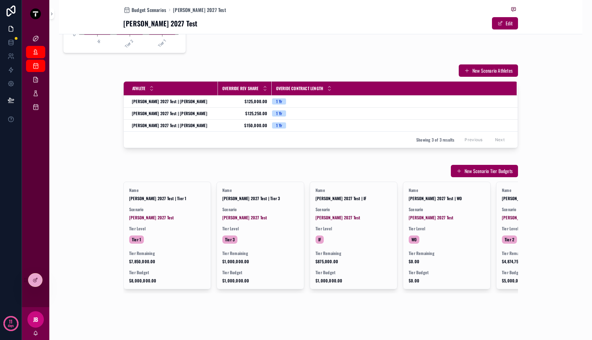
click at [78, 93] on div "New Scenario Athletes Athlete Override Rev Share Overide Contract Length Mitch …" at bounding box center [320, 105] width 523 height 89
click at [37, 53] on icon "scrollable content" at bounding box center [35, 52] width 7 height 7
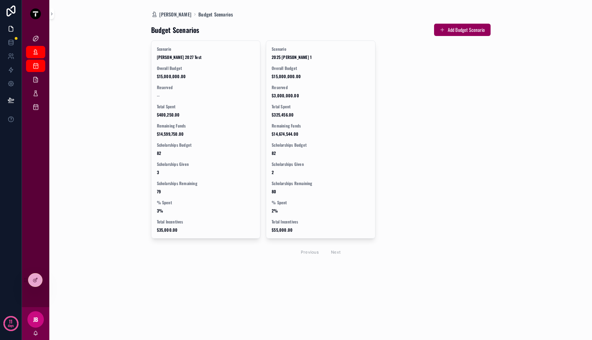
click at [74, 76] on div "Mitch Dashboard Budget Scenarios Budget Scenarios Add Budget Scenario Scenario …" at bounding box center [320, 170] width 523 height 340
click at [41, 40] on link "Kellys Board" at bounding box center [35, 38] width 19 height 12
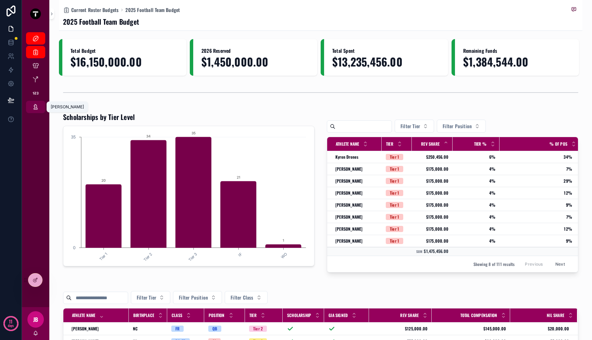
click at [37, 110] on div "[PERSON_NAME]" at bounding box center [35, 106] width 11 height 11
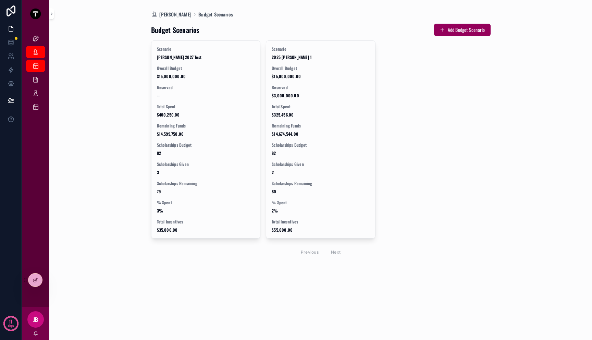
click at [105, 96] on div "Mitch Dashboard Budget Scenarios Budget Scenarios Add Budget Scenario Scenario …" at bounding box center [320, 170] width 523 height 340
click at [39, 66] on div "Budget Scenarios" at bounding box center [35, 65] width 11 height 11
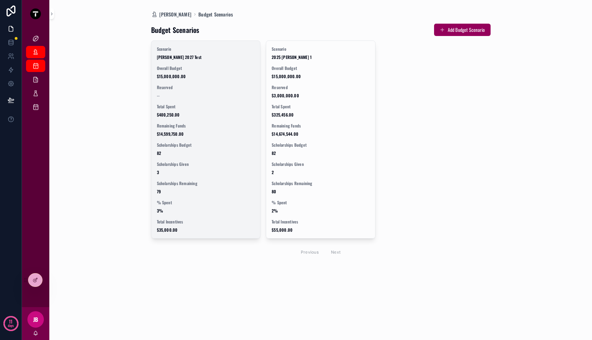
click at [184, 97] on div "--" at bounding box center [206, 95] width 98 height 5
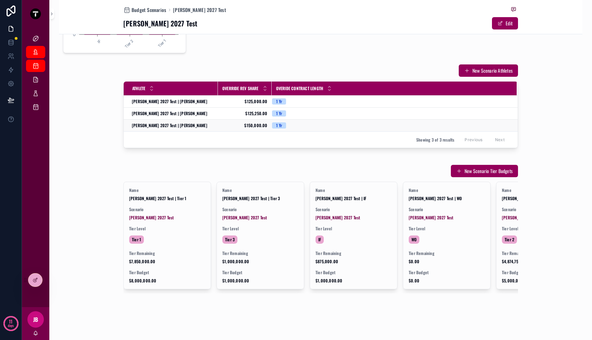
scroll to position [180, 0]
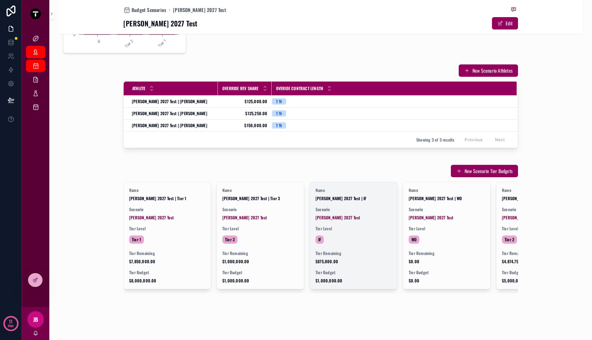
click at [363, 234] on div "IF" at bounding box center [353, 239] width 76 height 11
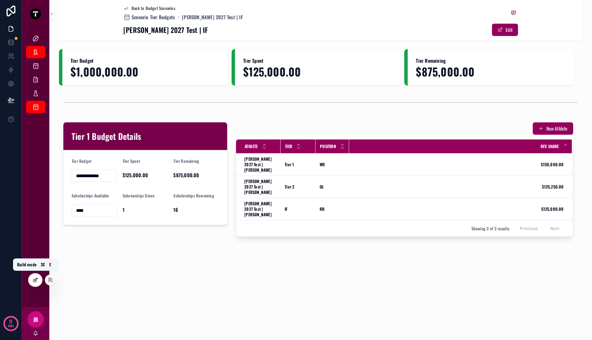
click at [38, 284] on div at bounding box center [35, 279] width 14 height 13
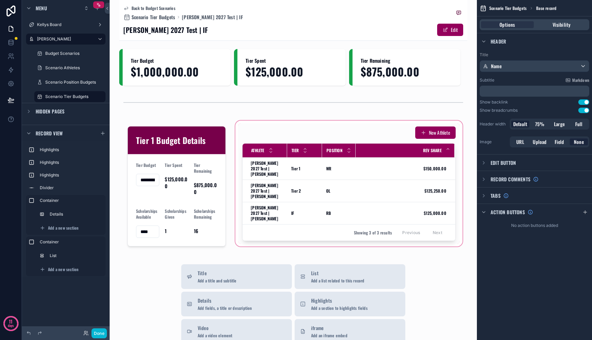
click at [257, 236] on div "scrollable content" at bounding box center [349, 186] width 230 height 134
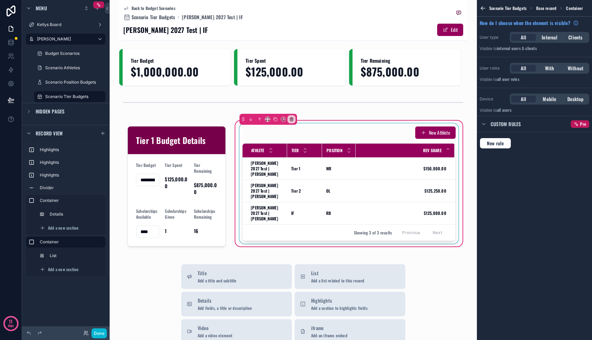
click at [288, 224] on div "Showing 3 of 3 results Previous Next" at bounding box center [348, 232] width 213 height 16
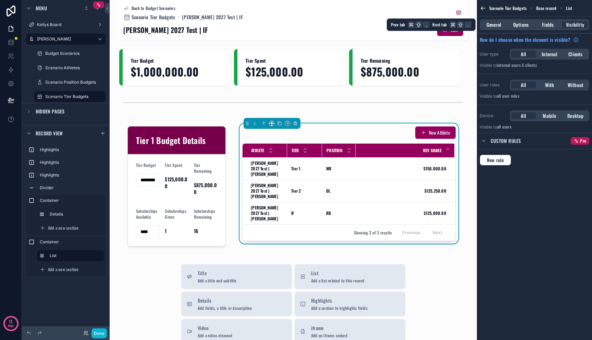
click at [523, 28] on div "General Options Fields Visibility" at bounding box center [534, 24] width 110 height 11
click at [523, 25] on span "Options" at bounding box center [520, 24] width 15 height 7
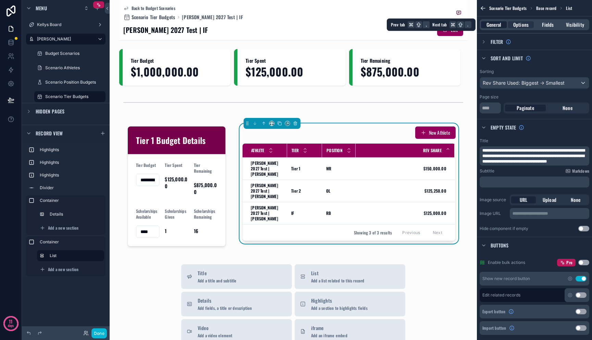
click at [494, 25] on span "General" at bounding box center [493, 24] width 15 height 7
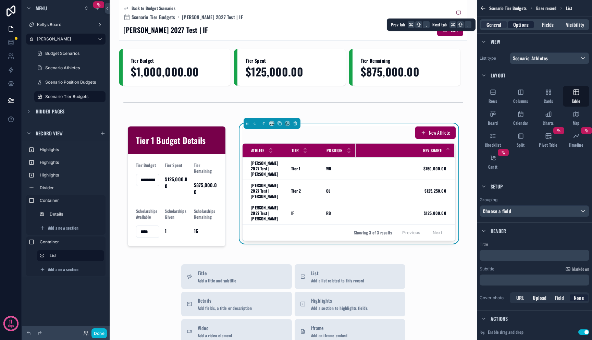
click at [518, 27] on span "Options" at bounding box center [520, 24] width 15 height 7
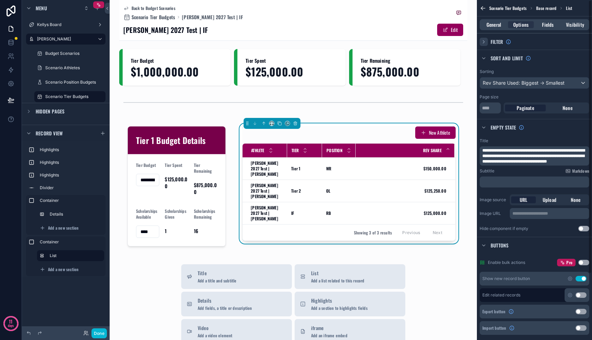
click at [483, 39] on icon "scrollable content" at bounding box center [483, 41] width 5 height 5
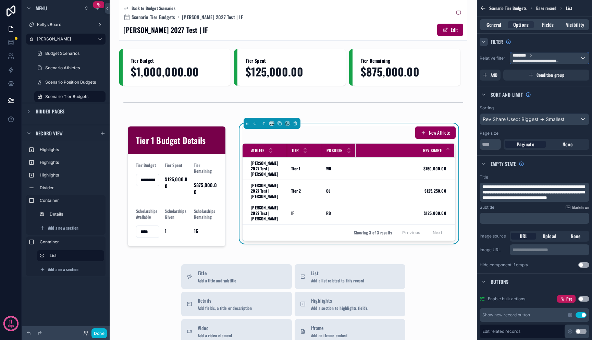
click at [573, 60] on span "**********" at bounding box center [546, 58] width 67 height 11
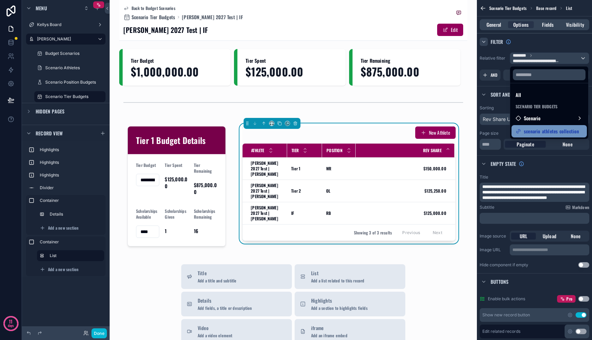
click at [552, 128] on span "scenario athletes collection" at bounding box center [551, 131] width 55 height 8
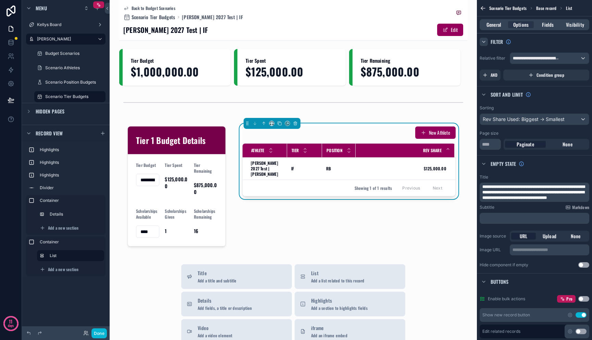
click at [463, 92] on div "**********" at bounding box center [293, 170] width 367 height 340
click at [395, 209] on div "New Athlete Athlete Tier Position Rev Share Mitch 2027 Test | John Buetow Mitch…" at bounding box center [349, 186] width 230 height 134
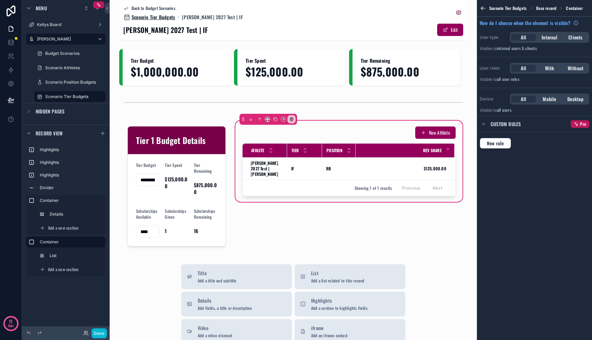
click at [159, 17] on span "Scenario Tier Budgets" at bounding box center [153, 17] width 43 height 7
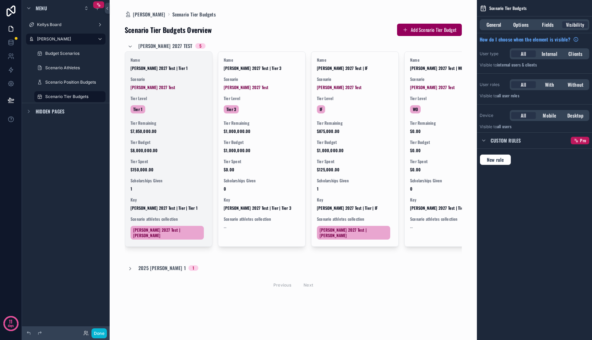
click at [195, 113] on div "Tier 1" at bounding box center [168, 109] width 76 height 11
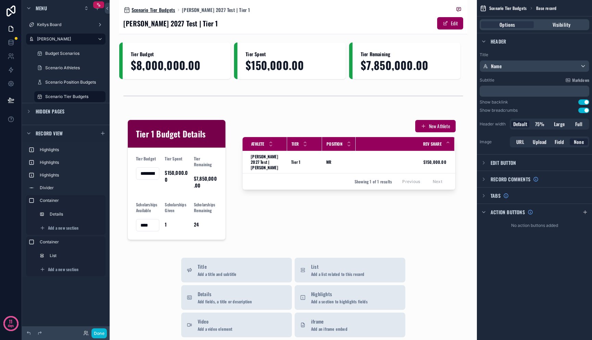
click at [159, 11] on span "Scenario Tier Budgets" at bounding box center [153, 10] width 43 height 7
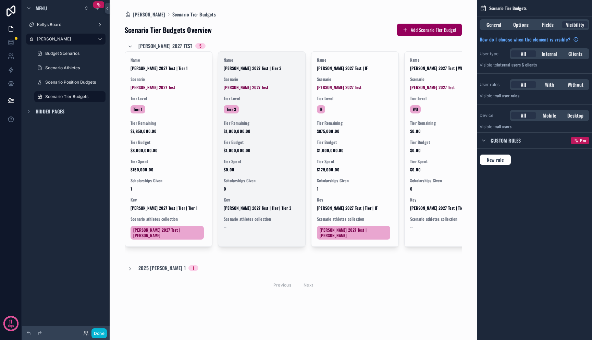
click at [255, 98] on span "Tier Level" at bounding box center [262, 98] width 76 height 5
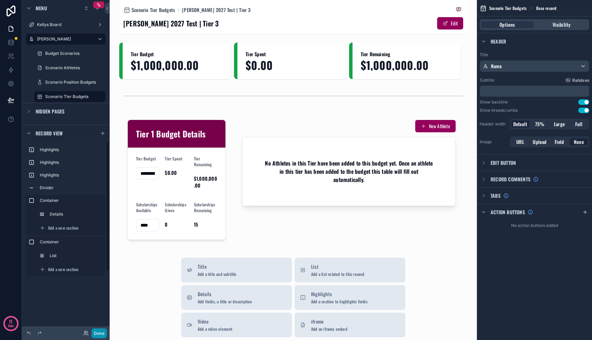
click at [103, 331] on button "Done" at bounding box center [98, 333] width 15 height 10
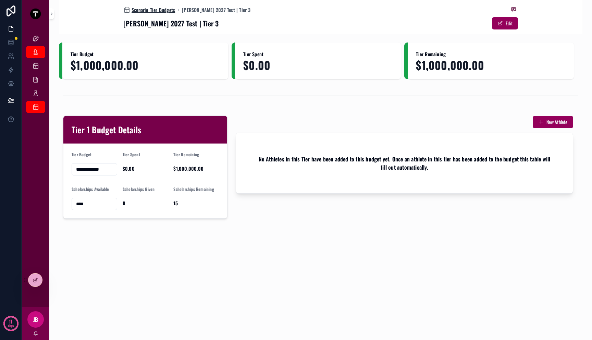
click at [161, 9] on span "Scenario Tier Budgets" at bounding box center [153, 10] width 43 height 7
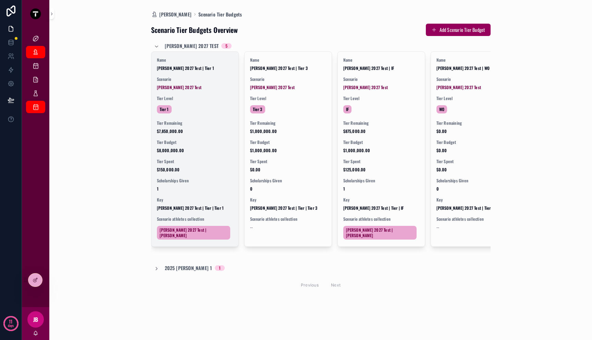
click at [199, 111] on div "Tier 1" at bounding box center [195, 109] width 76 height 11
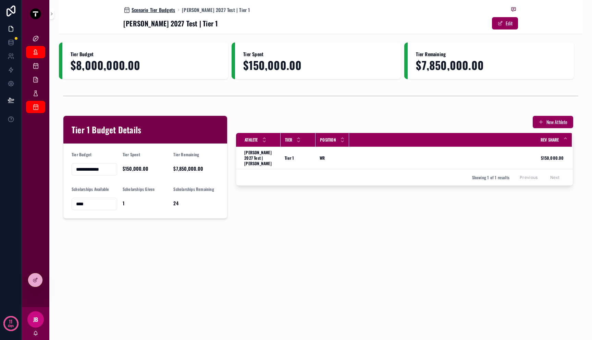
click at [170, 9] on span "Scenario Tier Budgets" at bounding box center [153, 10] width 43 height 7
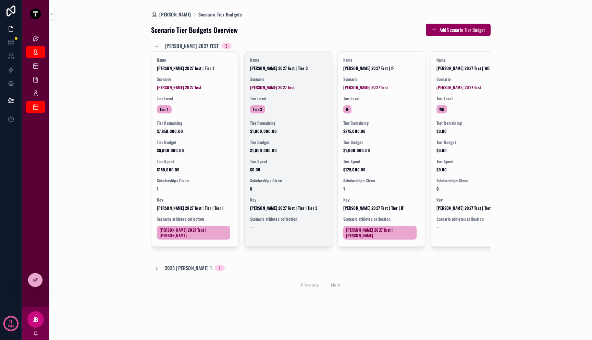
click at [286, 105] on div "Tier 3" at bounding box center [288, 109] width 76 height 11
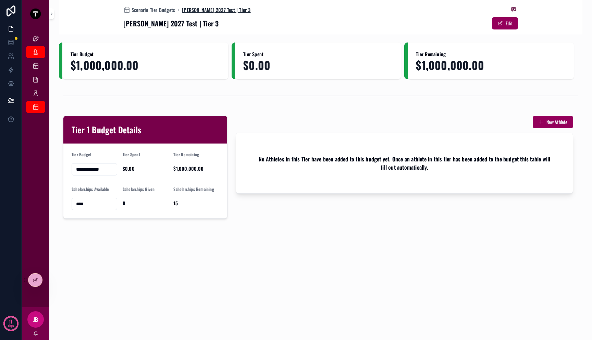
click at [190, 12] on span "[PERSON_NAME] 2027 Test | Tier 3" at bounding box center [216, 10] width 68 height 7
click at [161, 8] on span "Scenario Tier Budgets" at bounding box center [153, 10] width 43 height 7
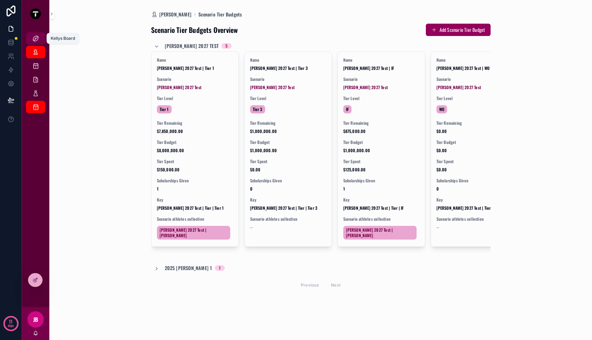
click at [29, 40] on link "Kellys Board" at bounding box center [35, 38] width 19 height 12
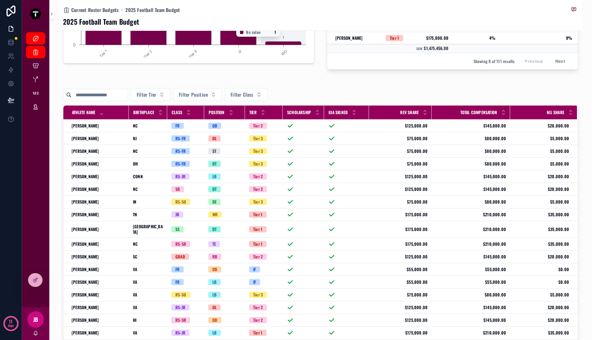
scroll to position [205, 0]
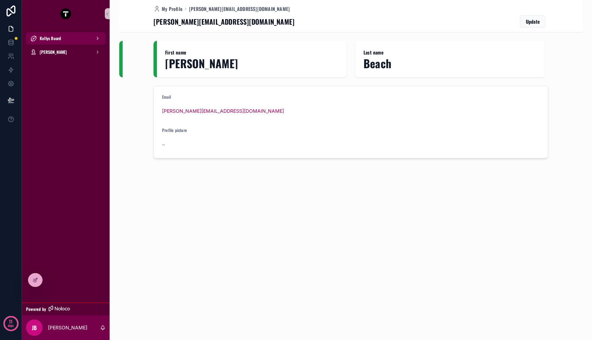
click at [67, 39] on div "Kellys Board" at bounding box center [65, 38] width 71 height 11
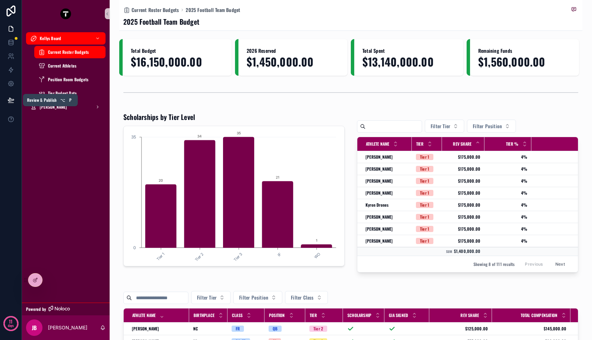
click at [12, 103] on icon at bounding box center [10, 103] width 5 height 0
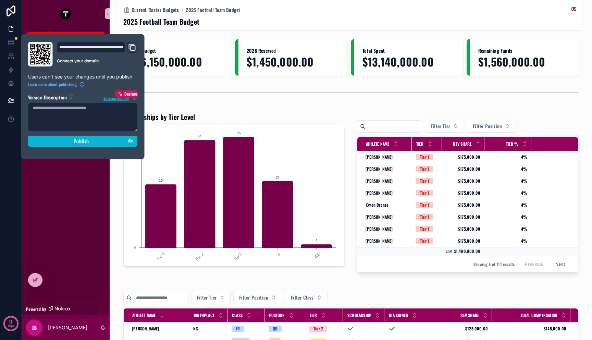
click at [132, 48] on icon "Domain and Custom Link" at bounding box center [132, 47] width 8 height 8
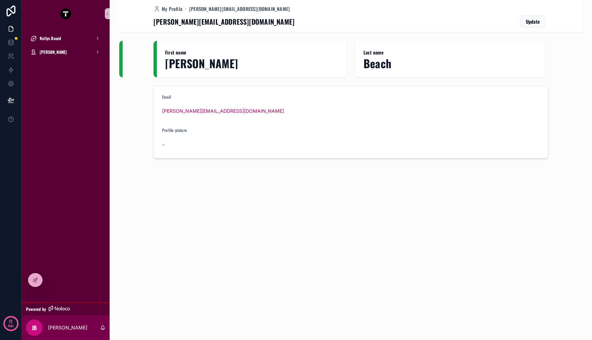
click at [49, 45] on div "Kellys Board" at bounding box center [66, 39] width 88 height 14
click at [51, 41] on div "Kellys Board" at bounding box center [65, 38] width 71 height 11
